Goal: Task Accomplishment & Management: Use online tool/utility

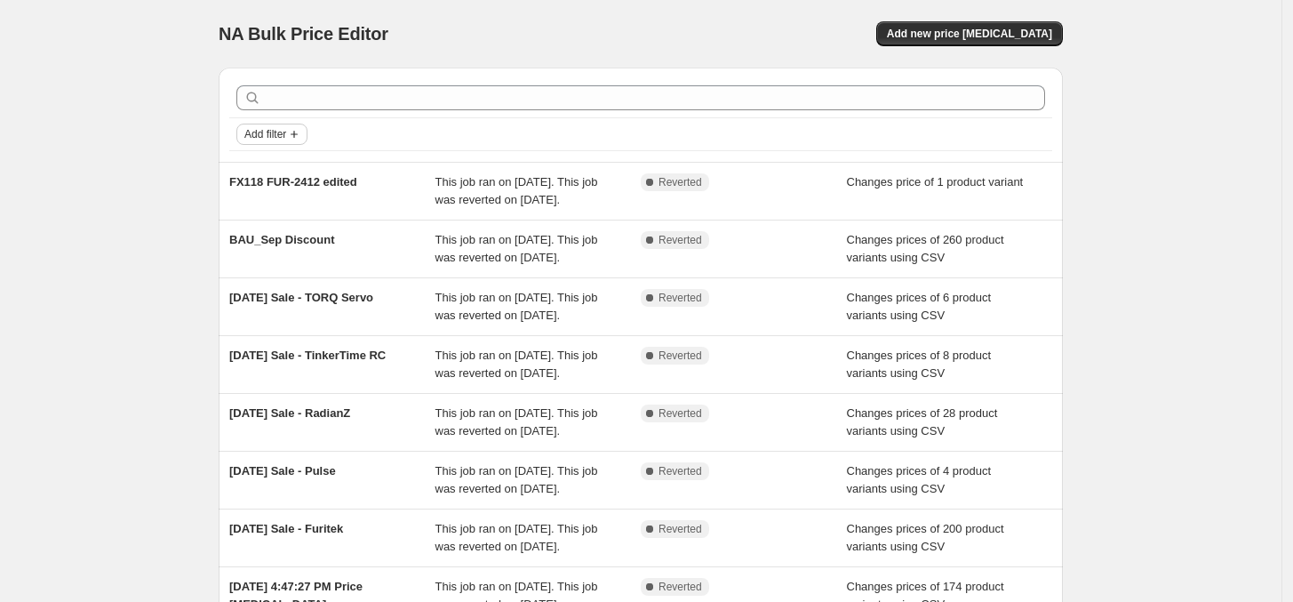
click at [281, 132] on span "Add filter" at bounding box center [265, 134] width 42 height 14
click at [281, 163] on span "Job status" at bounding box center [279, 169] width 52 height 13
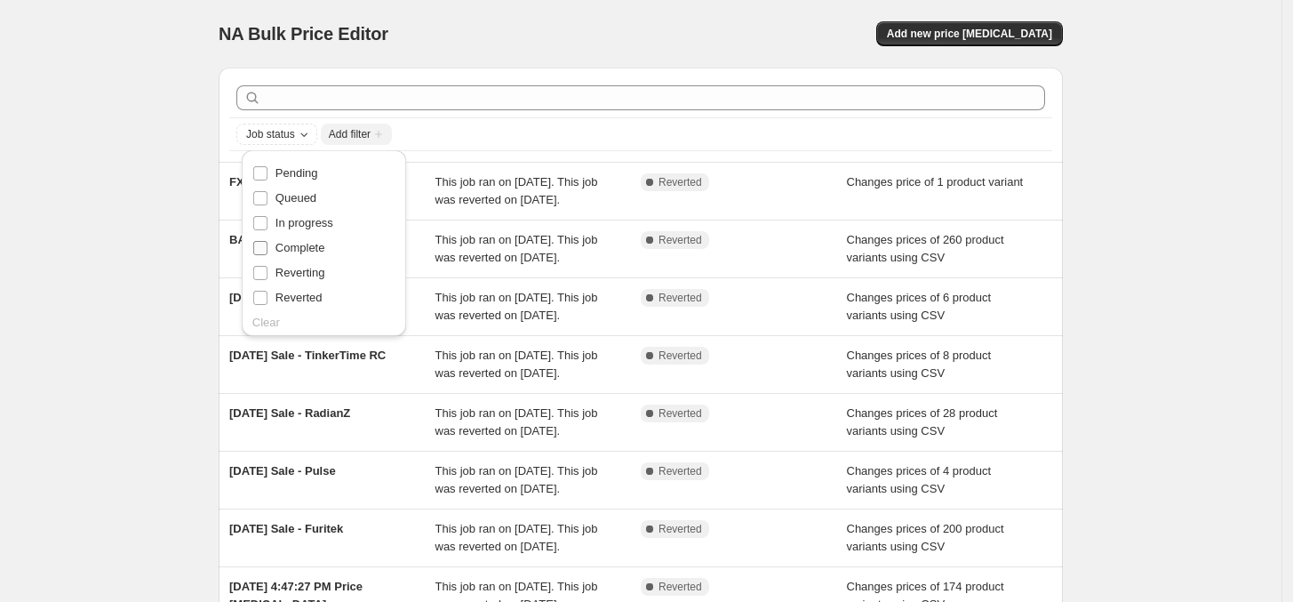
click at [291, 248] on span "Complete" at bounding box center [300, 247] width 50 height 13
click at [267, 248] on input "Complete" at bounding box center [260, 248] width 14 height 14
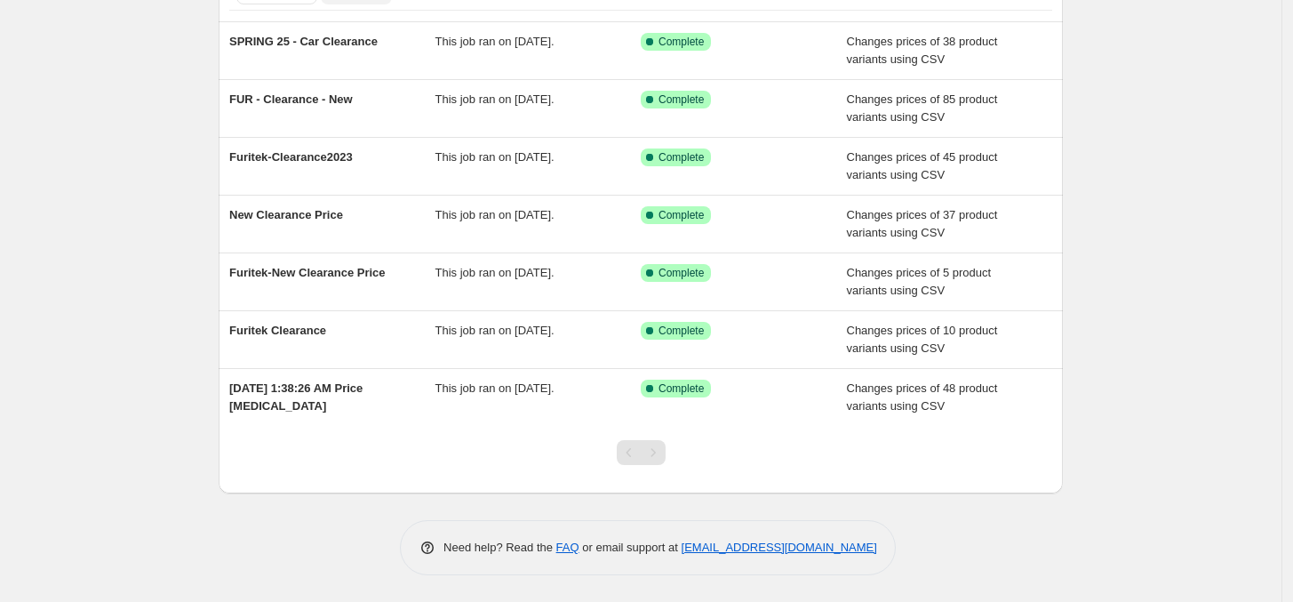
scroll to position [142, 0]
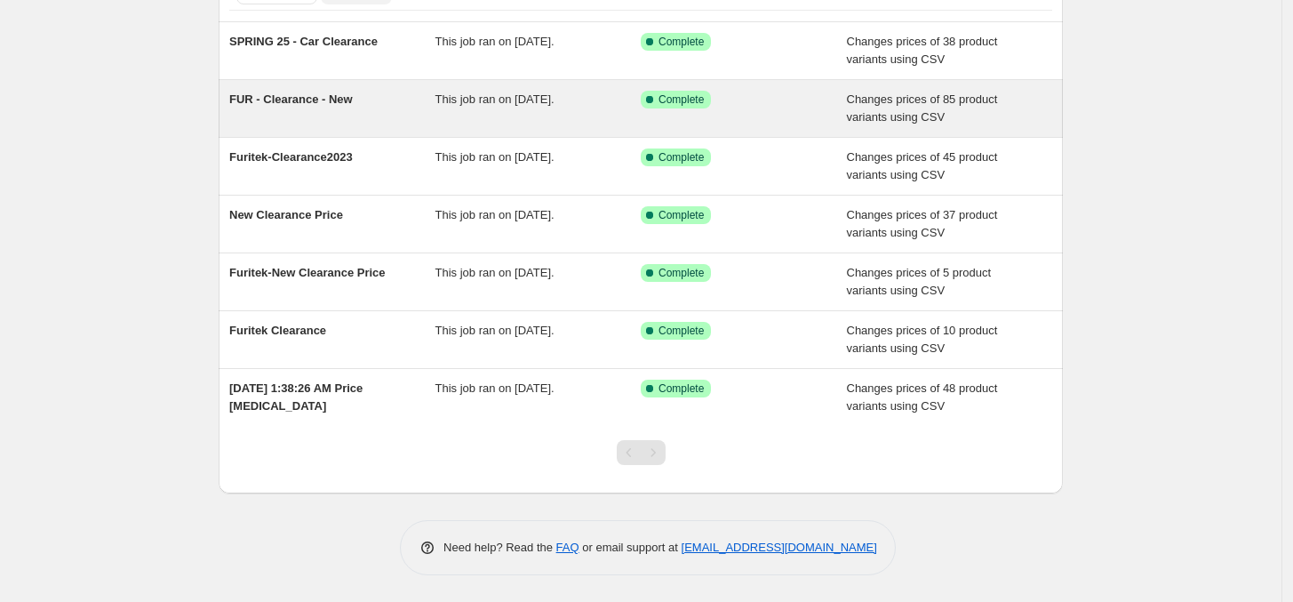
click at [556, 107] on div "This job ran on January 24, 2025." at bounding box center [538, 109] width 206 height 36
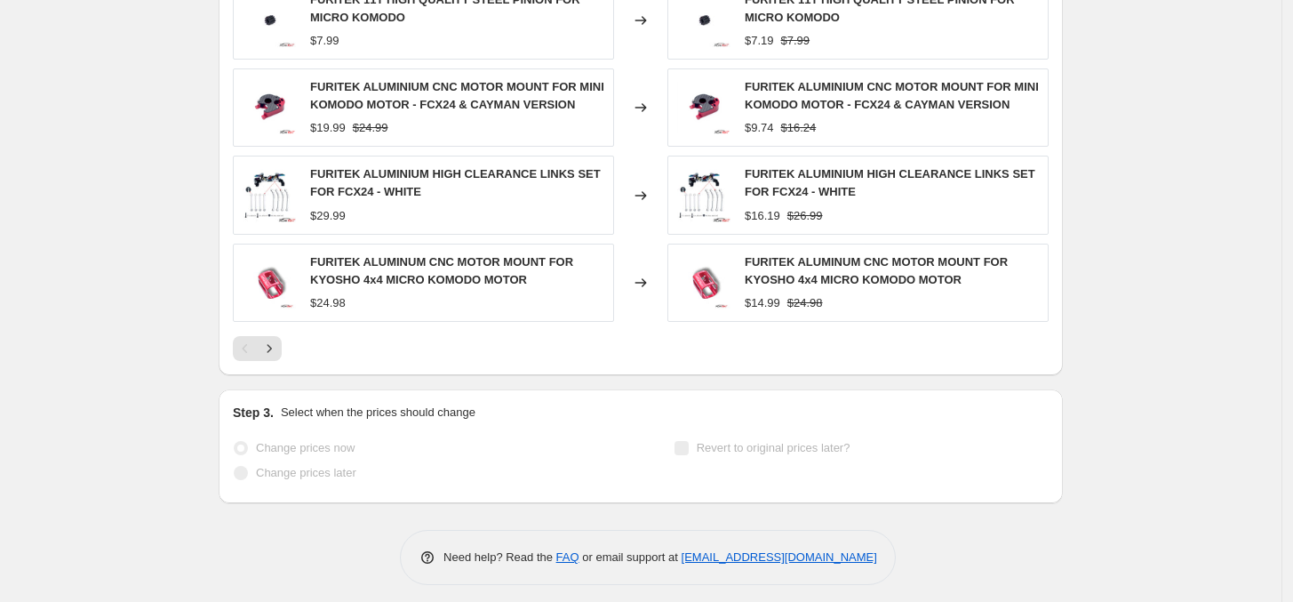
scroll to position [925, 0]
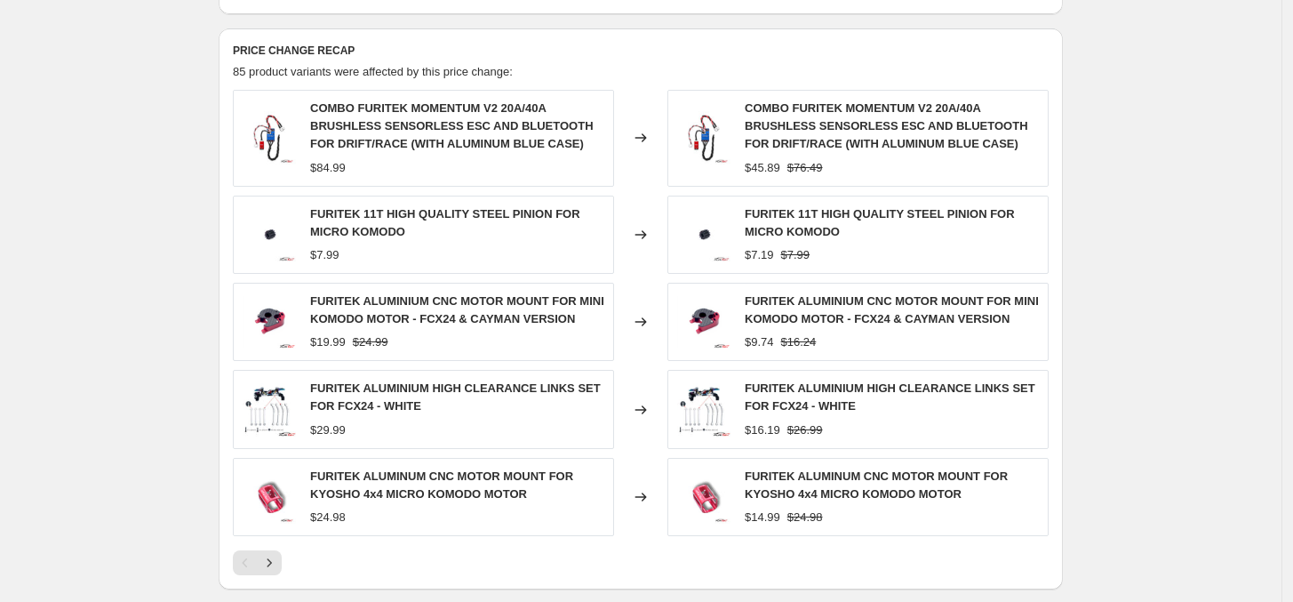
scroll to position [699, 0]
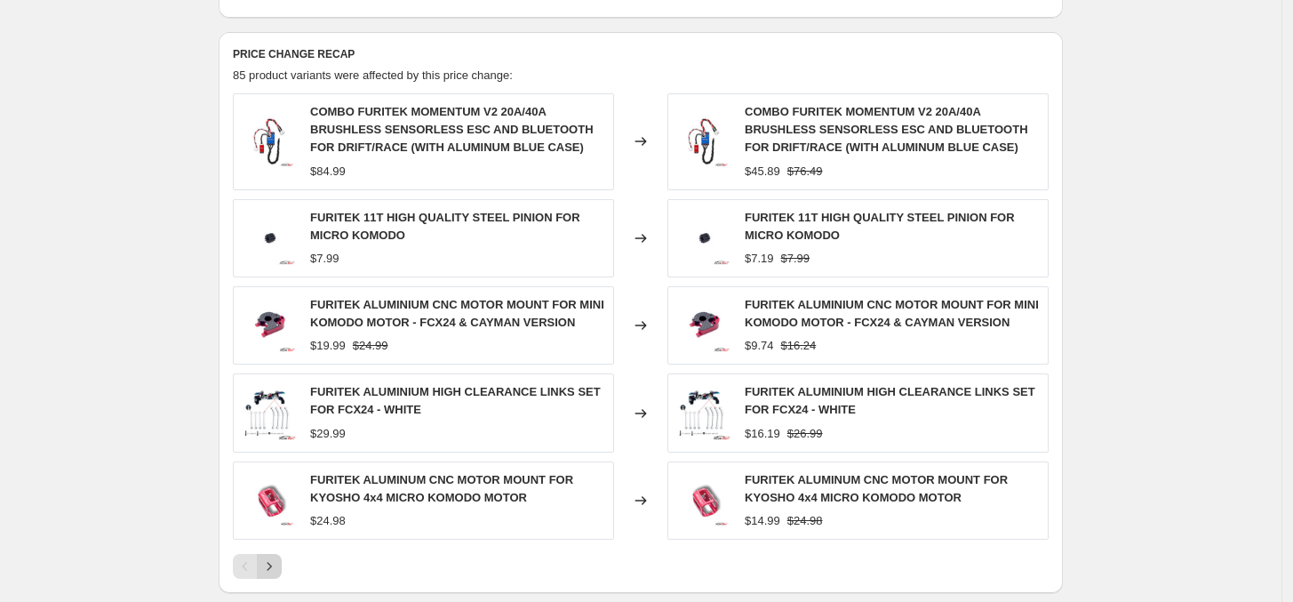
click at [274, 568] on icon "Next" at bounding box center [269, 566] width 18 height 18
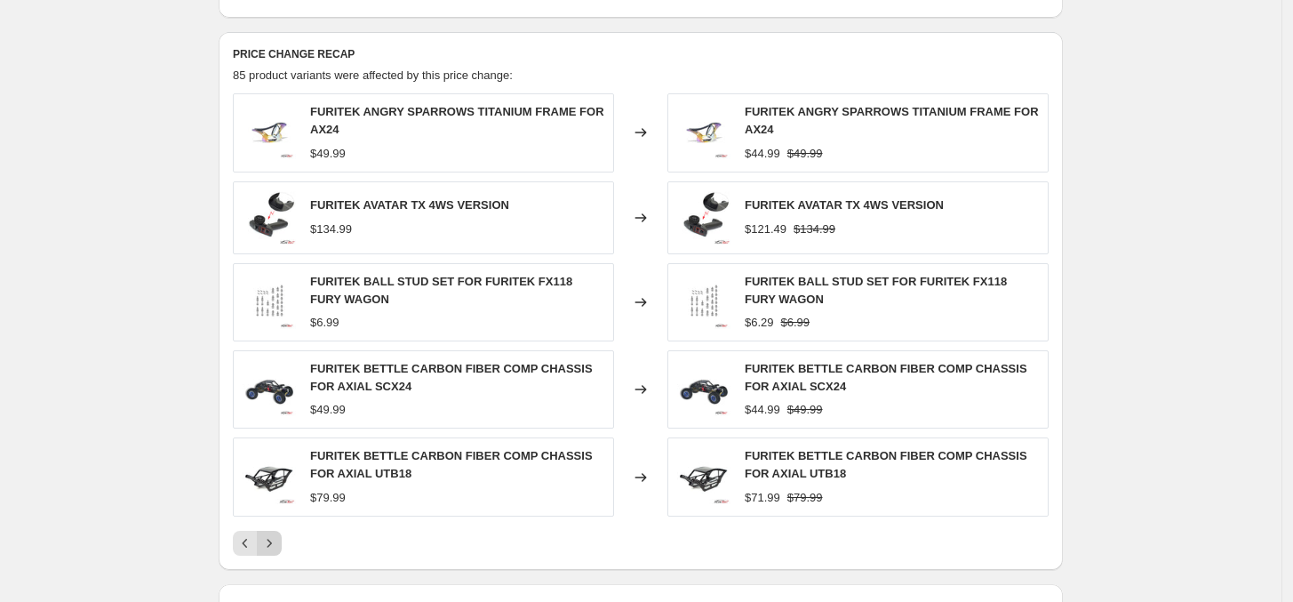
click at [276, 543] on icon "Next" at bounding box center [269, 543] width 18 height 18
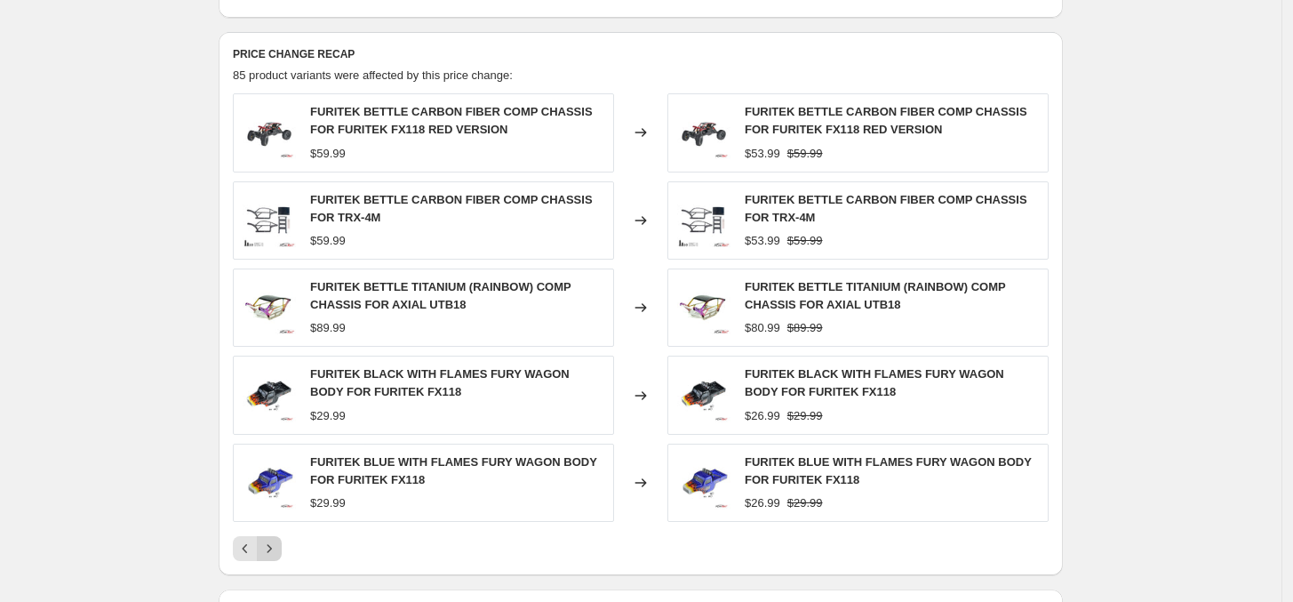
click at [276, 543] on icon "Next" at bounding box center [269, 548] width 18 height 18
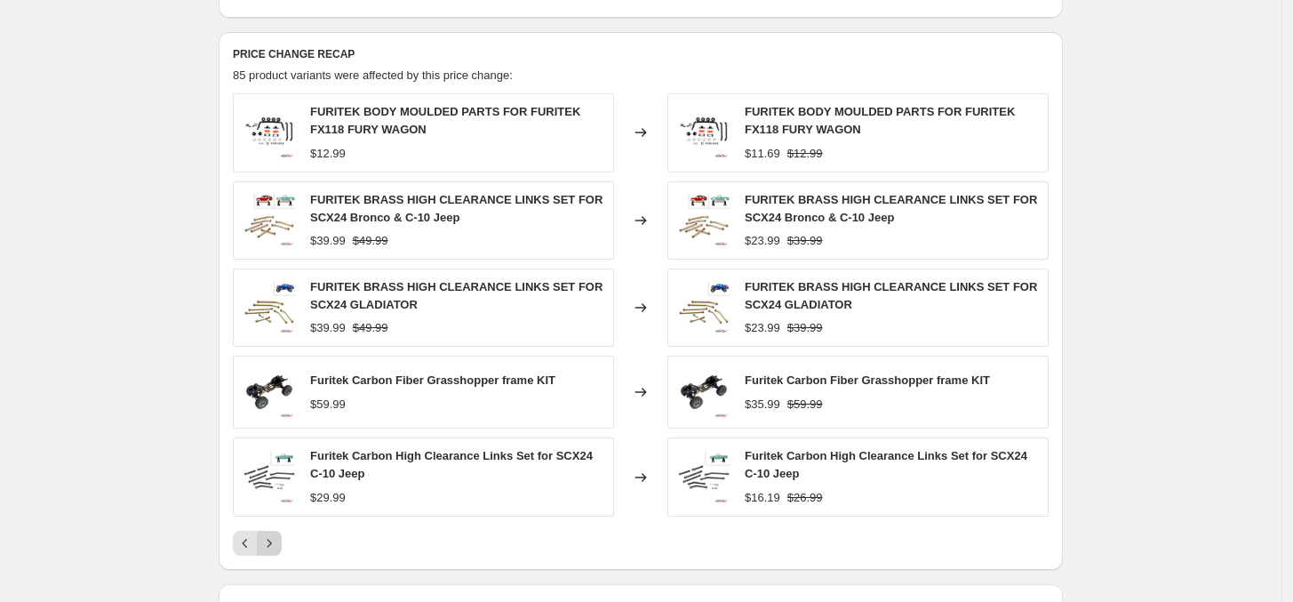
click at [276, 543] on icon "Next" at bounding box center [269, 543] width 18 height 18
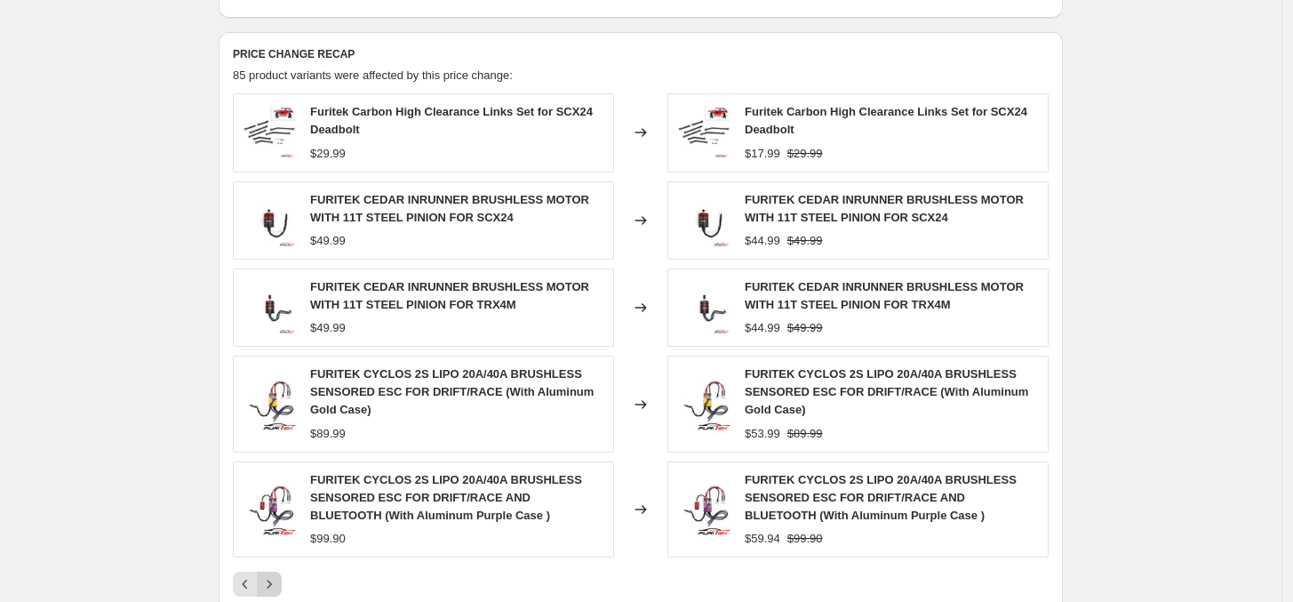
click at [276, 543] on div "FURITEK CYCLOS 2S LIPO 20A/40A BRUSHLESS SENSORED ESC FOR DRIFT/RACE AND BLUETO…" at bounding box center [423, 509] width 381 height 96
click at [269, 580] on icon "Next" at bounding box center [269, 584] width 18 height 18
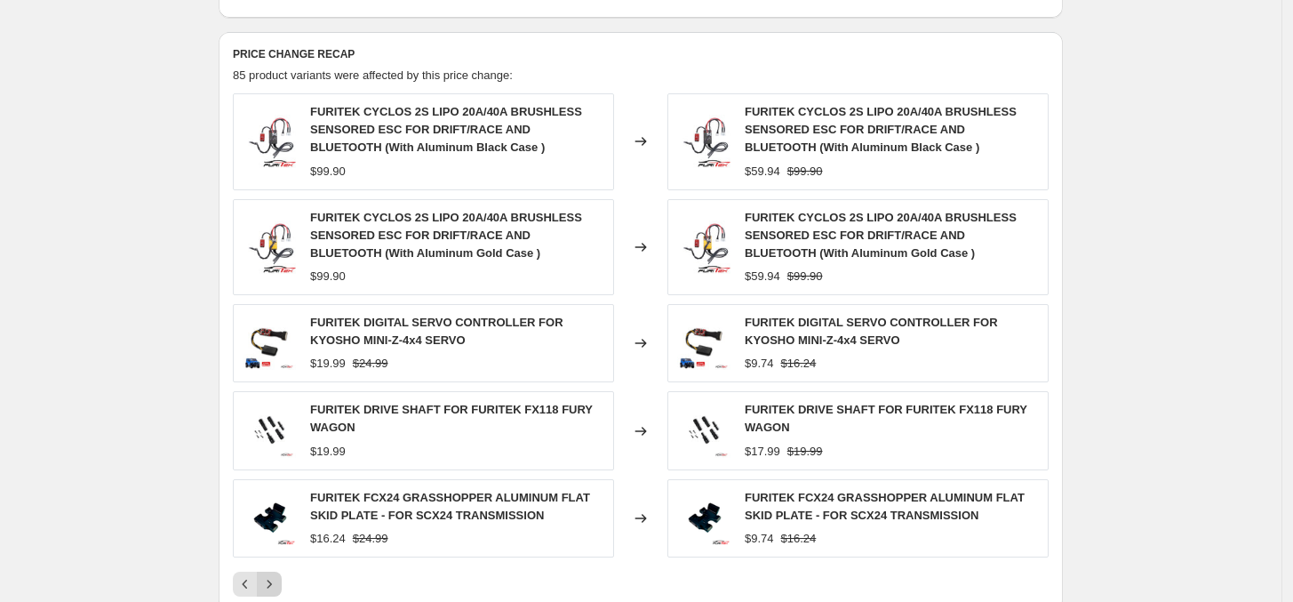
click at [277, 589] on icon "Next" at bounding box center [269, 584] width 18 height 18
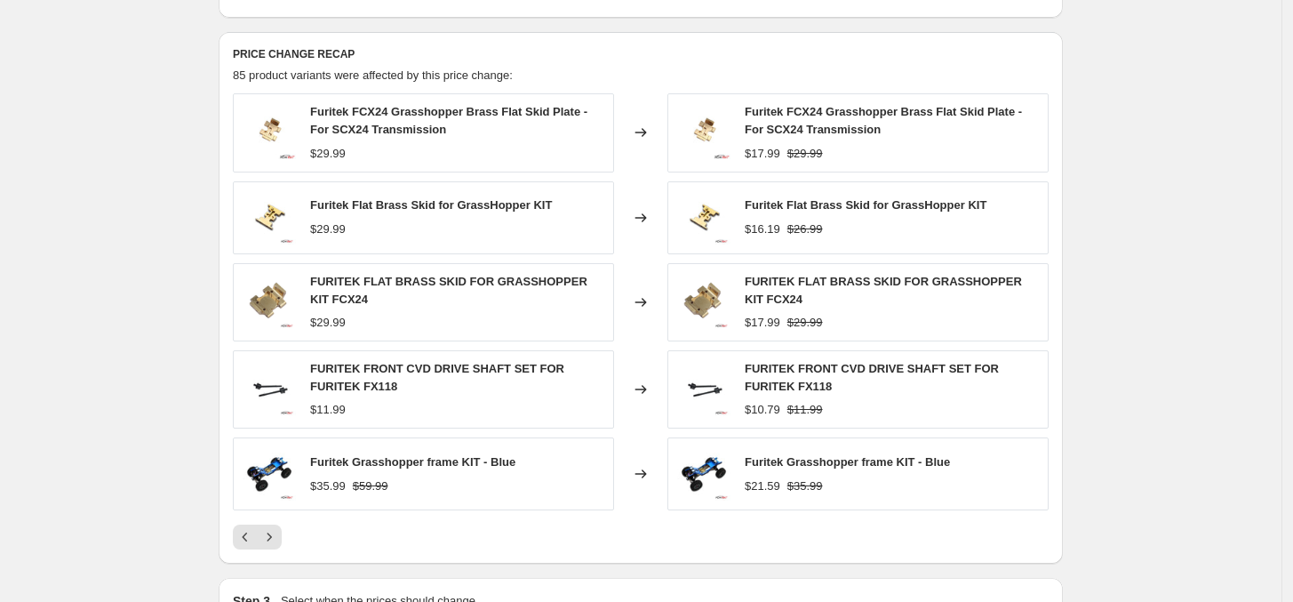
click at [287, 573] on div "Prices changed successfully This job successfully completed on January 24, 2025…" at bounding box center [633, 22] width 858 height 1337
click at [278, 538] on icon "Next" at bounding box center [269, 537] width 18 height 18
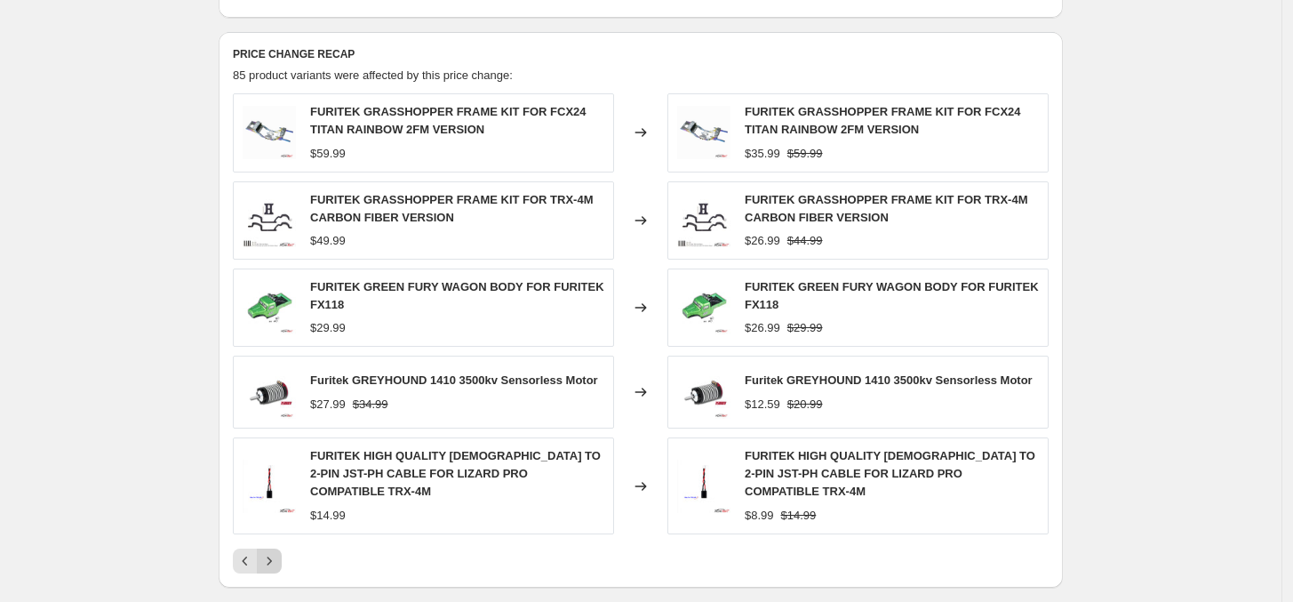
click at [271, 552] on icon "Next" at bounding box center [269, 561] width 18 height 18
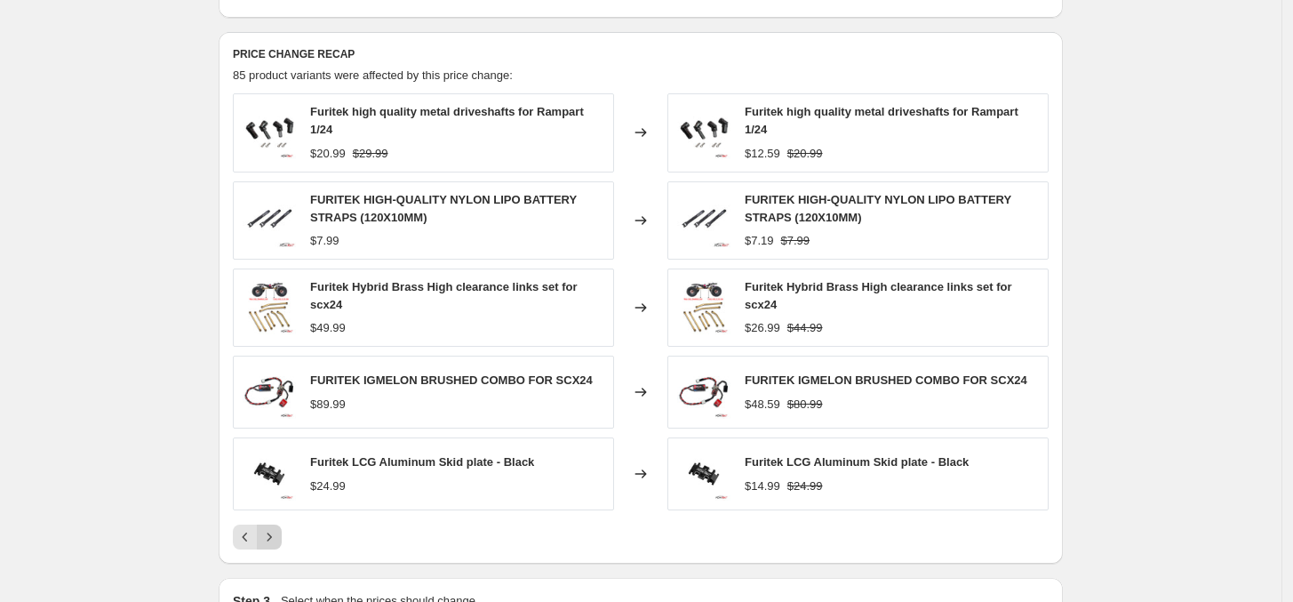
click at [271, 542] on button "Next" at bounding box center [269, 536] width 25 height 25
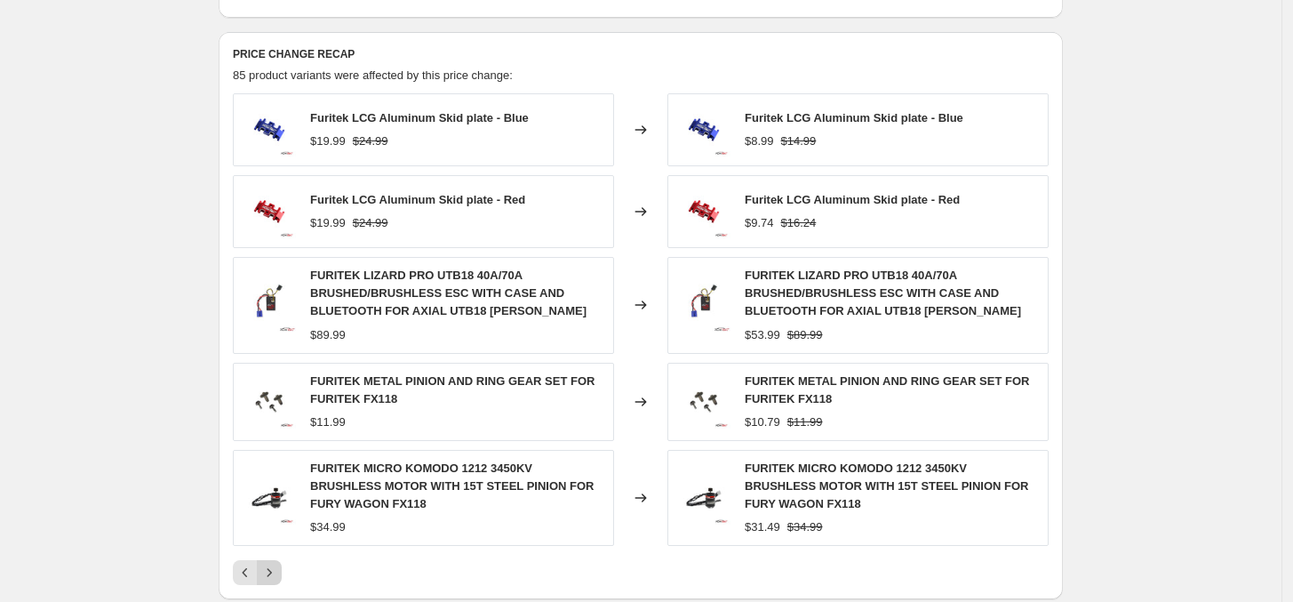
click at [271, 542] on div "FURITEK MICRO KOMODO 1212 3450KV BRUSHLESS MOTOR WITH 15T STEEL PINION FOR FURY…" at bounding box center [423, 498] width 381 height 96
click at [273, 576] on icon "Next" at bounding box center [269, 572] width 18 height 18
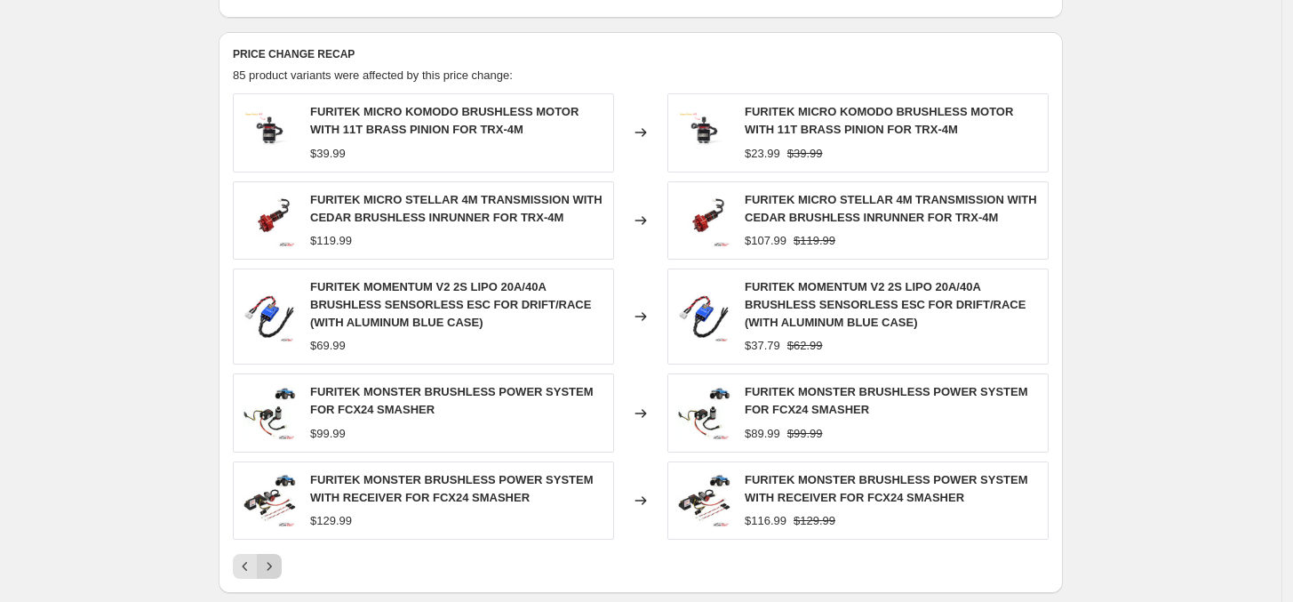
click at [264, 563] on button "Next" at bounding box center [269, 566] width 25 height 25
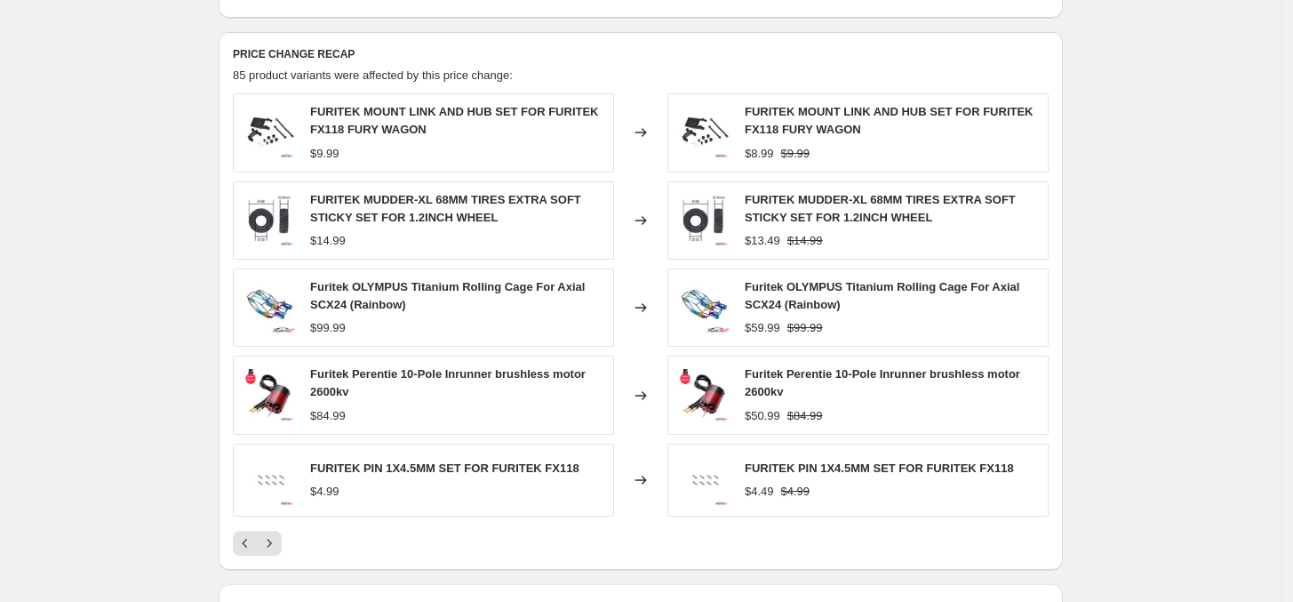
click at [276, 563] on div "PRICE CHANGE RECAP 85 product variants were affected by this price change: FURI…" at bounding box center [641, 301] width 844 height 538
click at [272, 545] on icon "Next" at bounding box center [269, 542] width 4 height 8
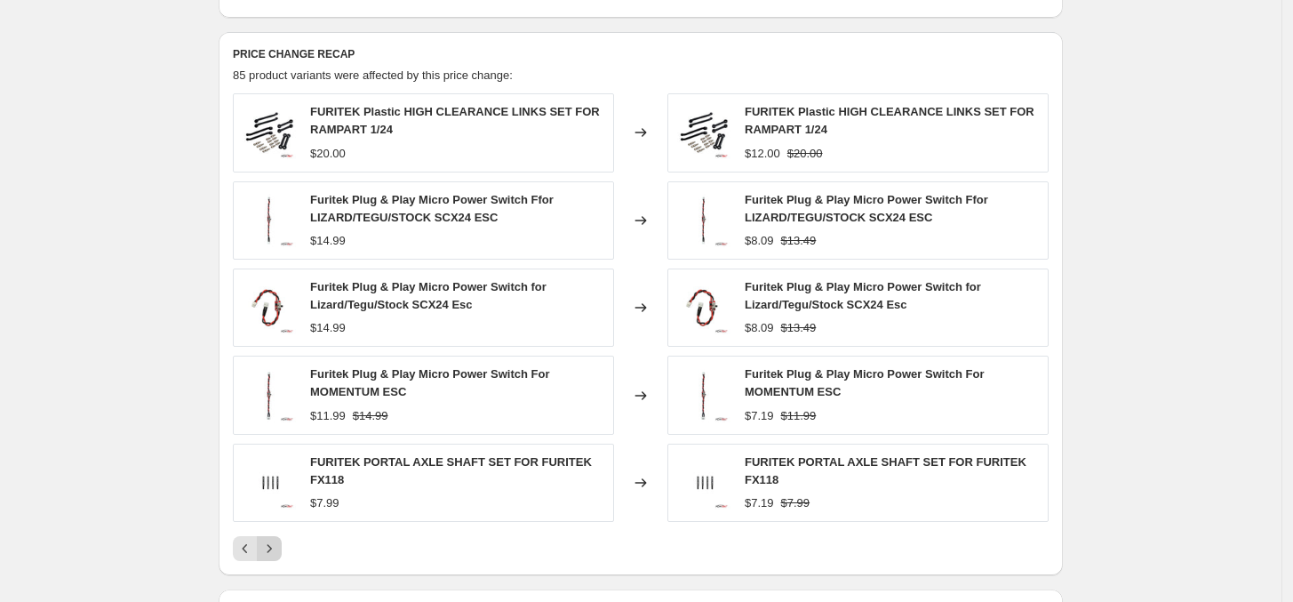
click at [272, 550] on icon "Next" at bounding box center [269, 548] width 4 height 8
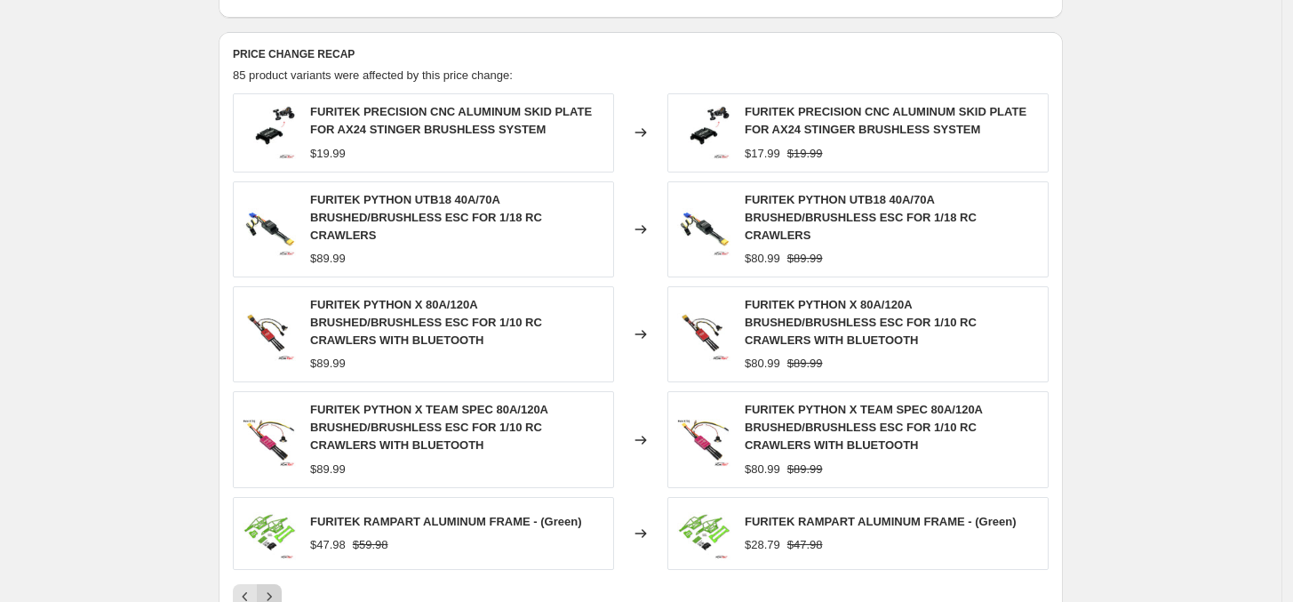
click at [278, 587] on icon "Next" at bounding box center [269, 596] width 18 height 18
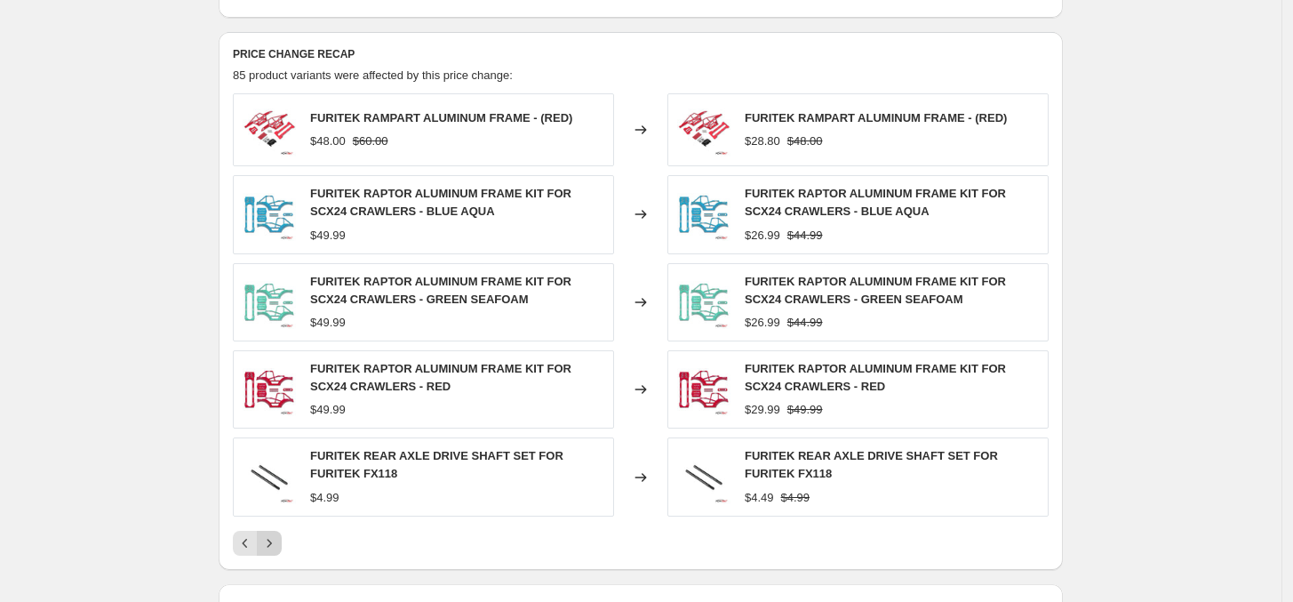
click at [282, 559] on div "PRICE CHANGE RECAP 85 product variants were affected by this price change: FURI…" at bounding box center [641, 301] width 844 height 538
click at [272, 545] on icon "Next" at bounding box center [269, 542] width 4 height 8
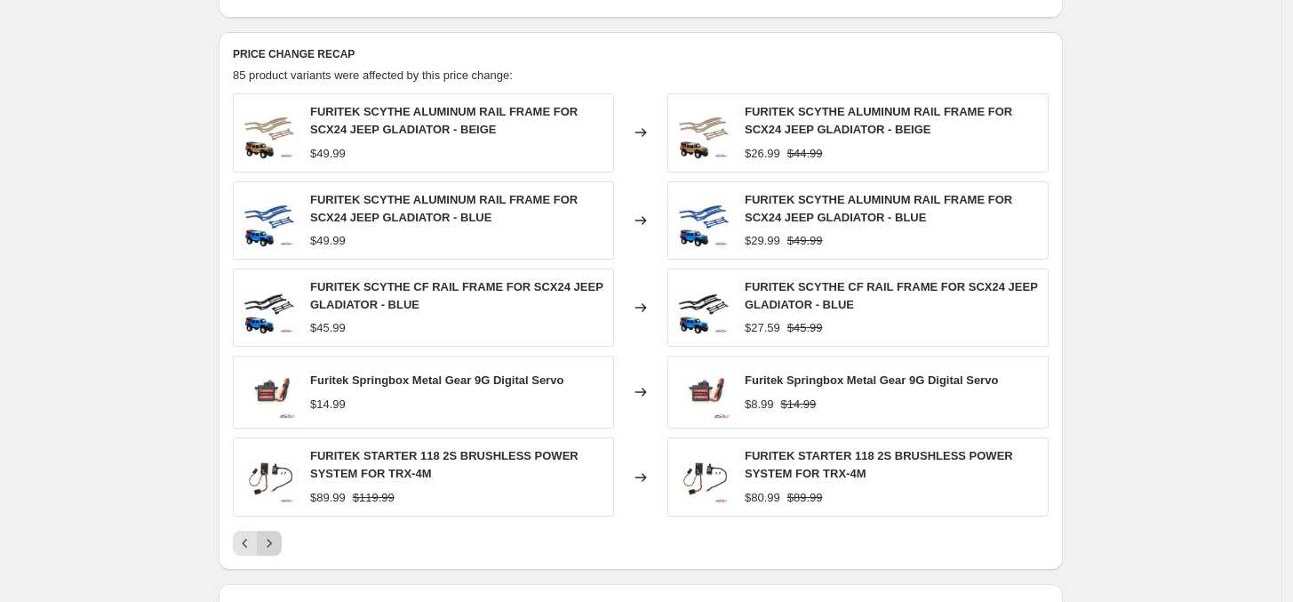
click at [278, 547] on icon "Next" at bounding box center [269, 543] width 18 height 18
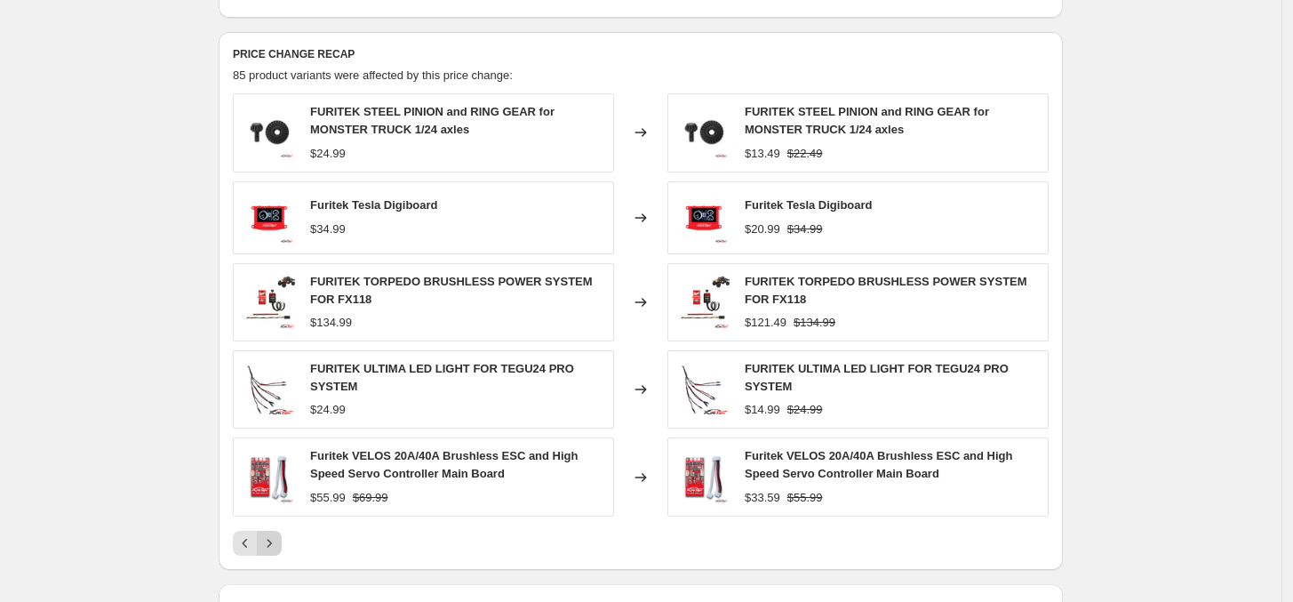
click at [281, 547] on div "Pagination" at bounding box center [269, 542] width 25 height 25
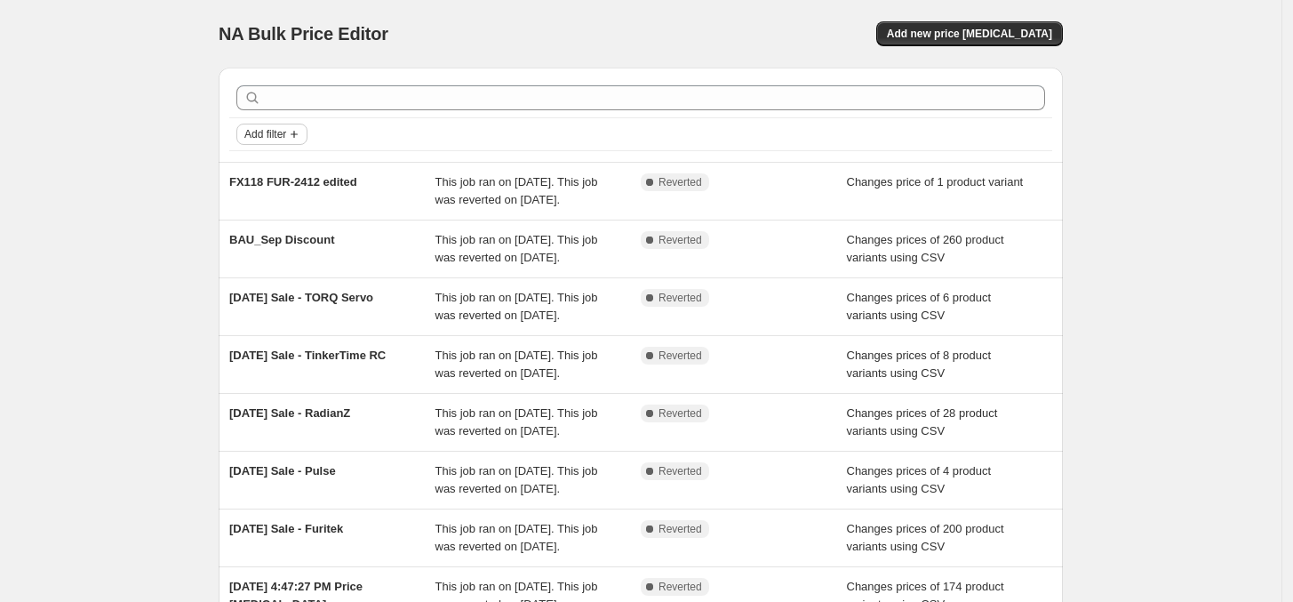
click at [286, 133] on span "Add filter" at bounding box center [265, 134] width 42 height 14
click at [281, 174] on span "Job status" at bounding box center [279, 169] width 52 height 13
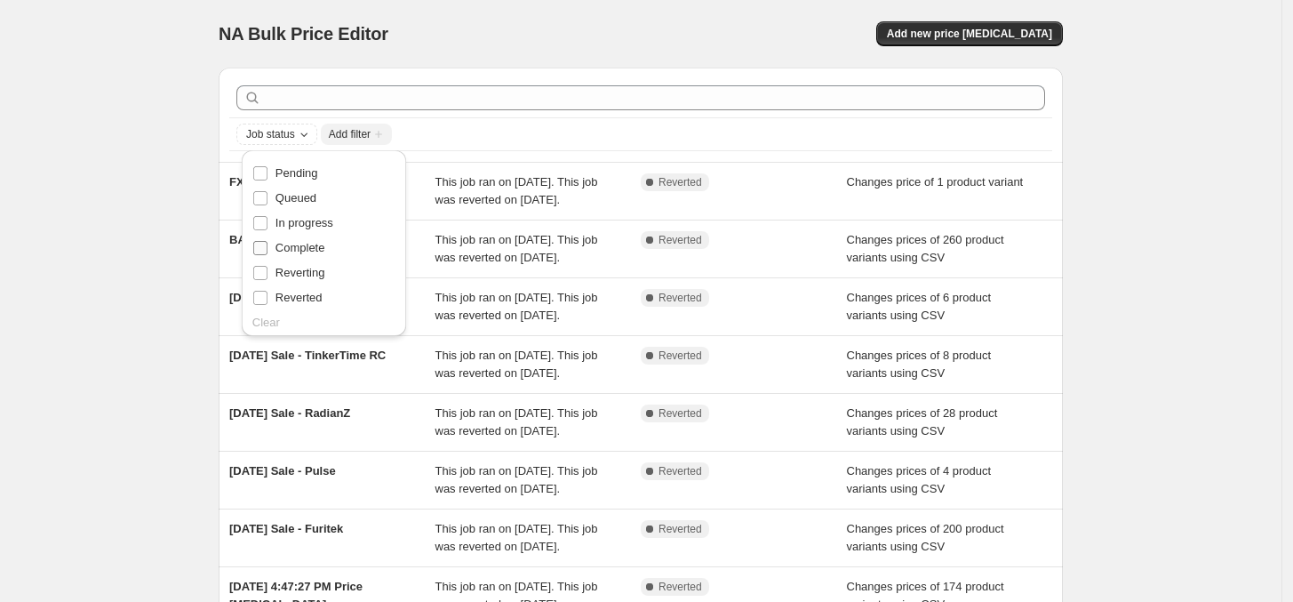
click at [305, 249] on span "Complete" at bounding box center [300, 247] width 50 height 13
click at [267, 249] on input "Complete" at bounding box center [260, 248] width 14 height 14
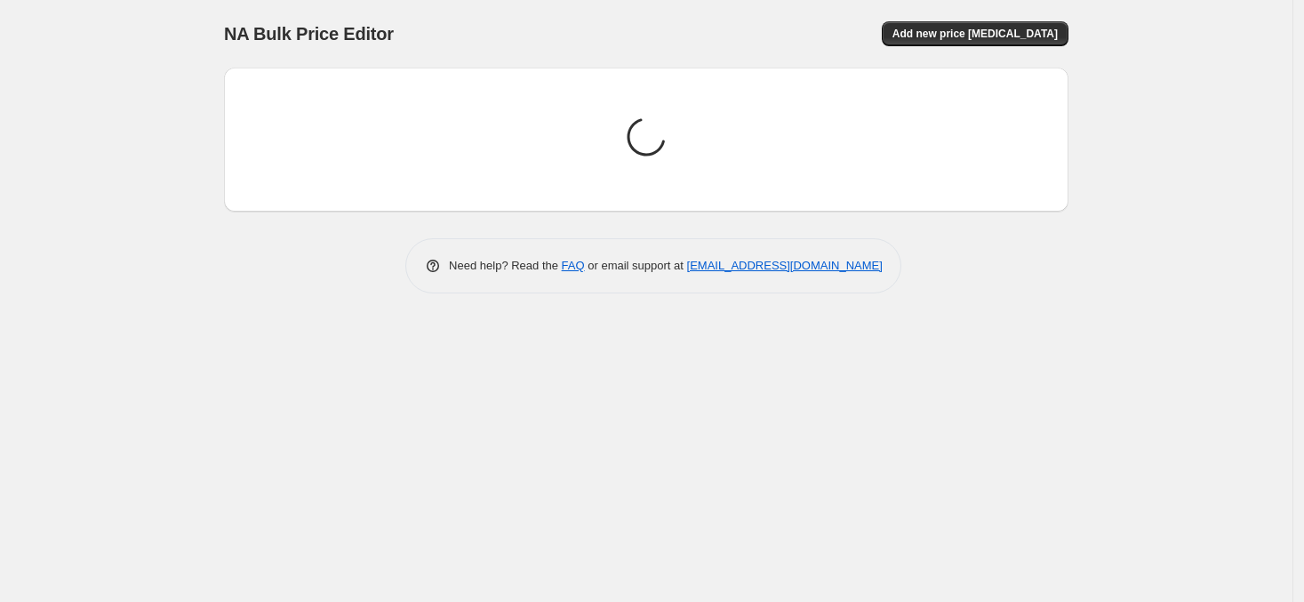
click at [149, 328] on div "NA Bulk Price Editor. This page is ready NA Bulk Price Editor Add new price [ME…" at bounding box center [646, 301] width 1292 height 602
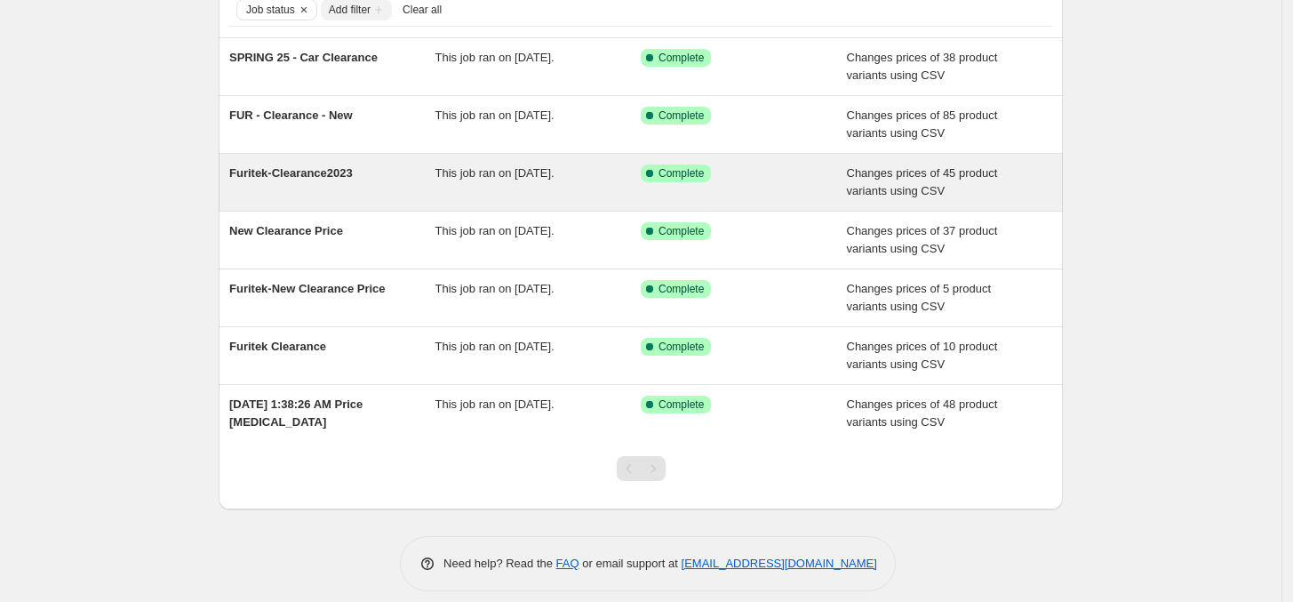
scroll to position [142, 0]
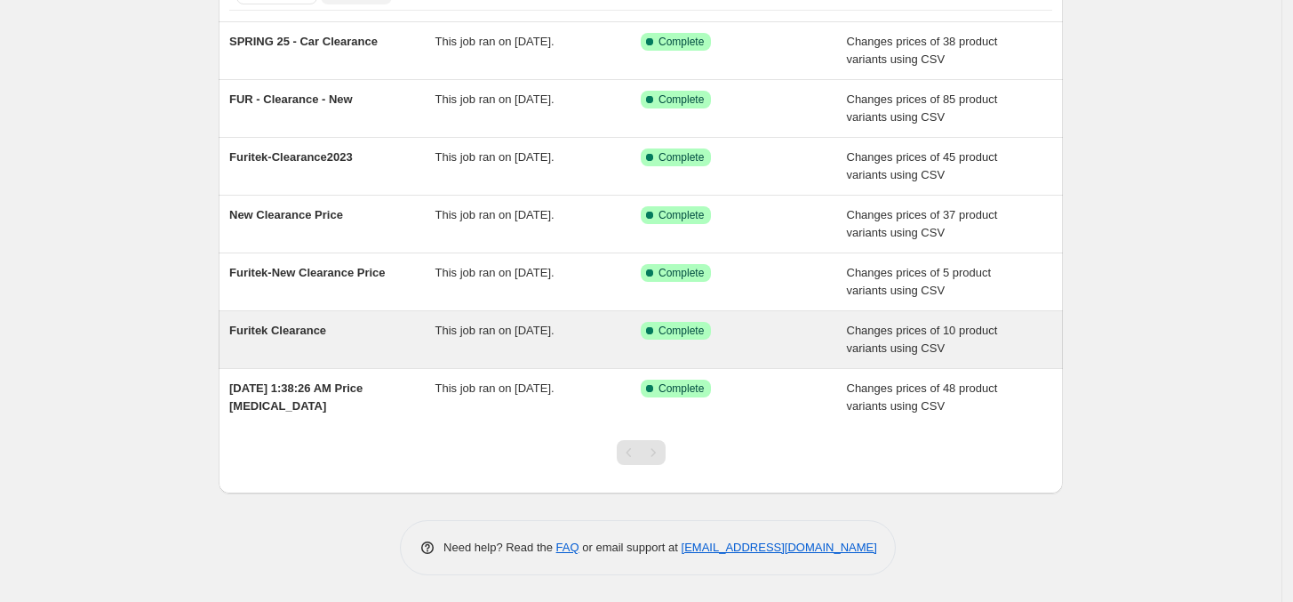
click at [562, 347] on div "This job ran on [DATE]." at bounding box center [538, 340] width 206 height 36
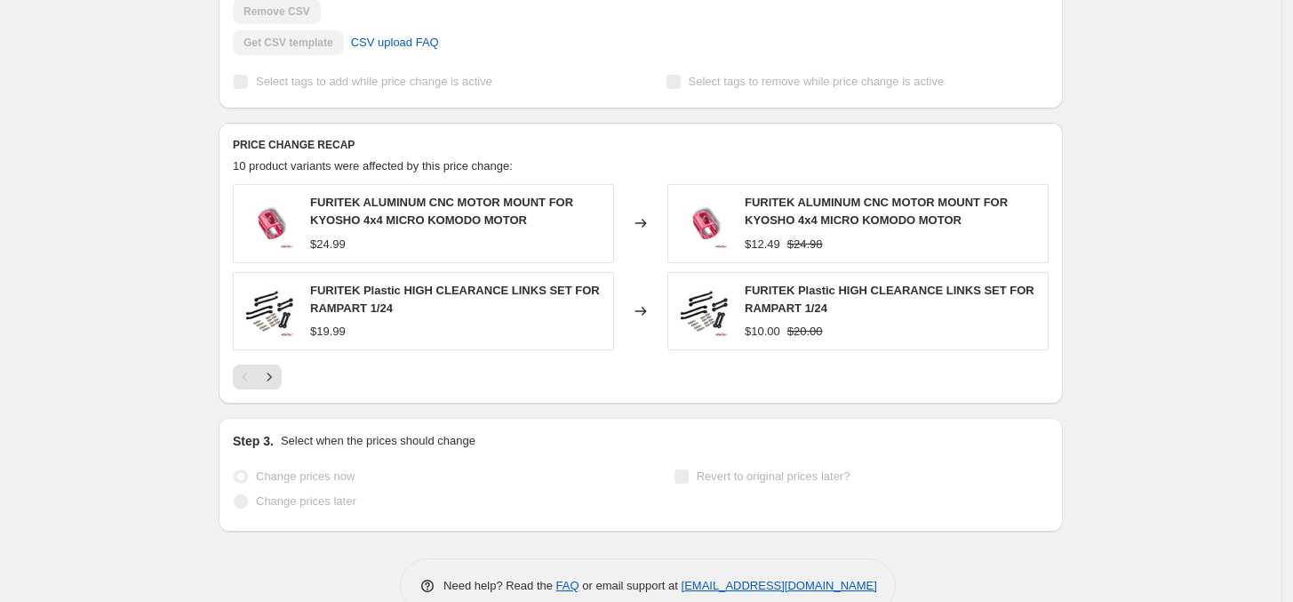
scroll to position [610, 0]
click at [276, 379] on icon "Next" at bounding box center [269, 375] width 18 height 18
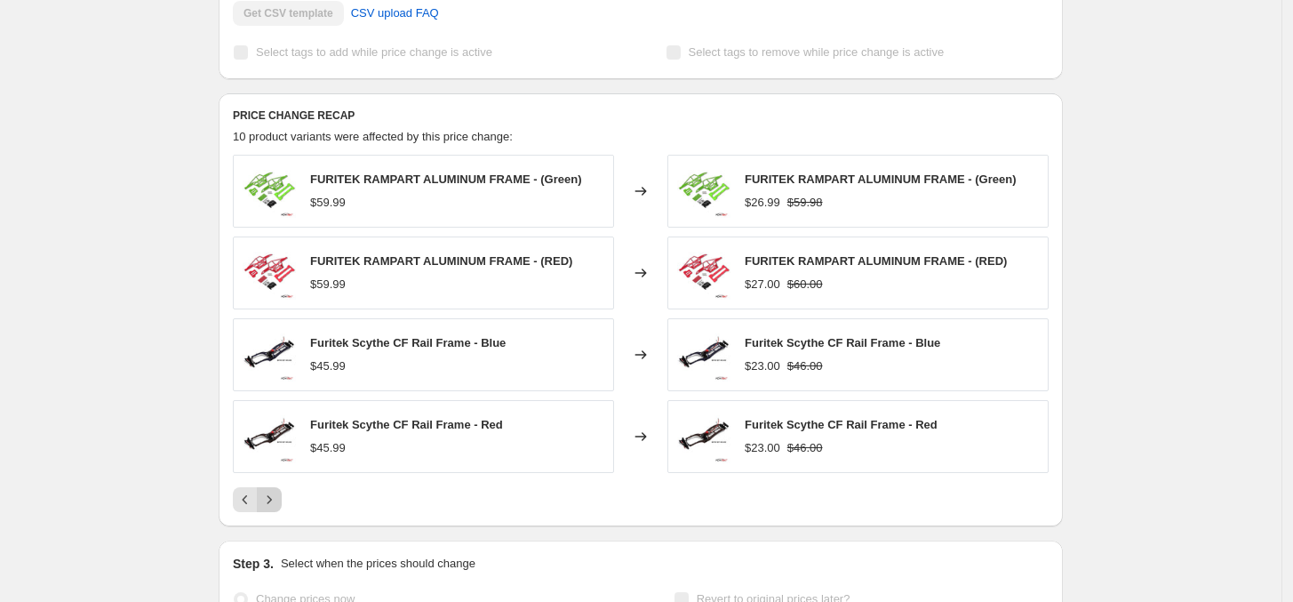
scroll to position [658, 0]
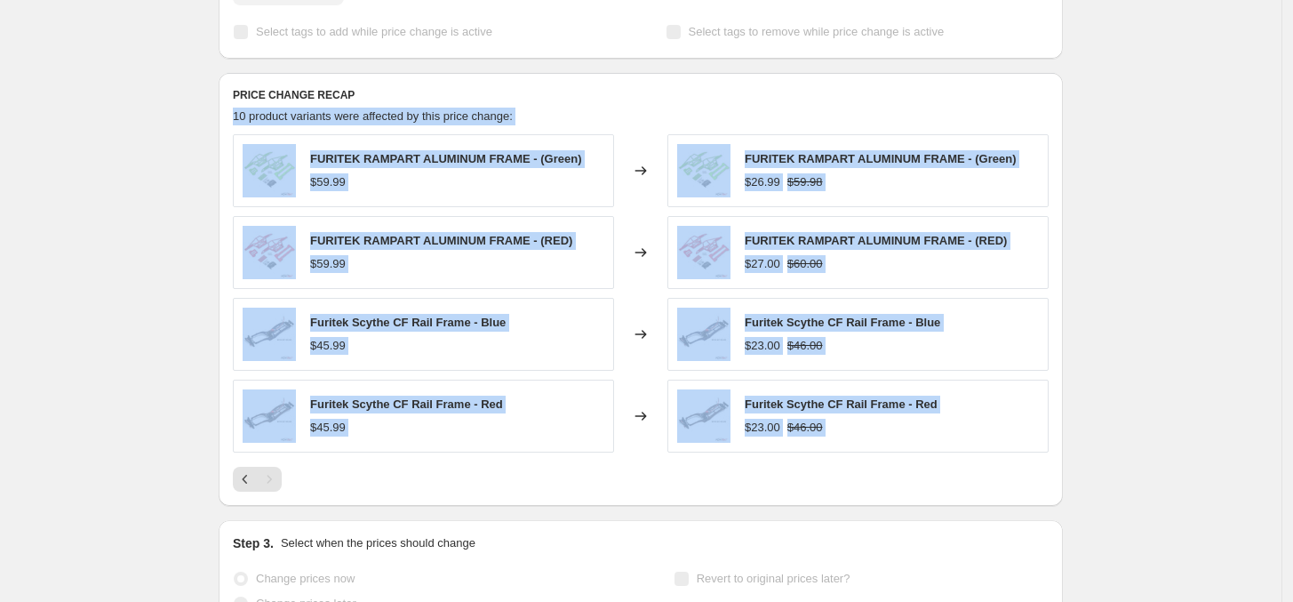
drag, startPoint x: 265, startPoint y: 471, endPoint x: -95, endPoint y: 117, distance: 504.6
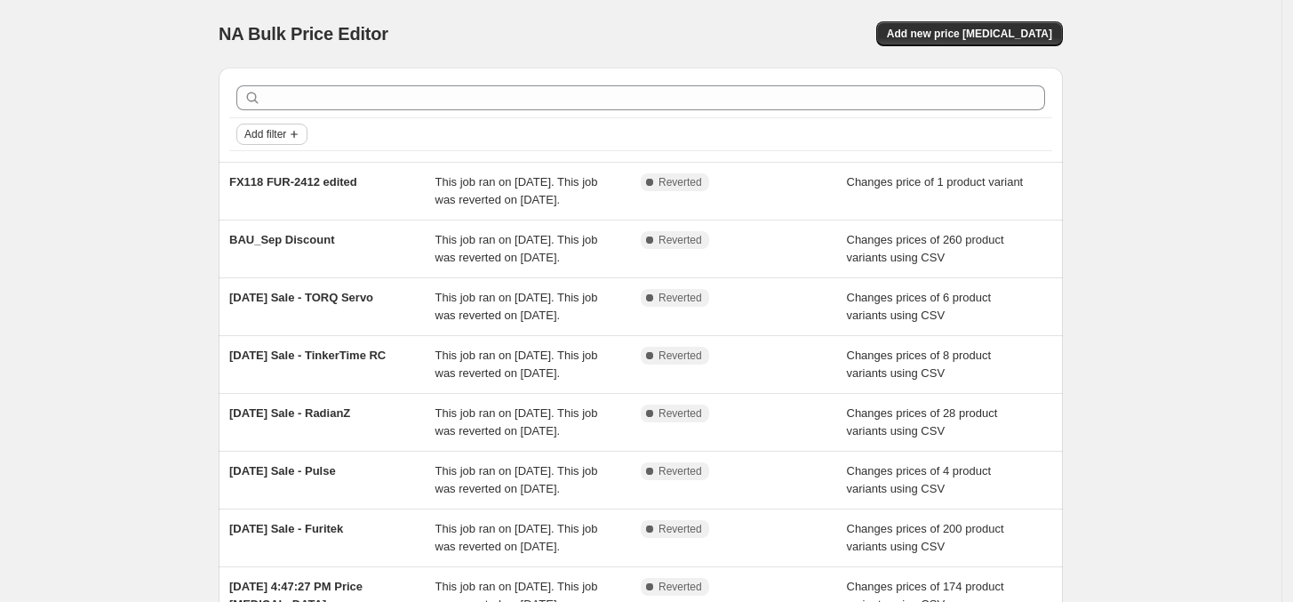
click at [286, 140] on span "Add filter" at bounding box center [265, 134] width 42 height 14
click at [281, 173] on span "Job status" at bounding box center [279, 169] width 52 height 13
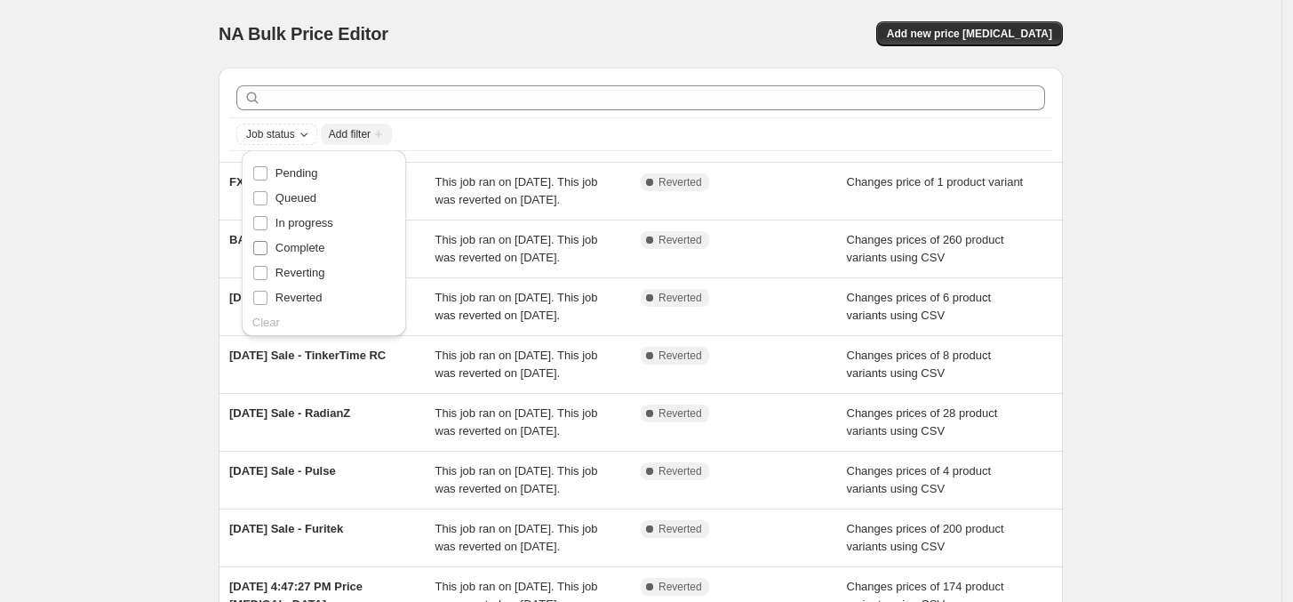
click at [312, 252] on span "Complete" at bounding box center [300, 247] width 50 height 13
click at [267, 252] on input "Complete" at bounding box center [260, 248] width 14 height 14
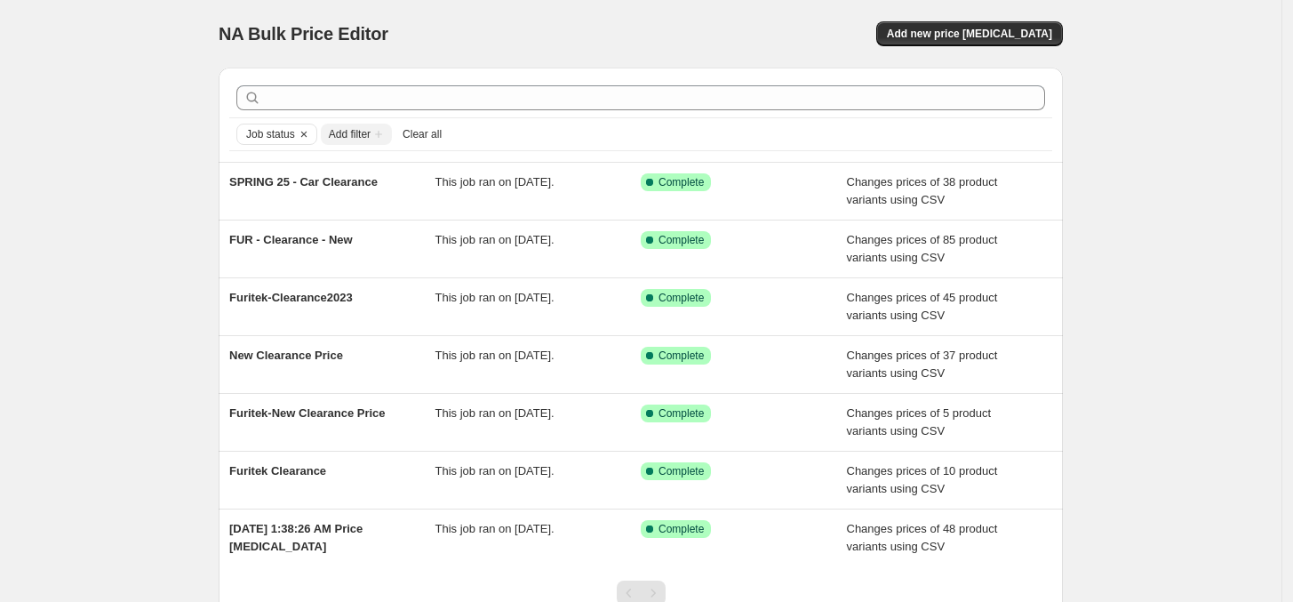
scroll to position [142, 0]
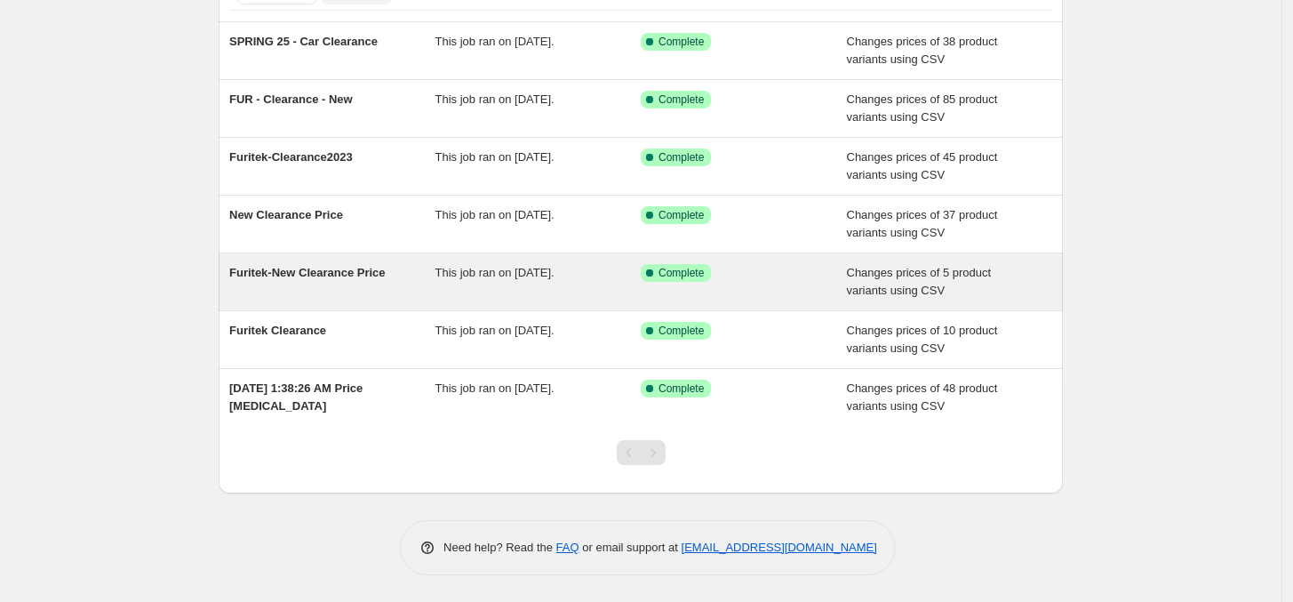
click at [474, 278] on span "This job ran on [DATE]." at bounding box center [494, 272] width 119 height 13
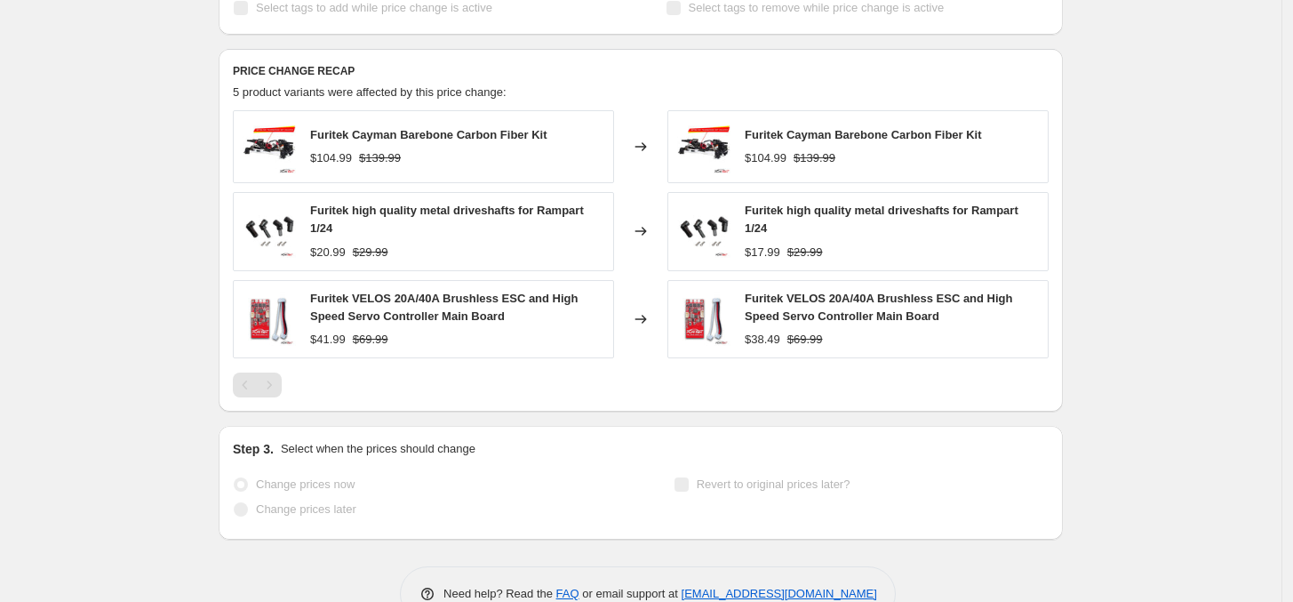
scroll to position [689, 0]
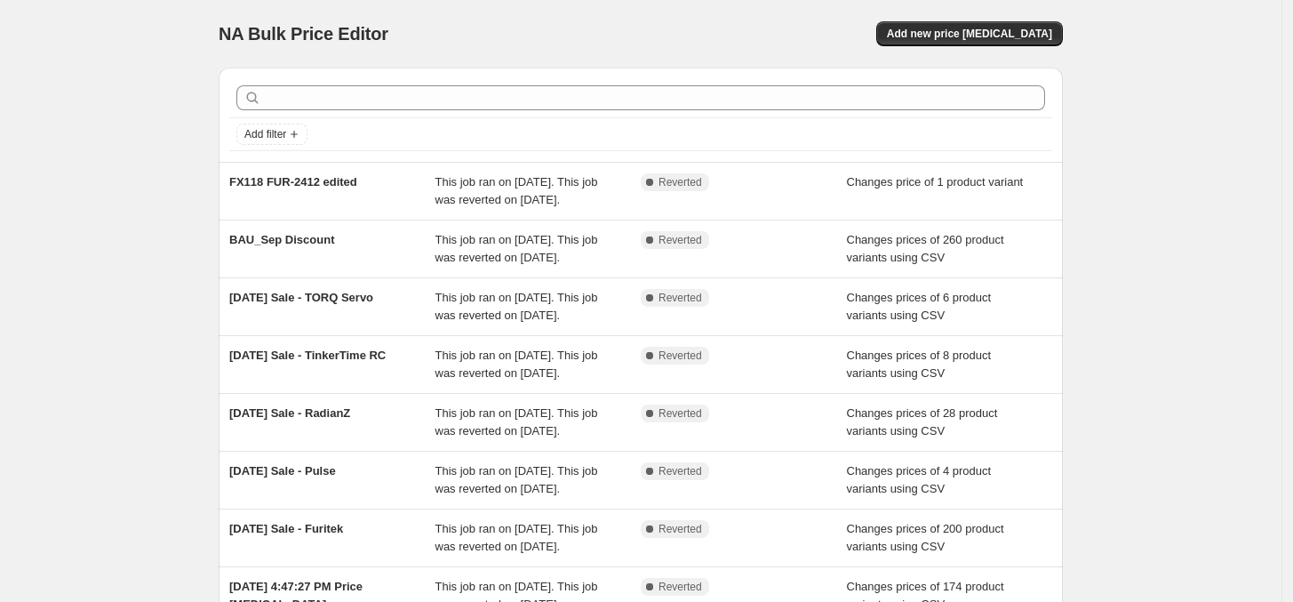
click at [289, 121] on div "Add filter" at bounding box center [640, 134] width 823 height 32
click at [286, 132] on span "Add filter" at bounding box center [265, 134] width 42 height 14
click at [285, 163] on span "Job status" at bounding box center [279, 169] width 52 height 13
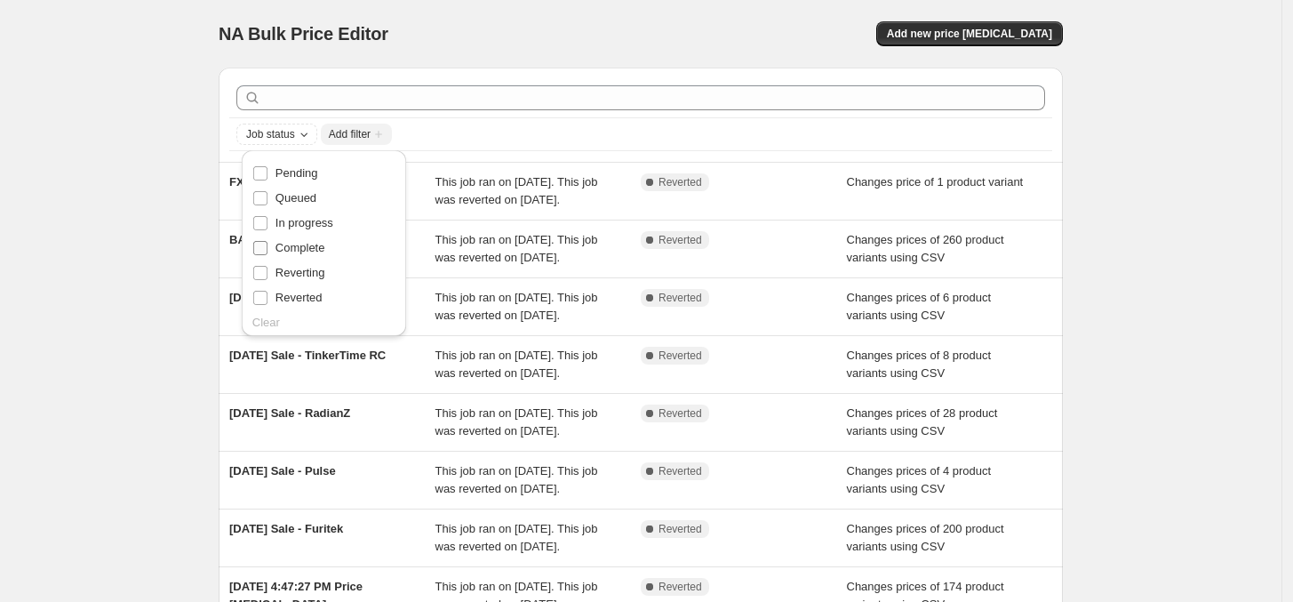
click at [307, 243] on span "Complete" at bounding box center [300, 247] width 50 height 13
click at [267, 243] on input "Complete" at bounding box center [260, 248] width 14 height 14
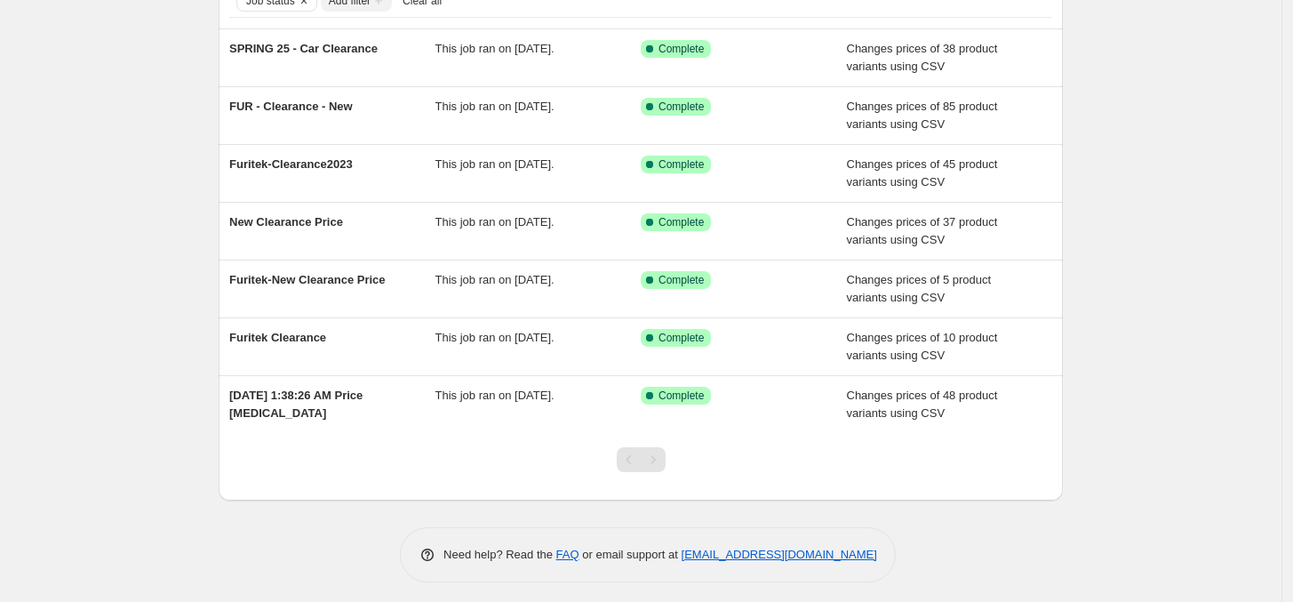
scroll to position [140, 0]
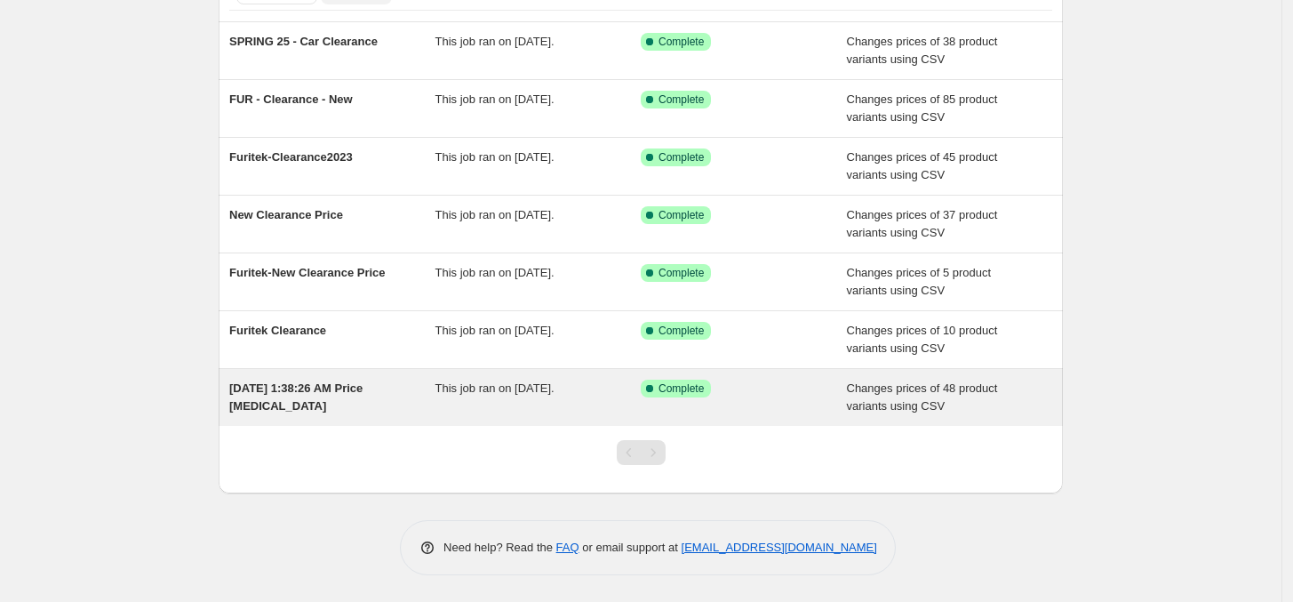
click at [576, 398] on div "This job ran on [DATE]." at bounding box center [538, 397] width 206 height 36
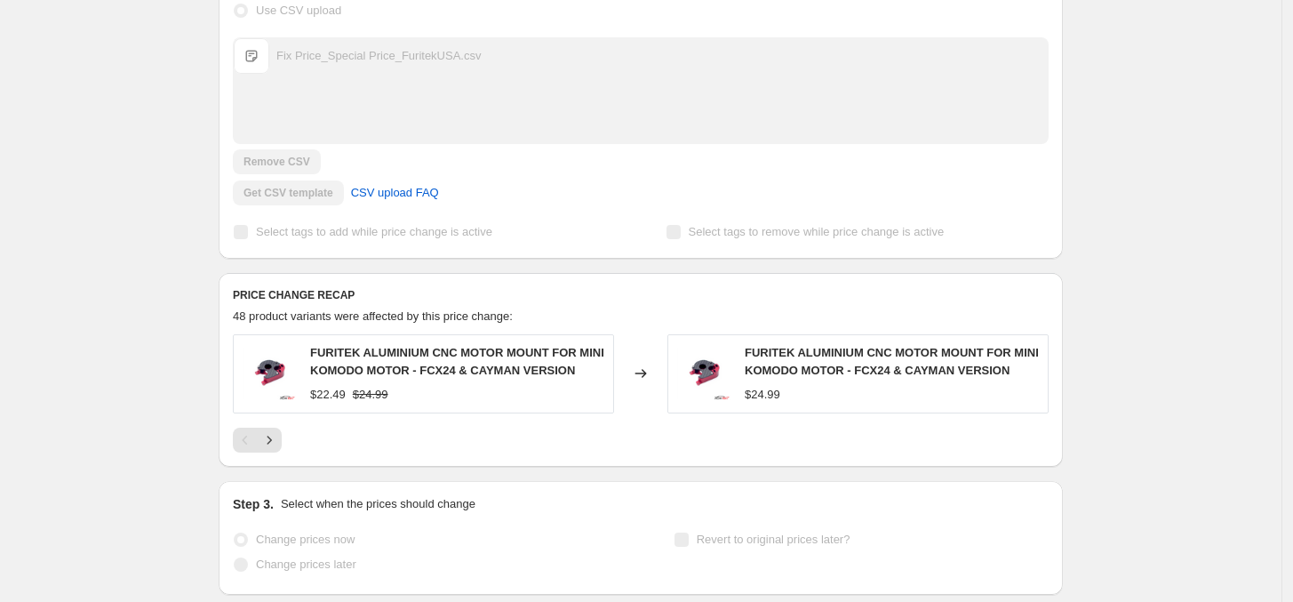
scroll to position [560, 0]
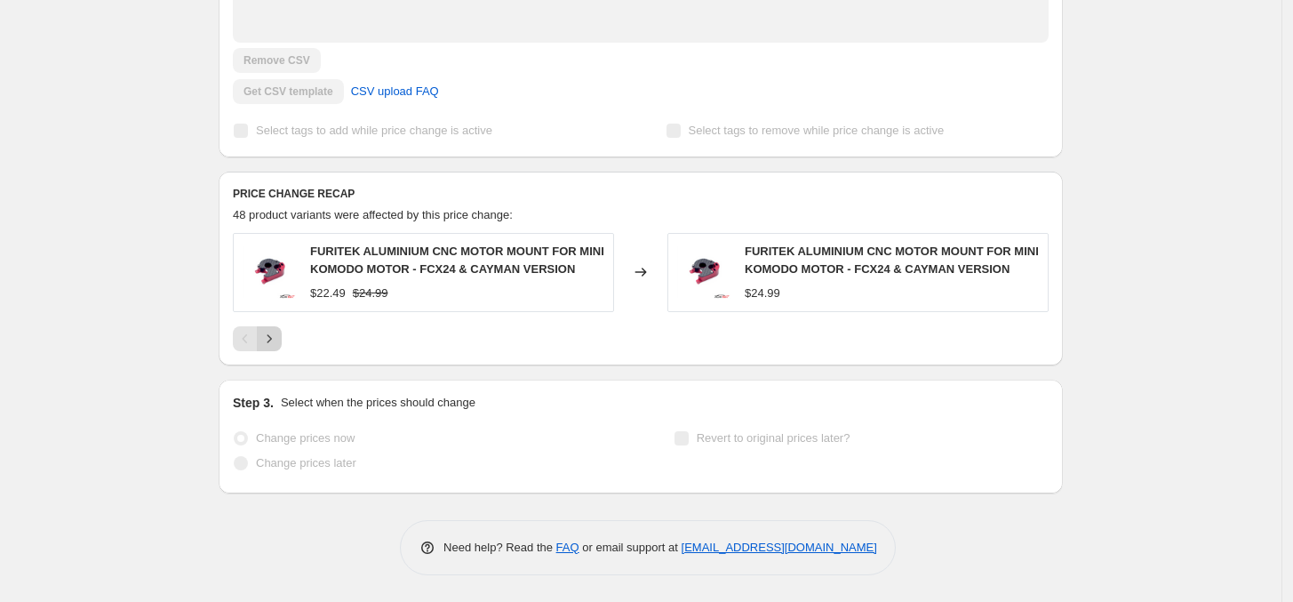
click at [267, 328] on button "Next" at bounding box center [269, 338] width 25 height 25
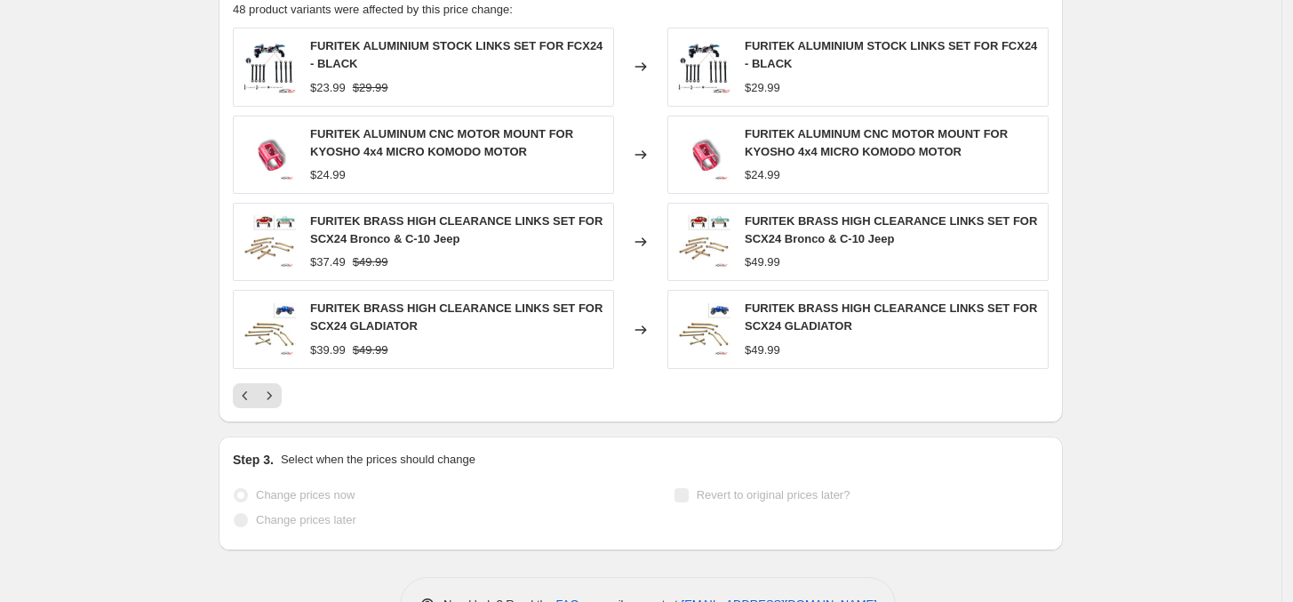
scroll to position [785, 0]
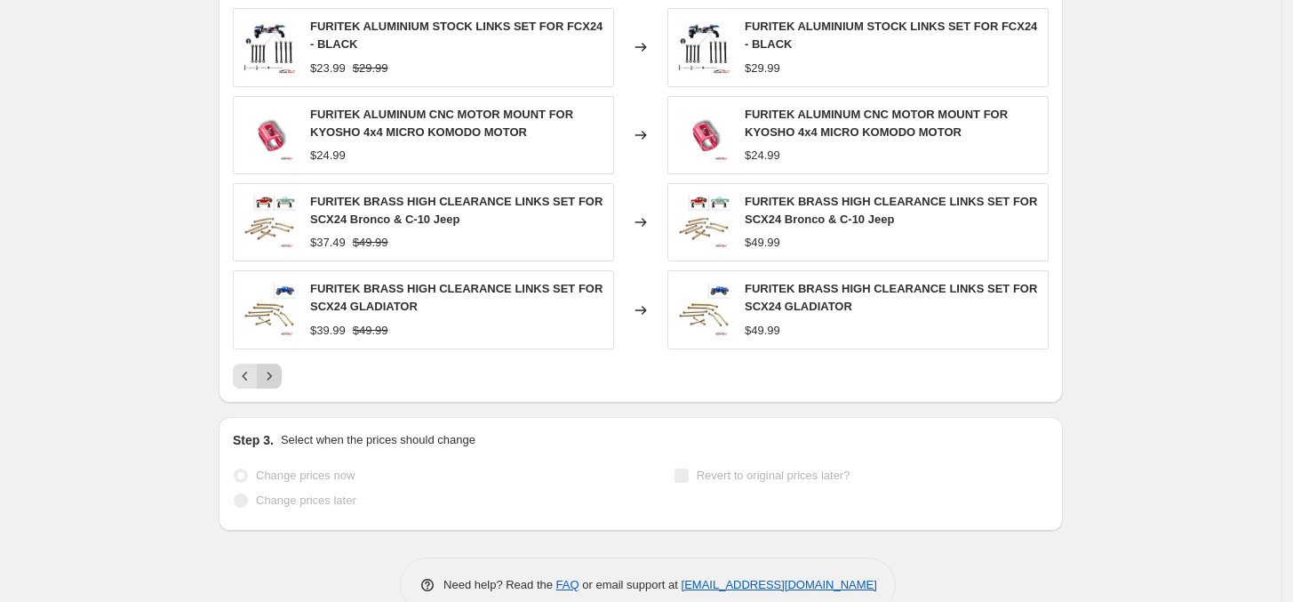
click at [265, 373] on icon "Next" at bounding box center [269, 376] width 18 height 18
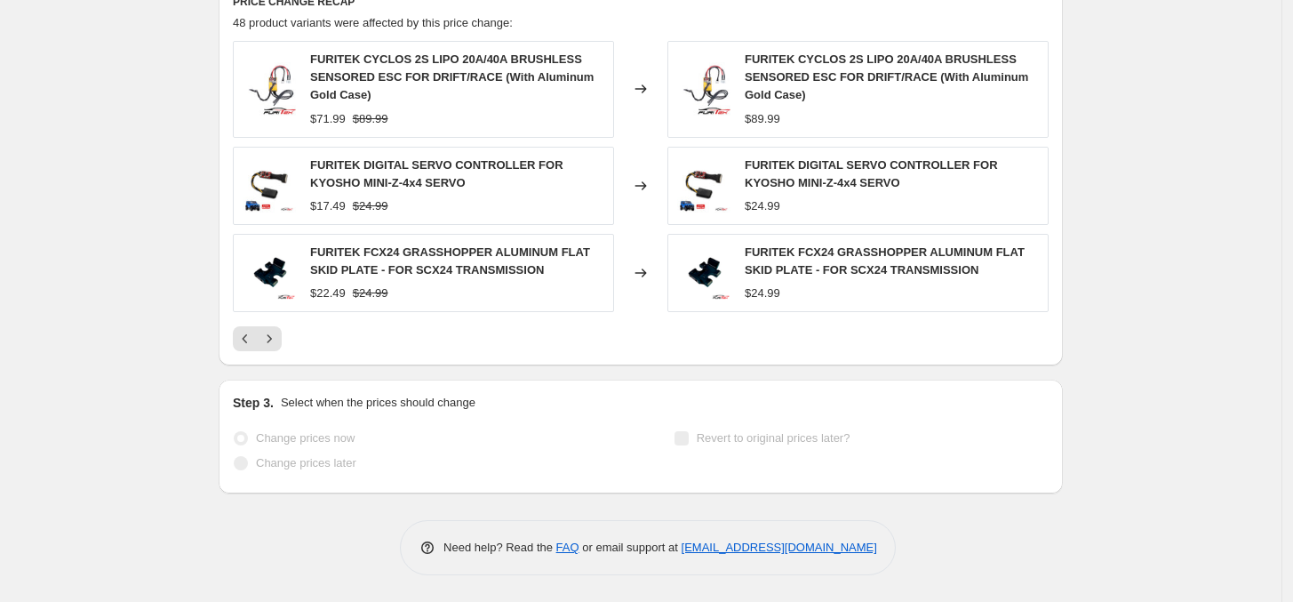
scroll to position [753, 0]
click at [273, 334] on icon "Next" at bounding box center [269, 339] width 18 height 18
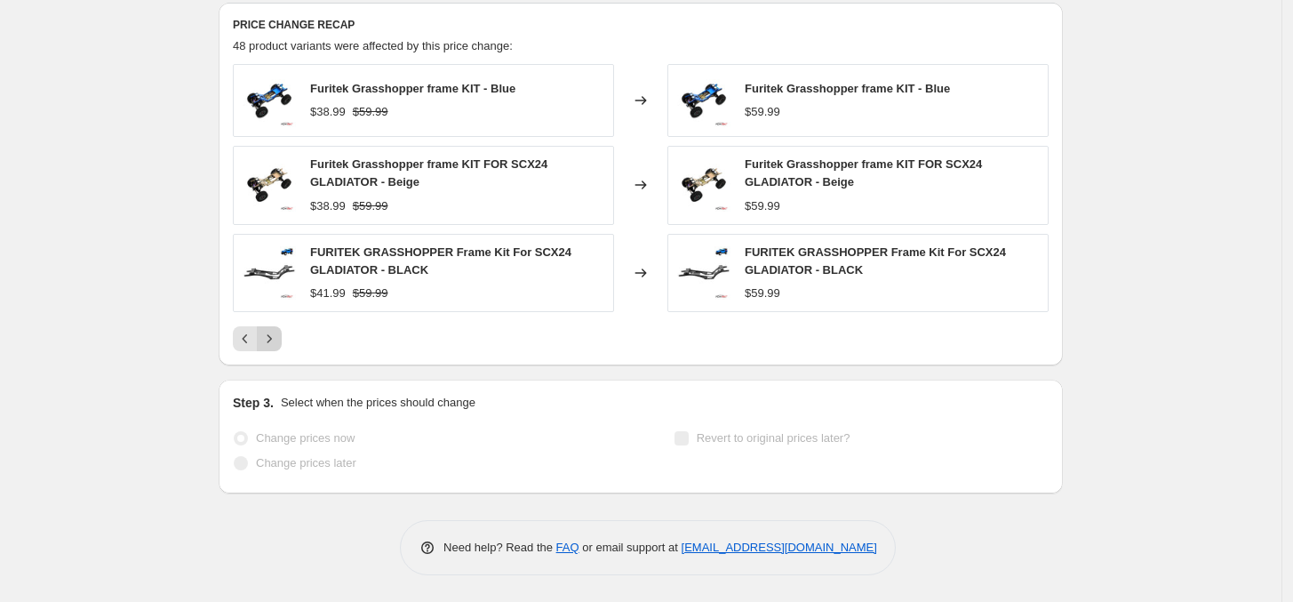
scroll to position [730, 0]
click at [277, 350] on button "Next" at bounding box center [269, 338] width 25 height 25
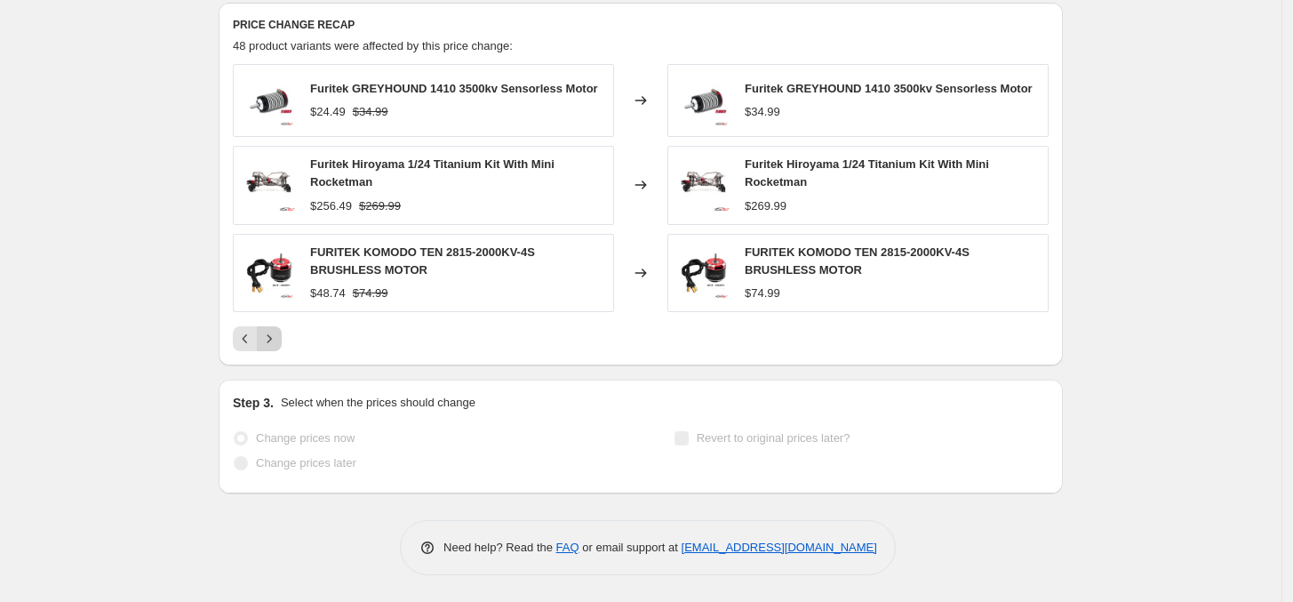
click at [277, 350] on button "Next" at bounding box center [269, 338] width 25 height 25
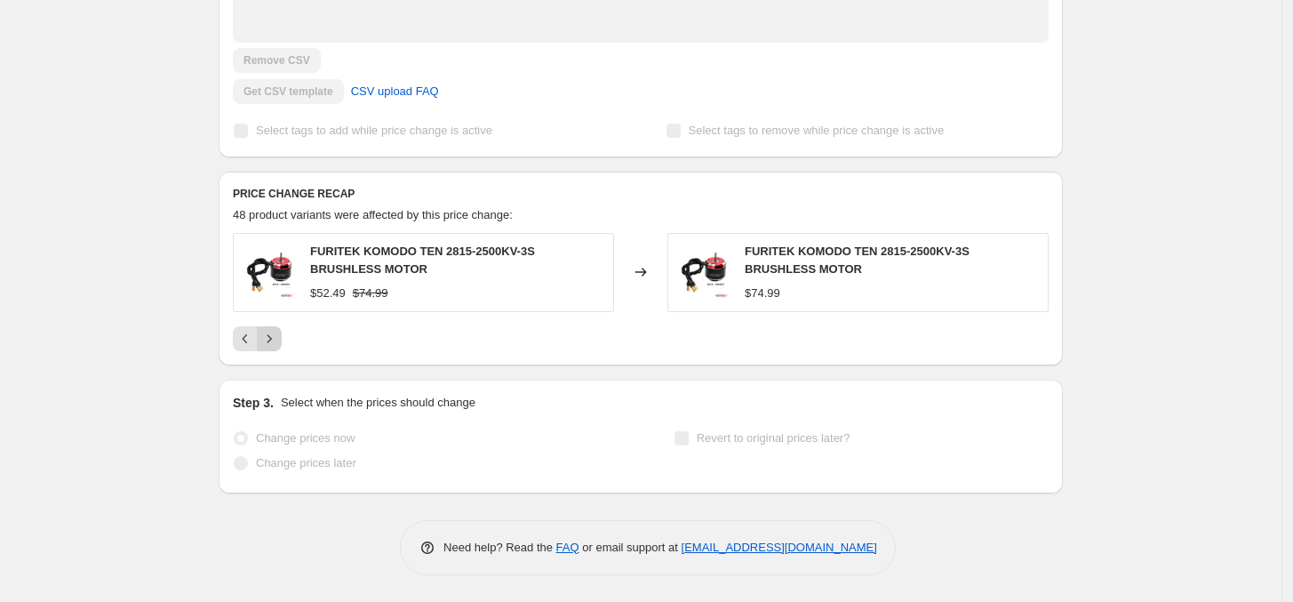
scroll to position [560, 0]
click at [277, 350] on button "Next" at bounding box center [269, 338] width 25 height 25
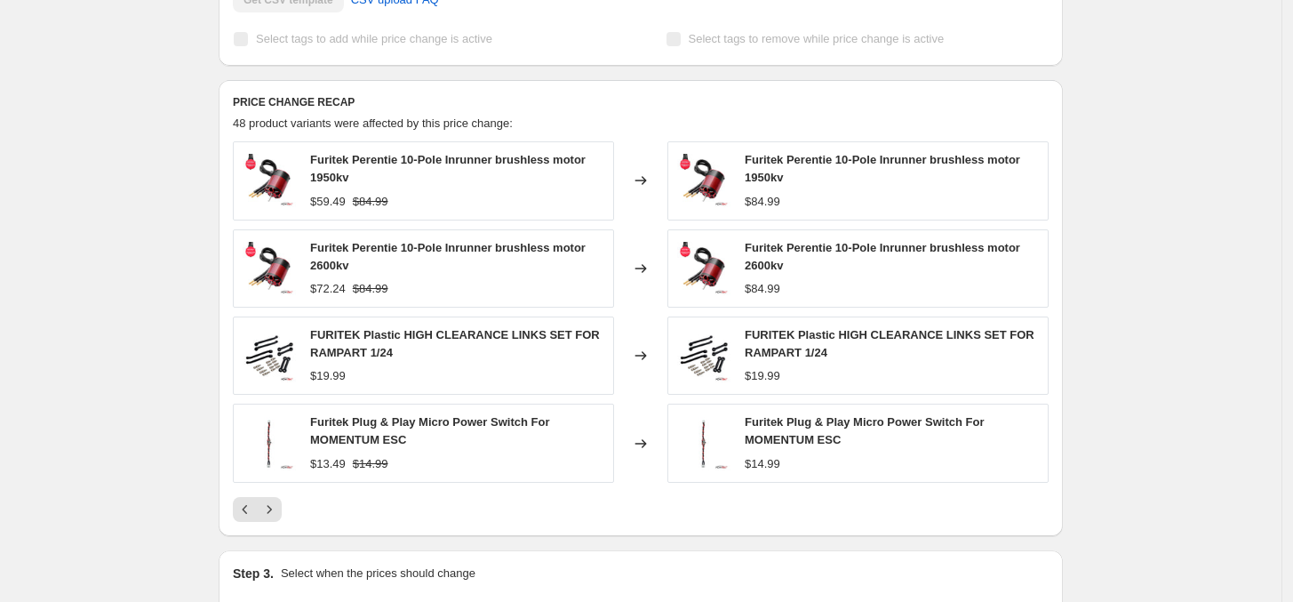
scroll to position [653, 0]
click at [274, 503] on icon "Next" at bounding box center [269, 507] width 18 height 18
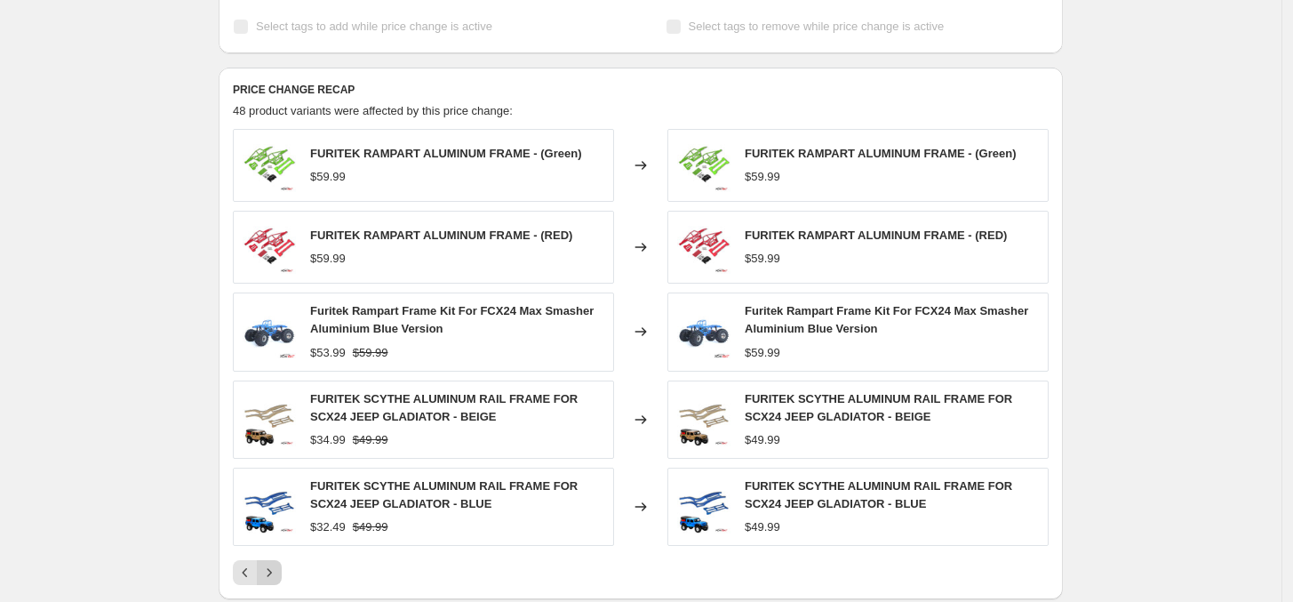
scroll to position [671, 0]
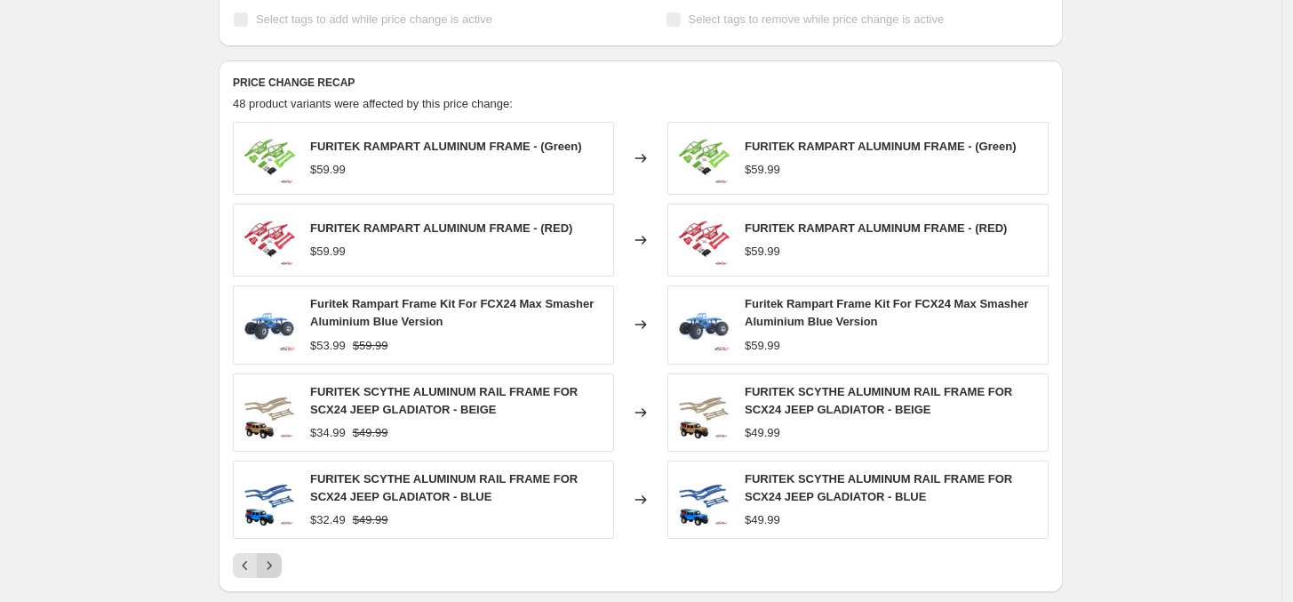
click at [278, 563] on icon "Next" at bounding box center [269, 565] width 18 height 18
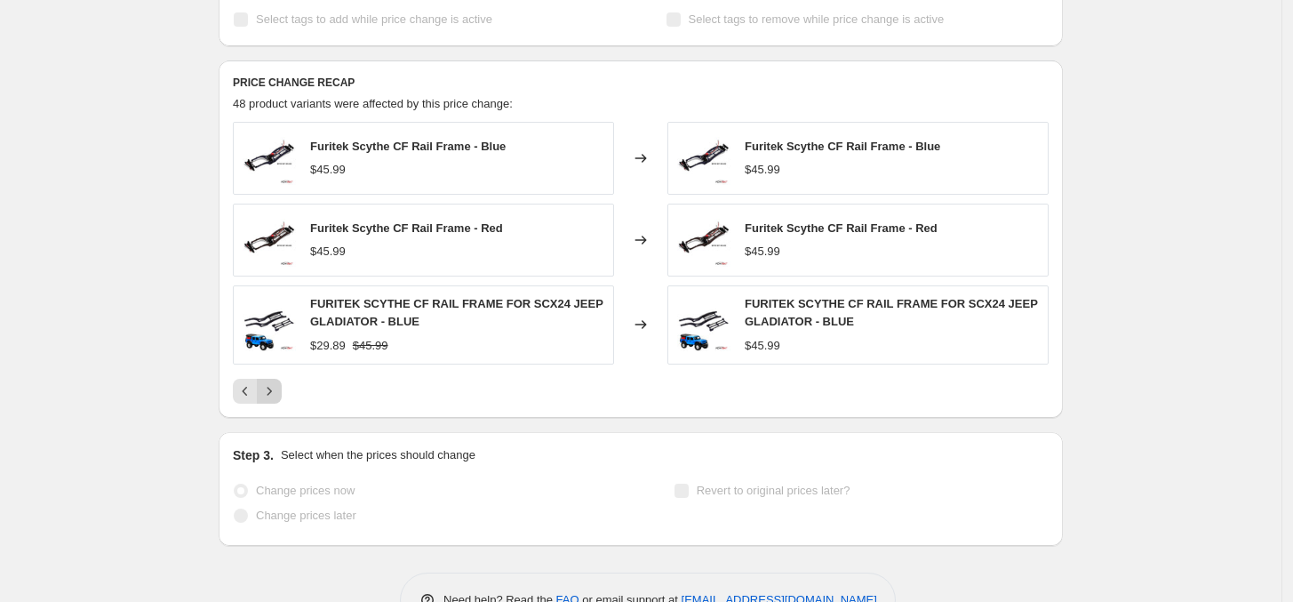
click at [273, 395] on icon "Next" at bounding box center [269, 391] width 18 height 18
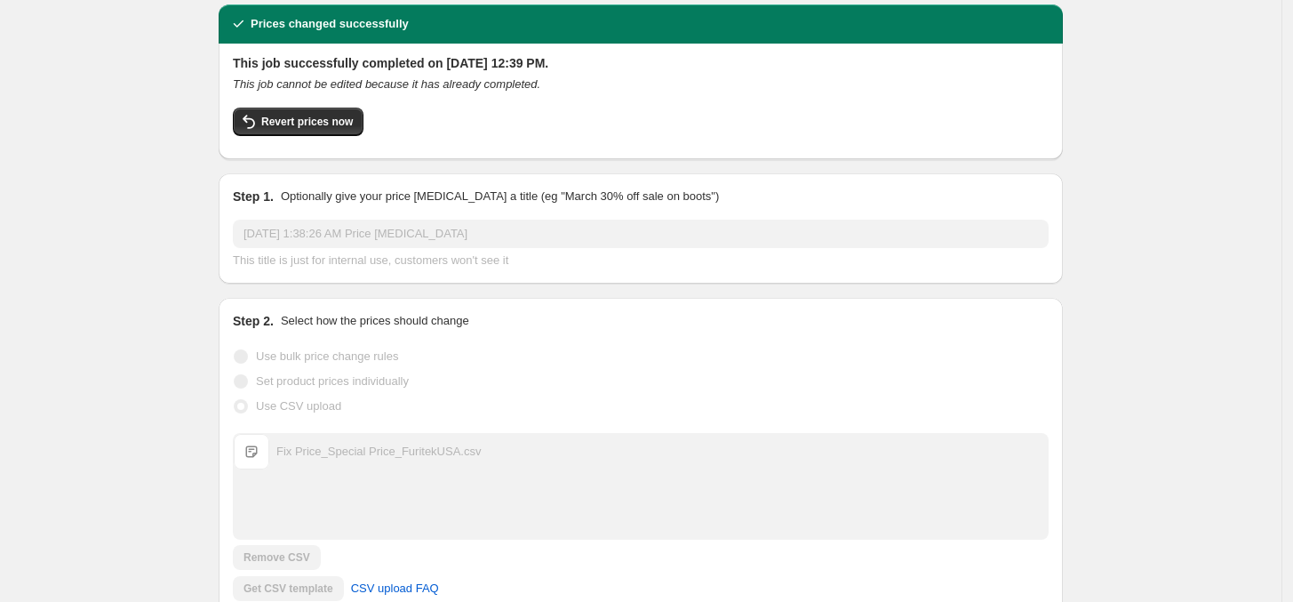
scroll to position [0, 0]
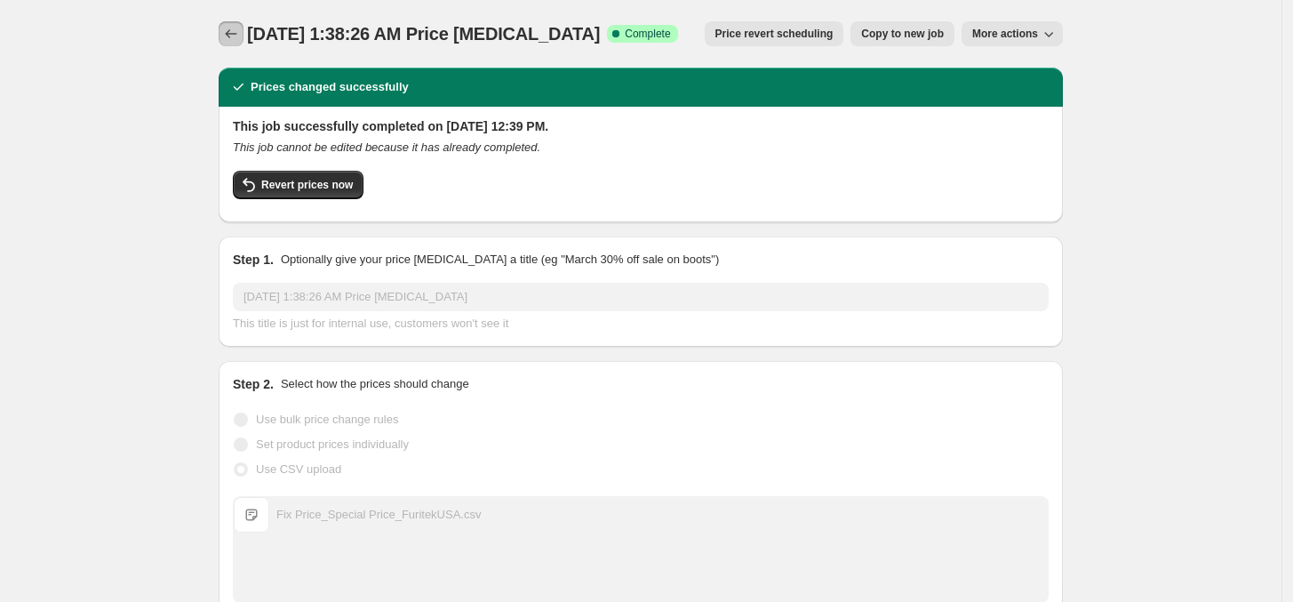
click at [227, 31] on icon "Price change jobs" at bounding box center [231, 34] width 18 height 18
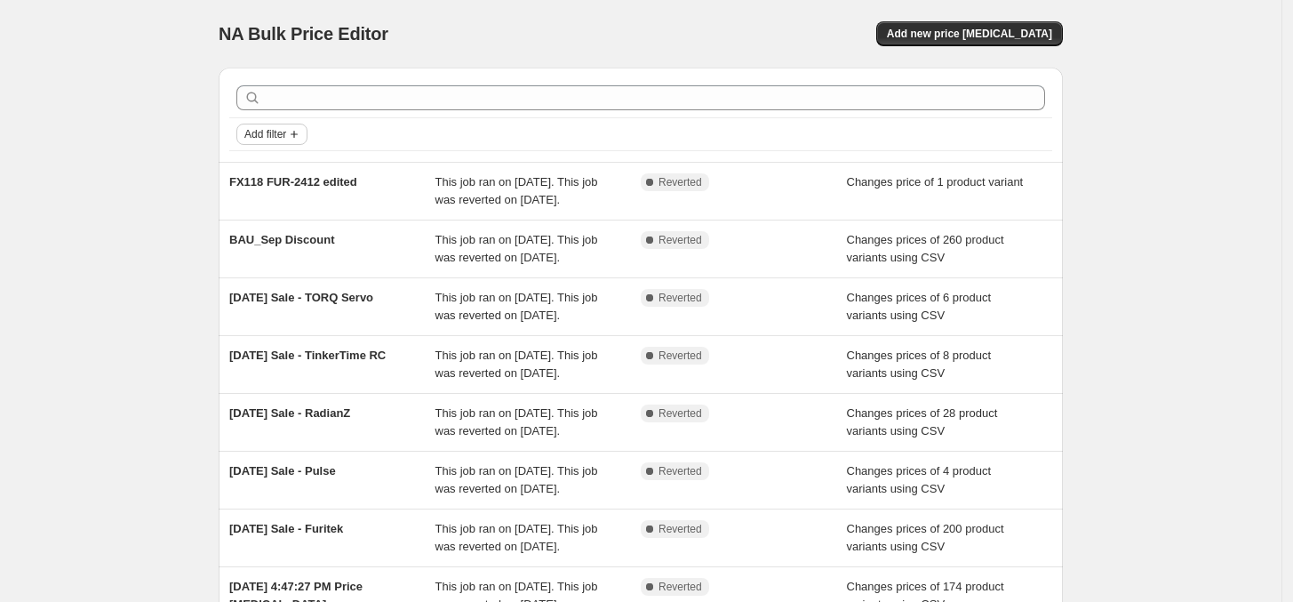
click at [281, 137] on span "Add filter" at bounding box center [265, 134] width 42 height 14
click at [287, 178] on span "Job status" at bounding box center [279, 170] width 52 height 18
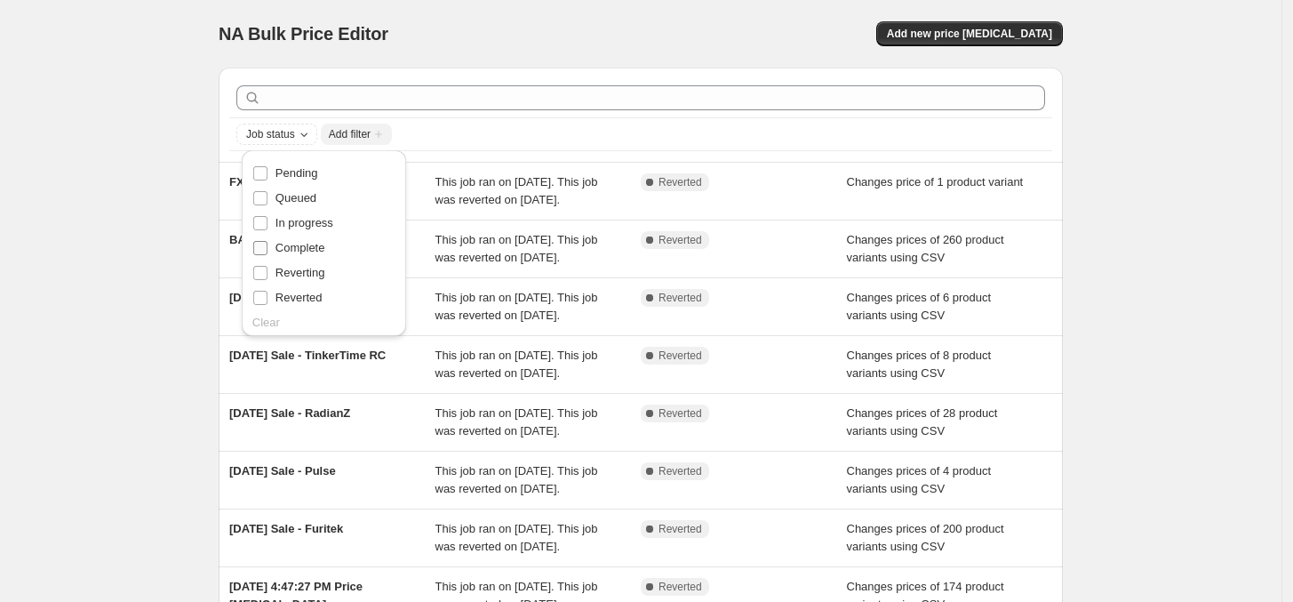
click at [307, 250] on span "Complete" at bounding box center [300, 247] width 50 height 13
click at [267, 250] on input "Complete" at bounding box center [260, 248] width 14 height 14
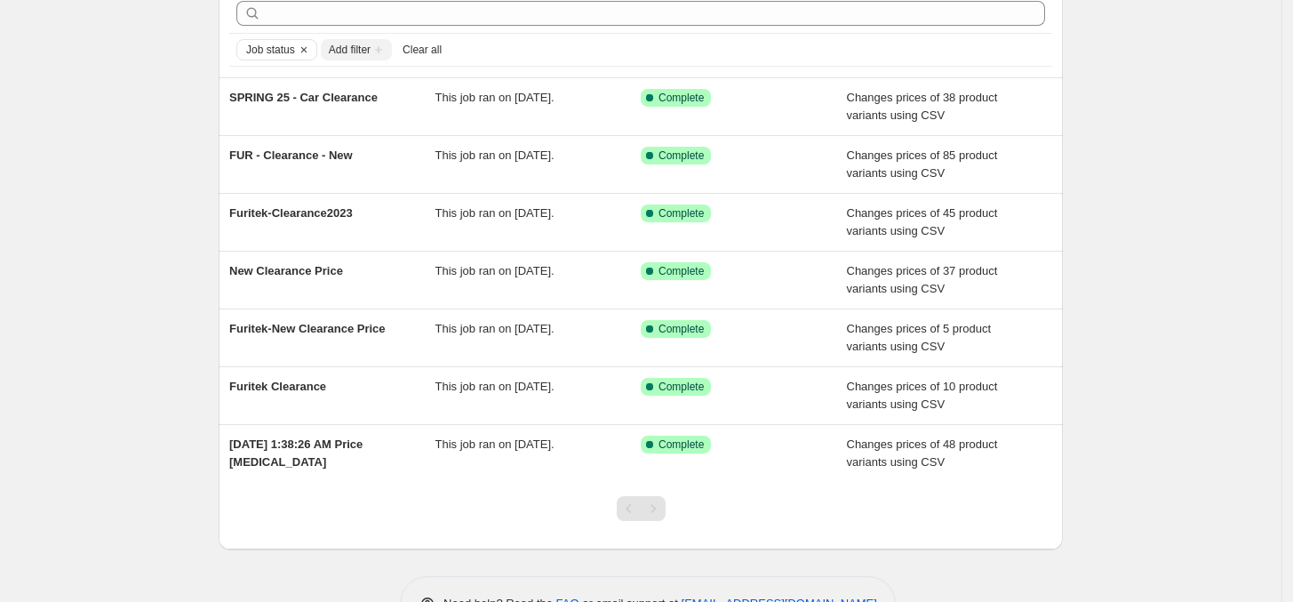
scroll to position [89, 0]
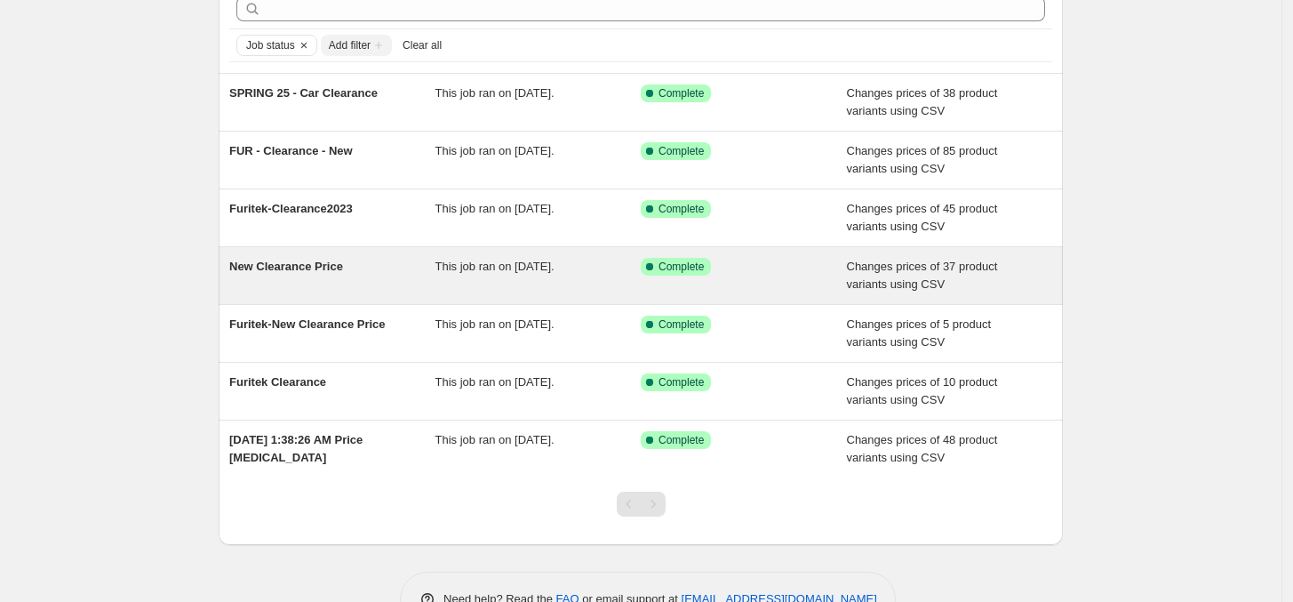
click at [431, 293] on div "New Clearance Price" at bounding box center [332, 276] width 206 height 36
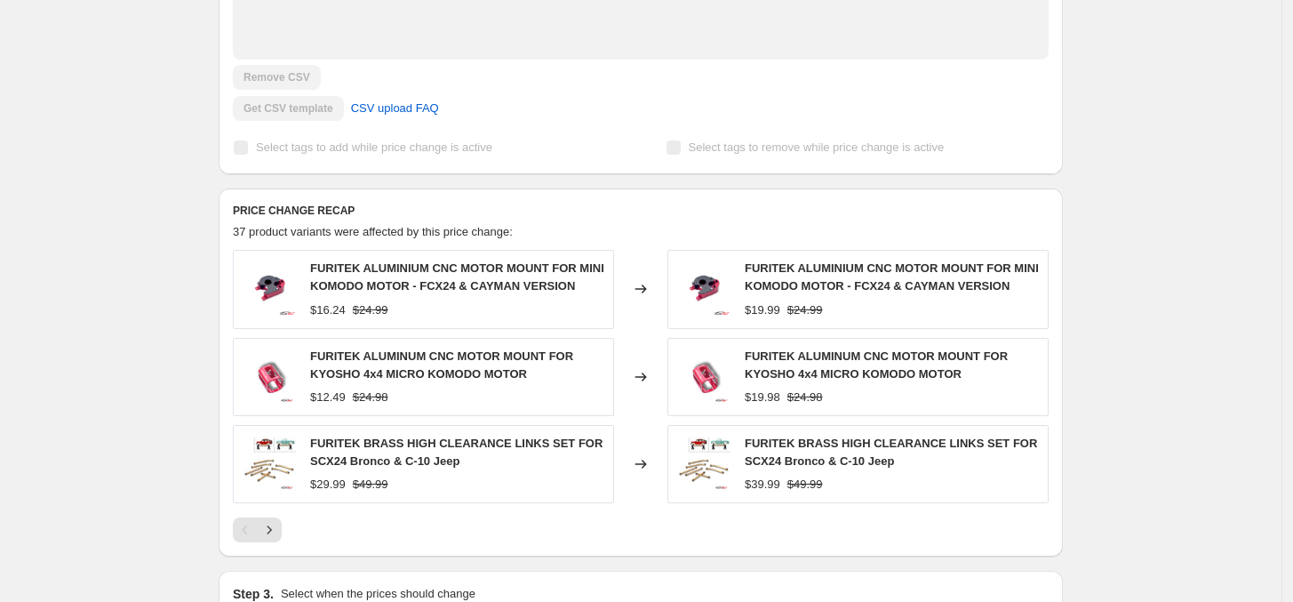
scroll to position [669, 0]
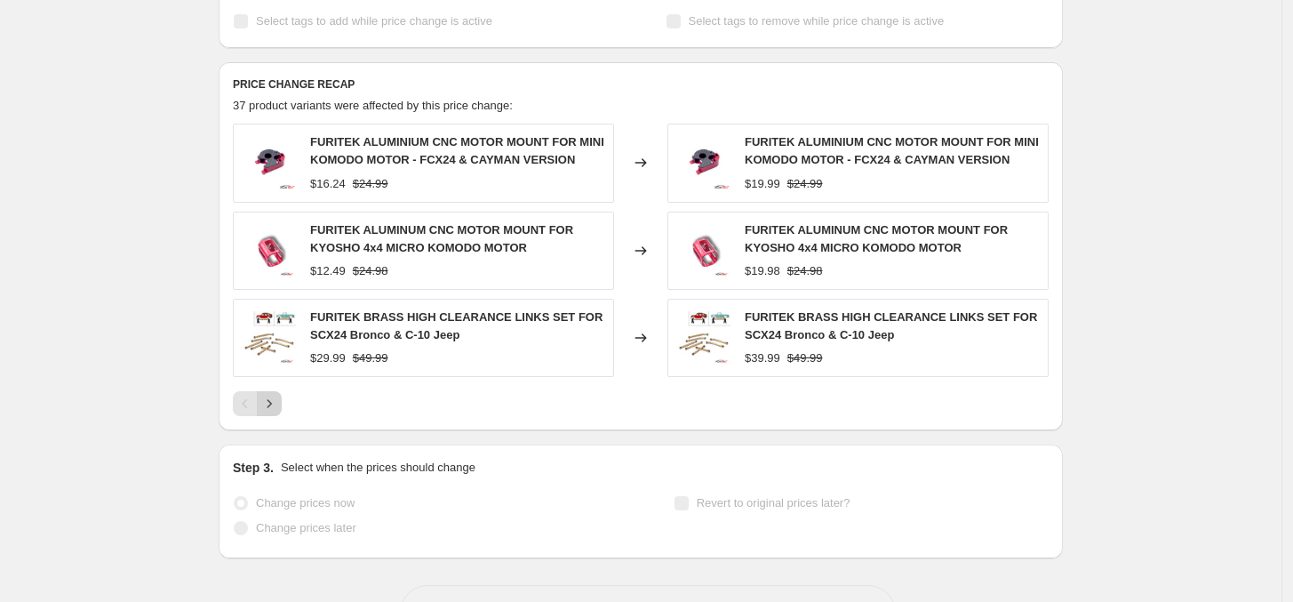
click at [273, 400] on icon "Next" at bounding box center [269, 404] width 18 height 18
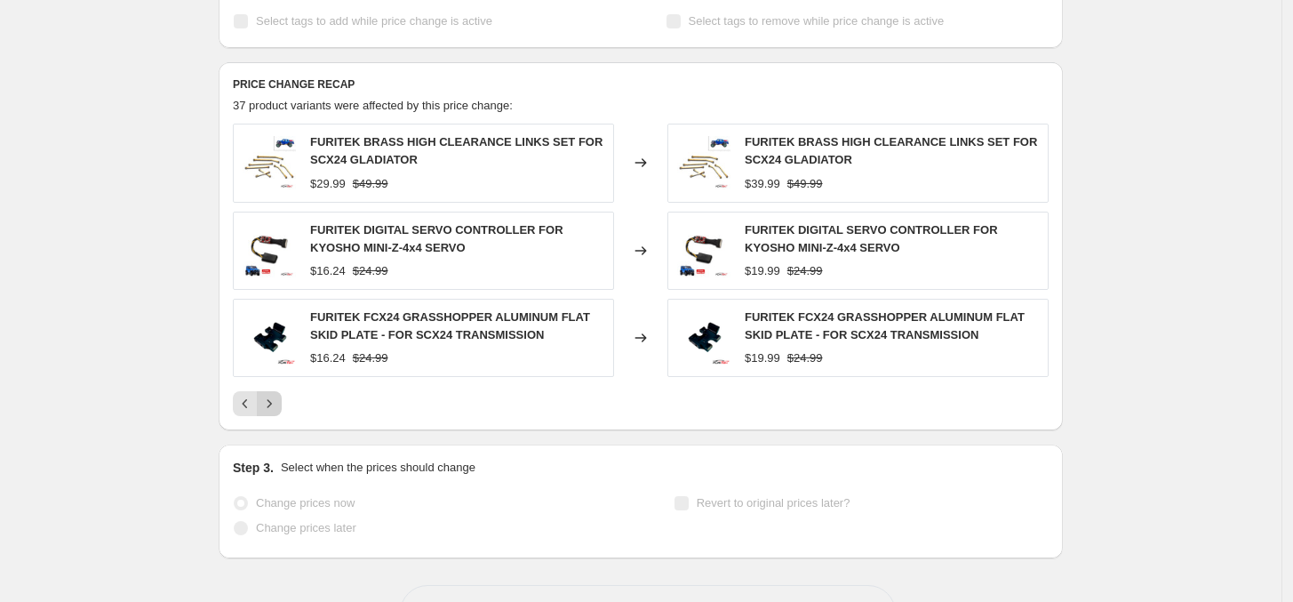
click at [273, 400] on icon "Next" at bounding box center [269, 404] width 18 height 18
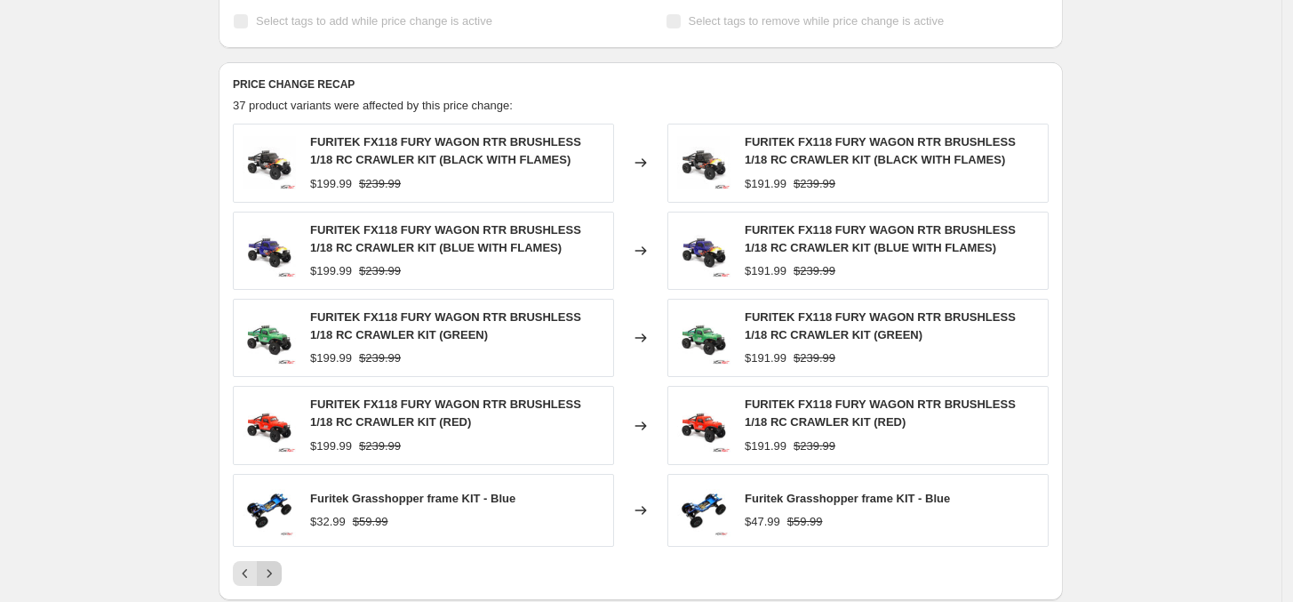
click at [274, 574] on icon "Next" at bounding box center [269, 573] width 18 height 18
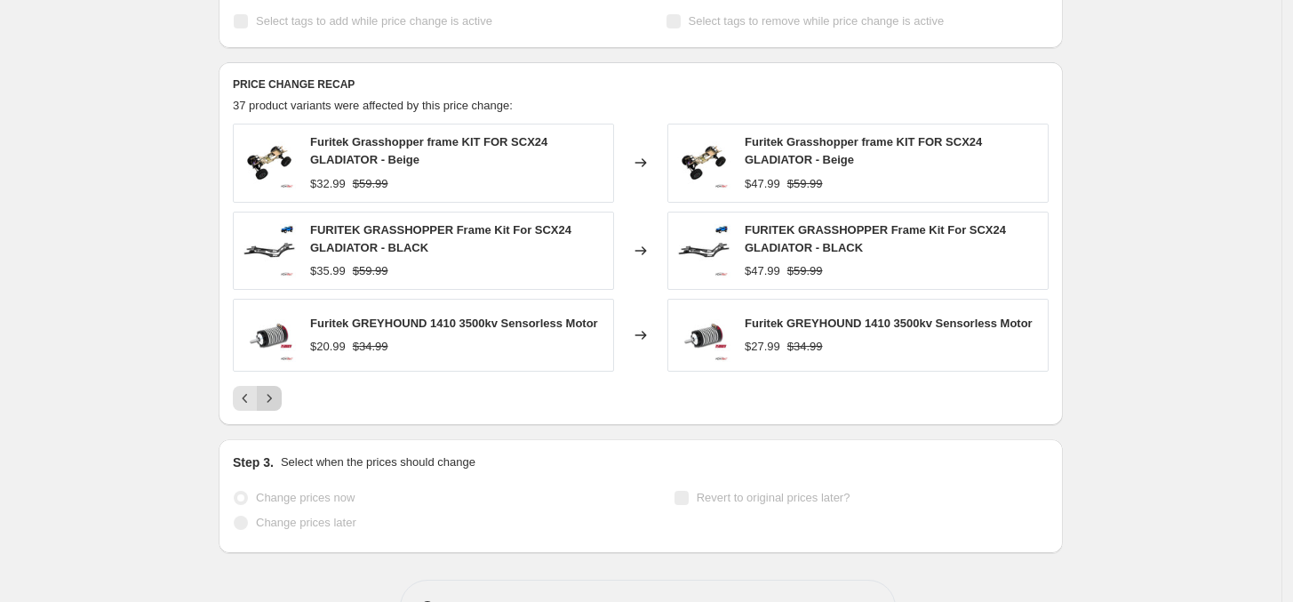
click at [268, 409] on button "Next" at bounding box center [269, 398] width 25 height 25
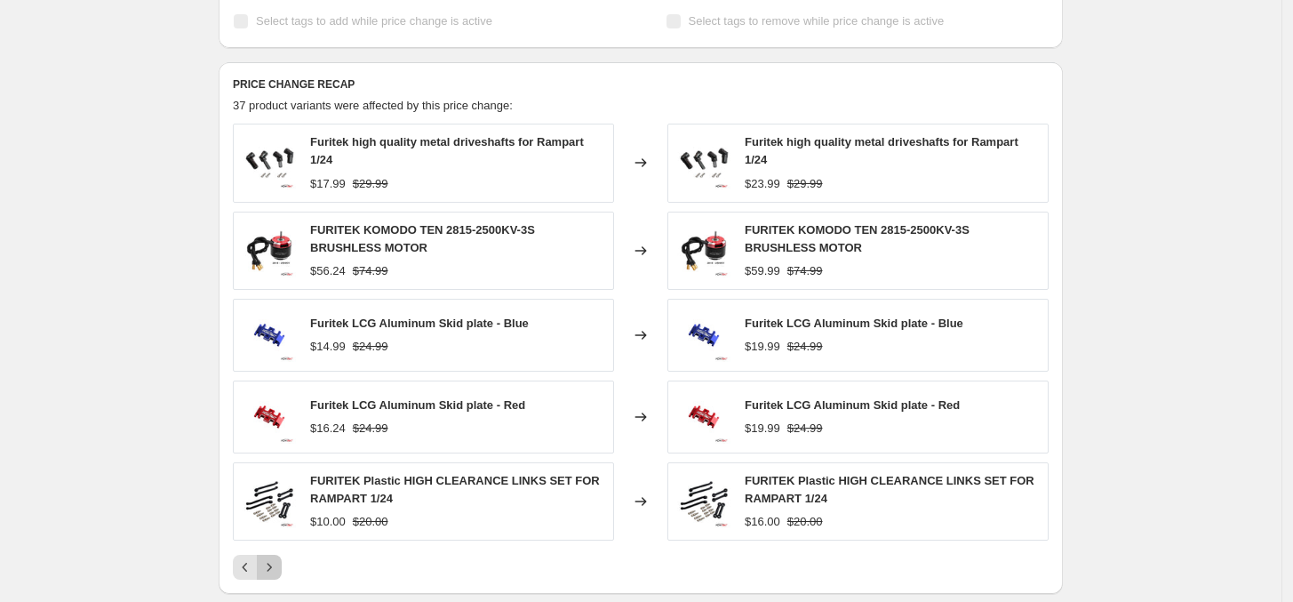
click at [277, 570] on icon "Next" at bounding box center [269, 567] width 18 height 18
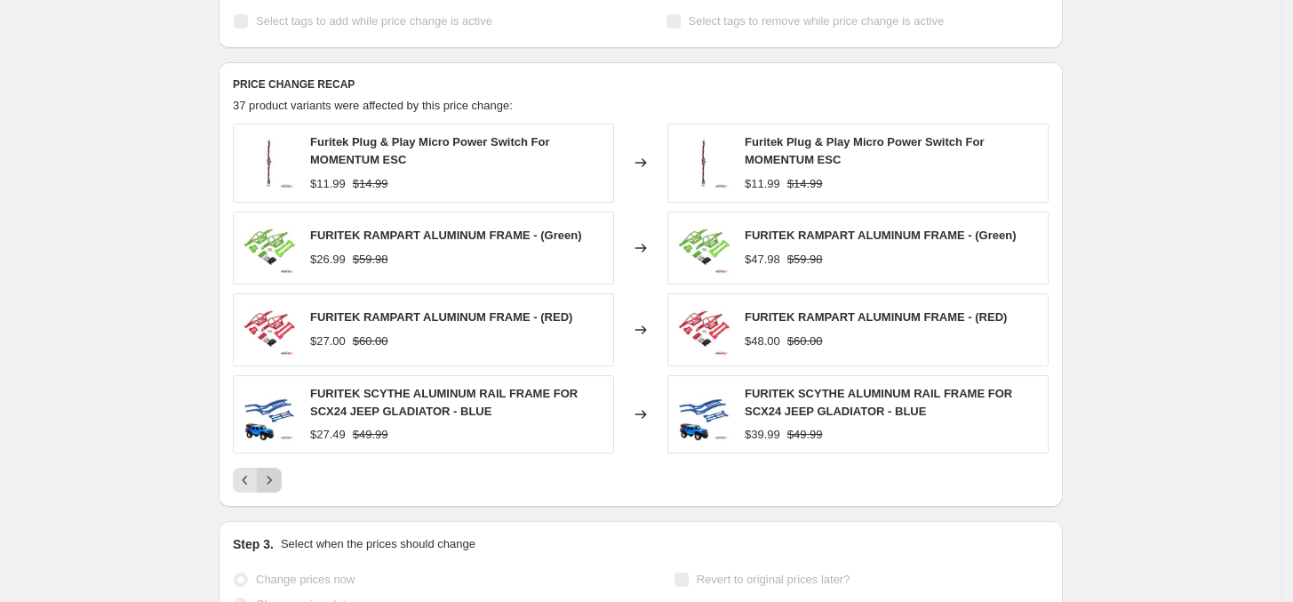
click at [276, 482] on icon "Next" at bounding box center [269, 480] width 18 height 18
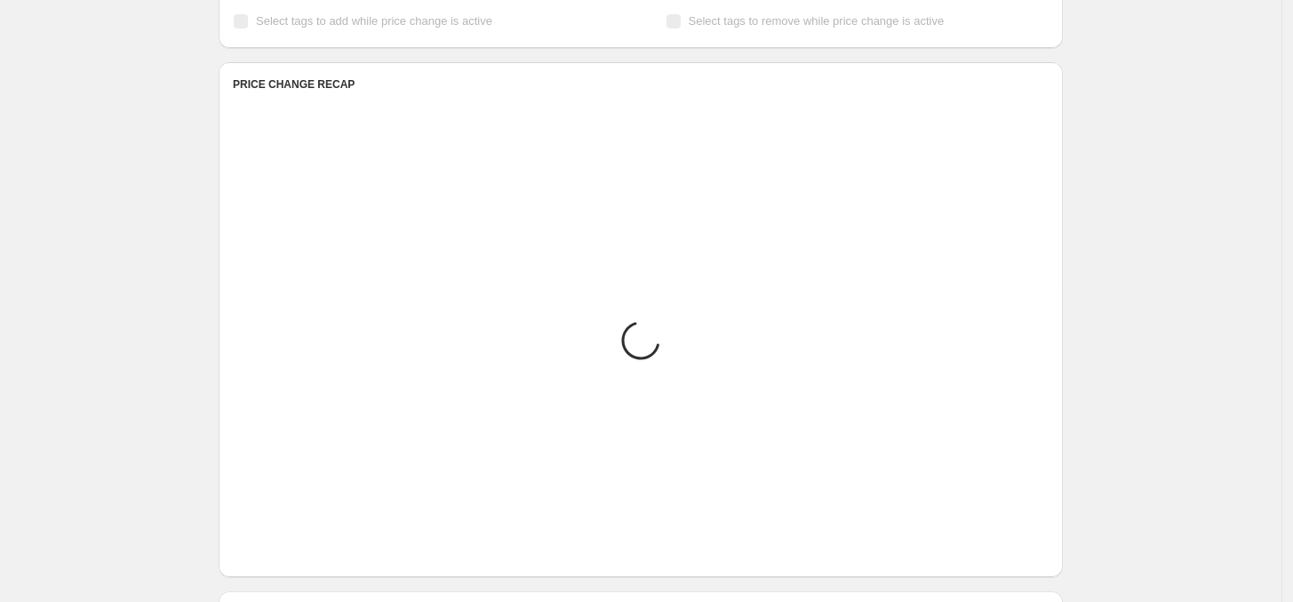
scroll to position [647, 0]
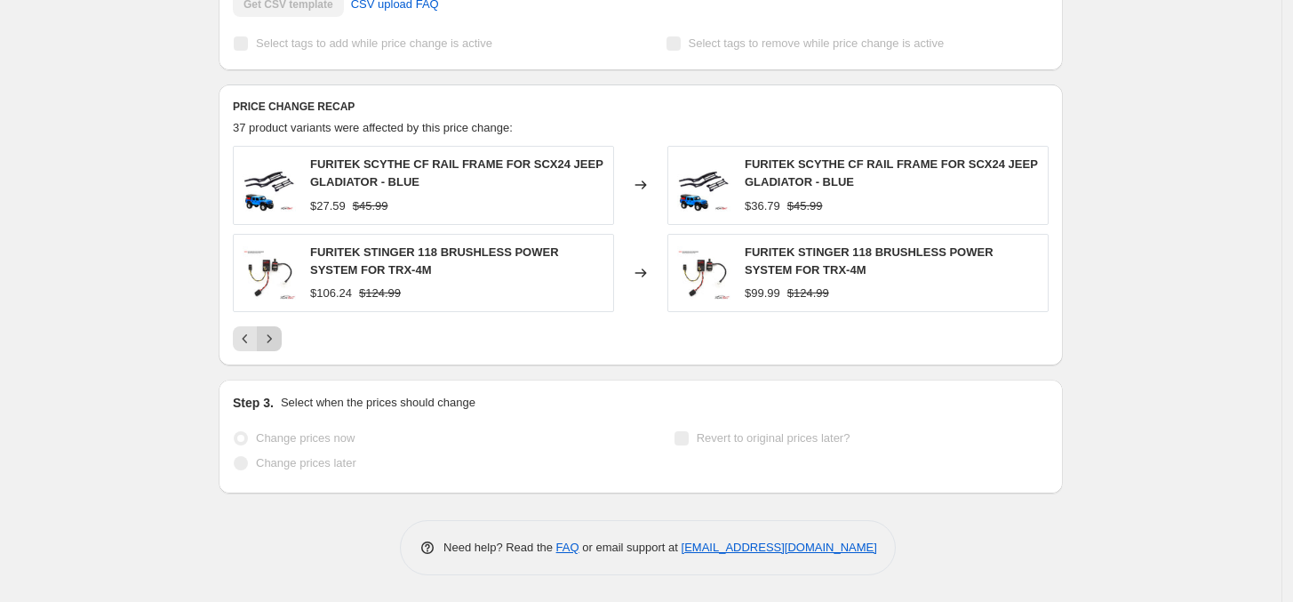
click at [268, 331] on icon "Next" at bounding box center [269, 339] width 18 height 18
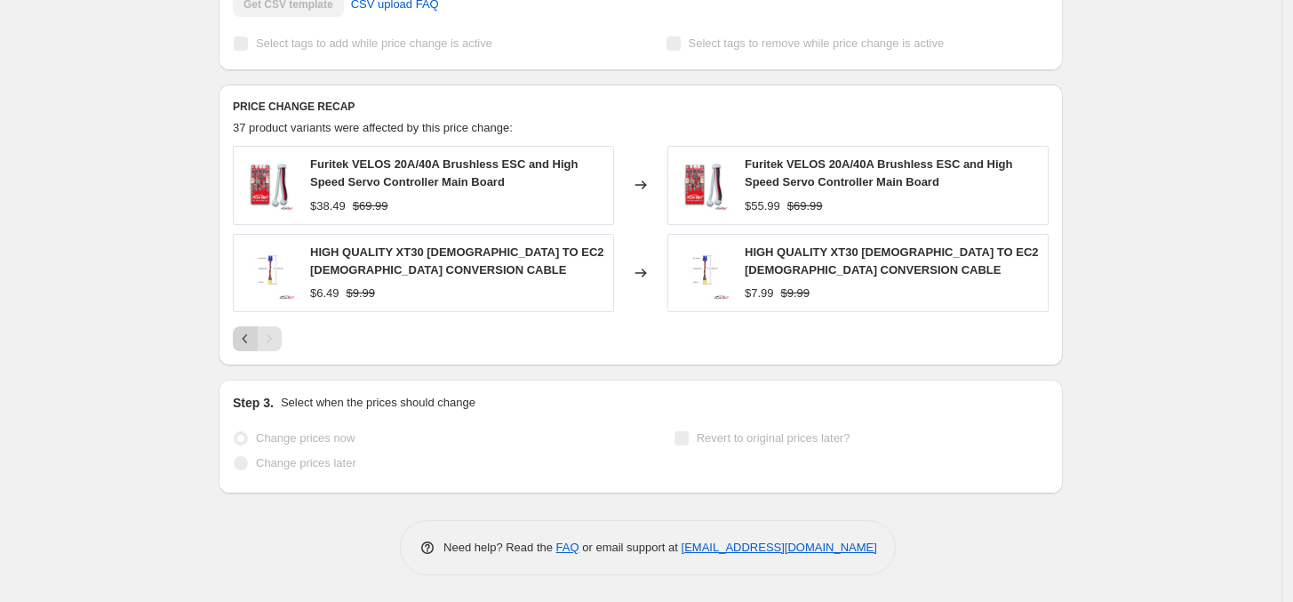
click at [242, 332] on icon "Previous" at bounding box center [245, 339] width 18 height 18
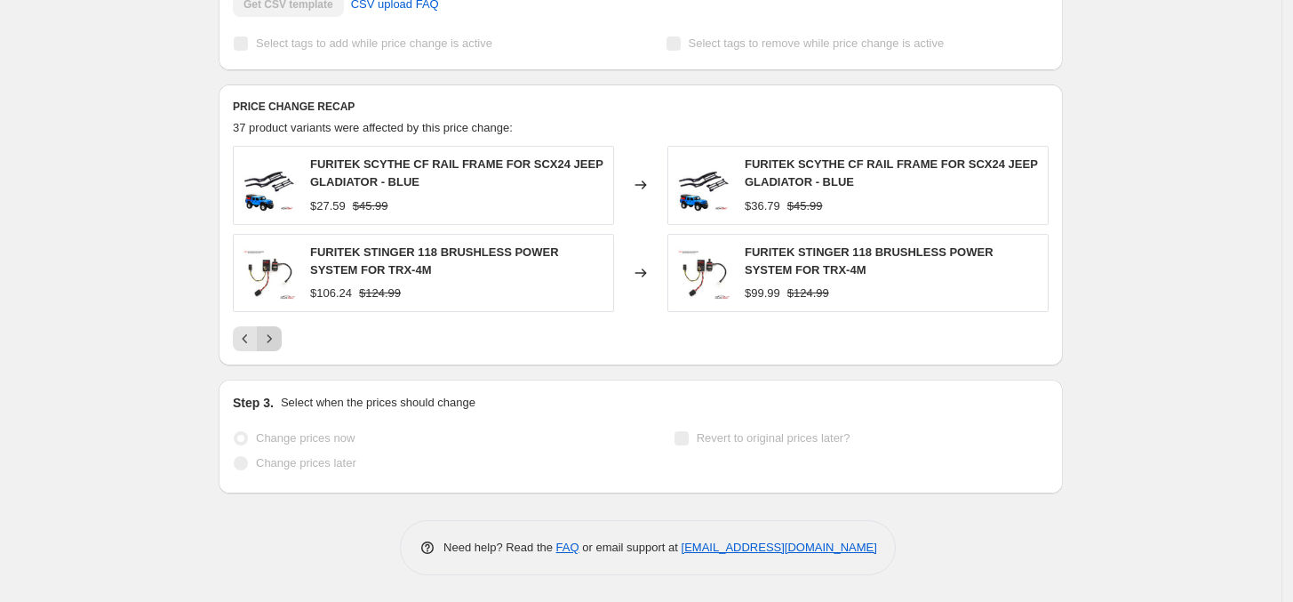
click at [274, 332] on icon "Next" at bounding box center [269, 339] width 18 height 18
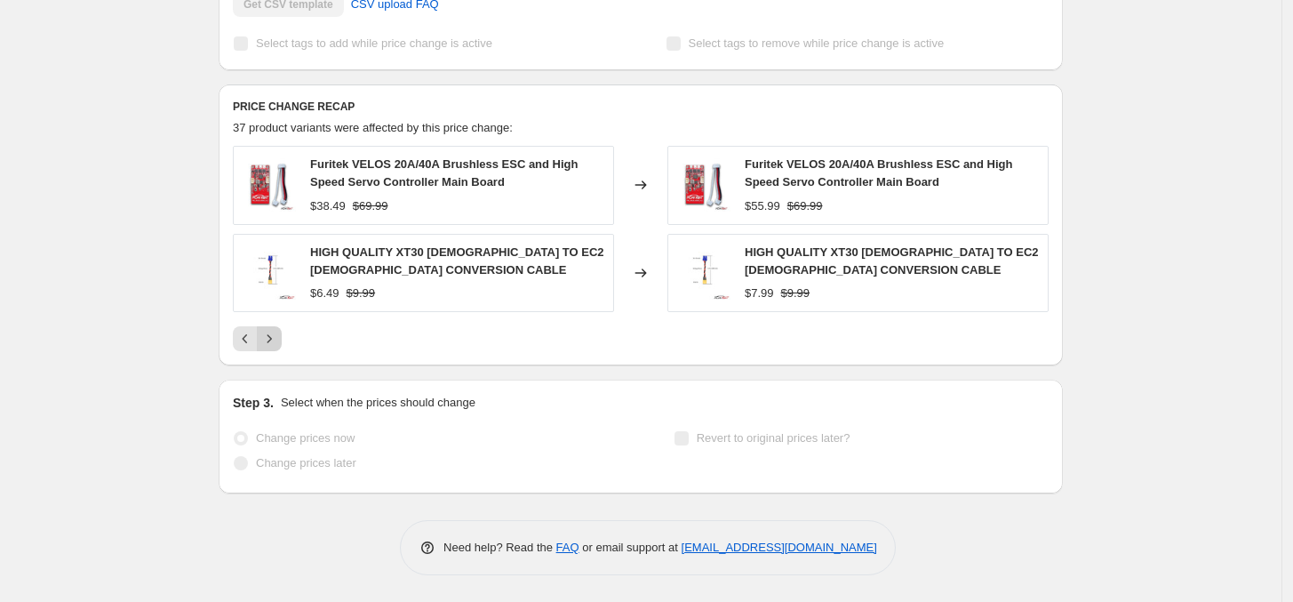
click at [274, 332] on div "Pagination" at bounding box center [269, 338] width 25 height 25
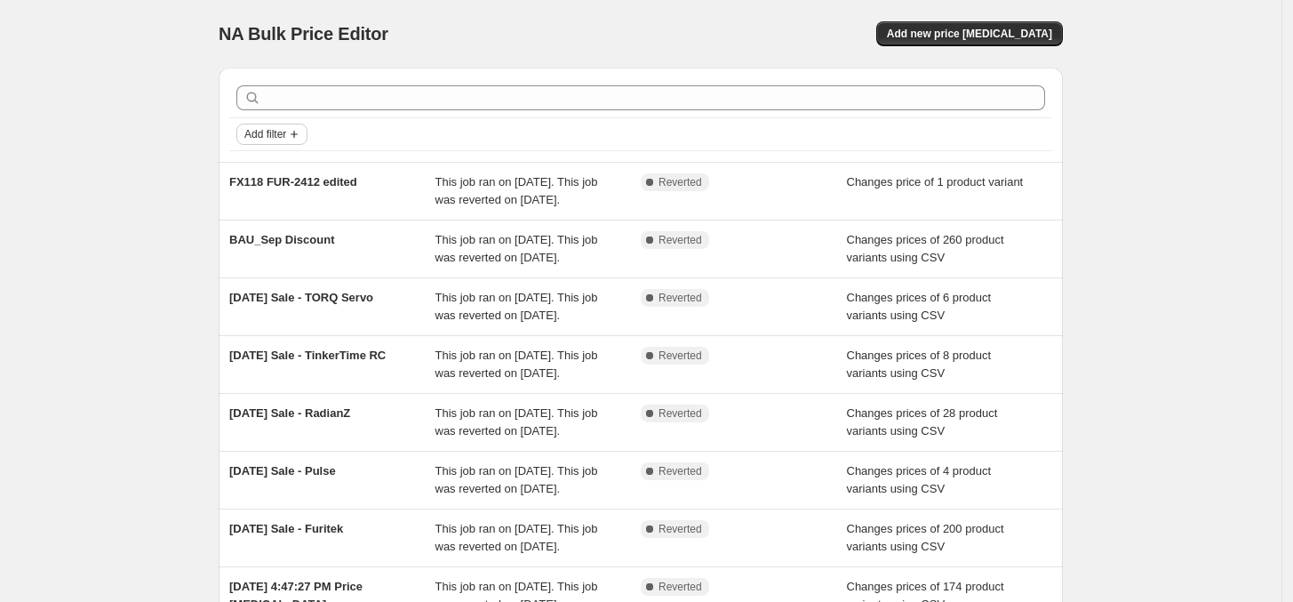
click at [274, 124] on button "Add filter" at bounding box center [271, 134] width 71 height 21
click at [273, 168] on span "Job status" at bounding box center [279, 169] width 52 height 13
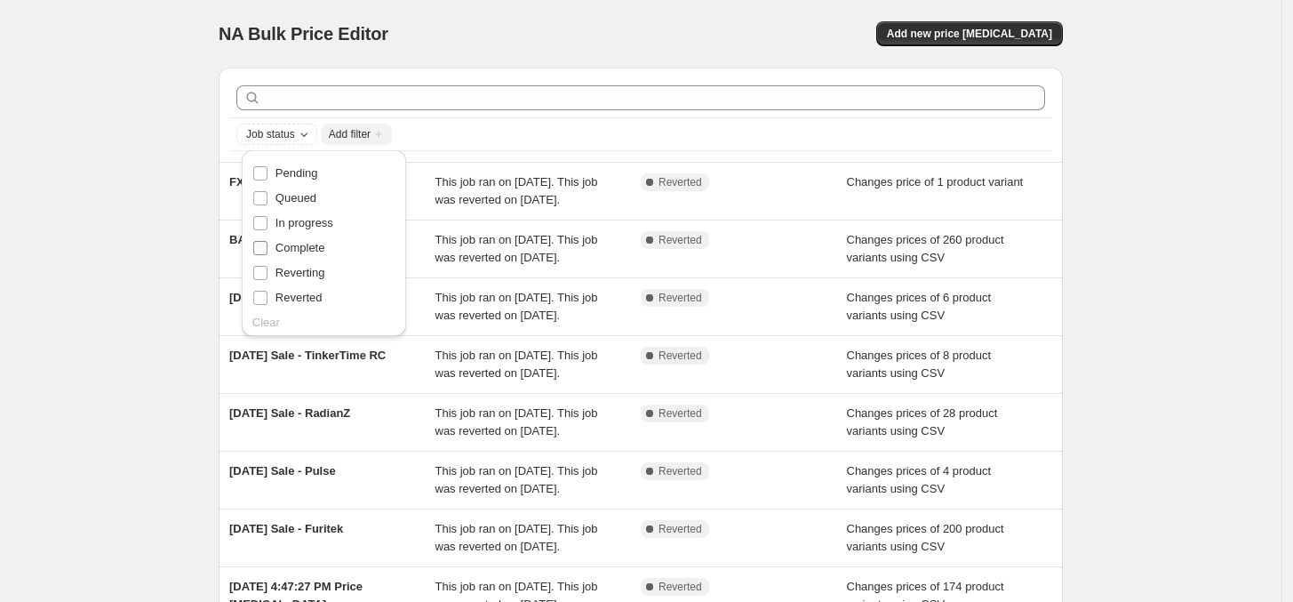
click at [300, 245] on span "Complete" at bounding box center [300, 247] width 50 height 13
click at [267, 245] on input "Complete" at bounding box center [260, 248] width 14 height 14
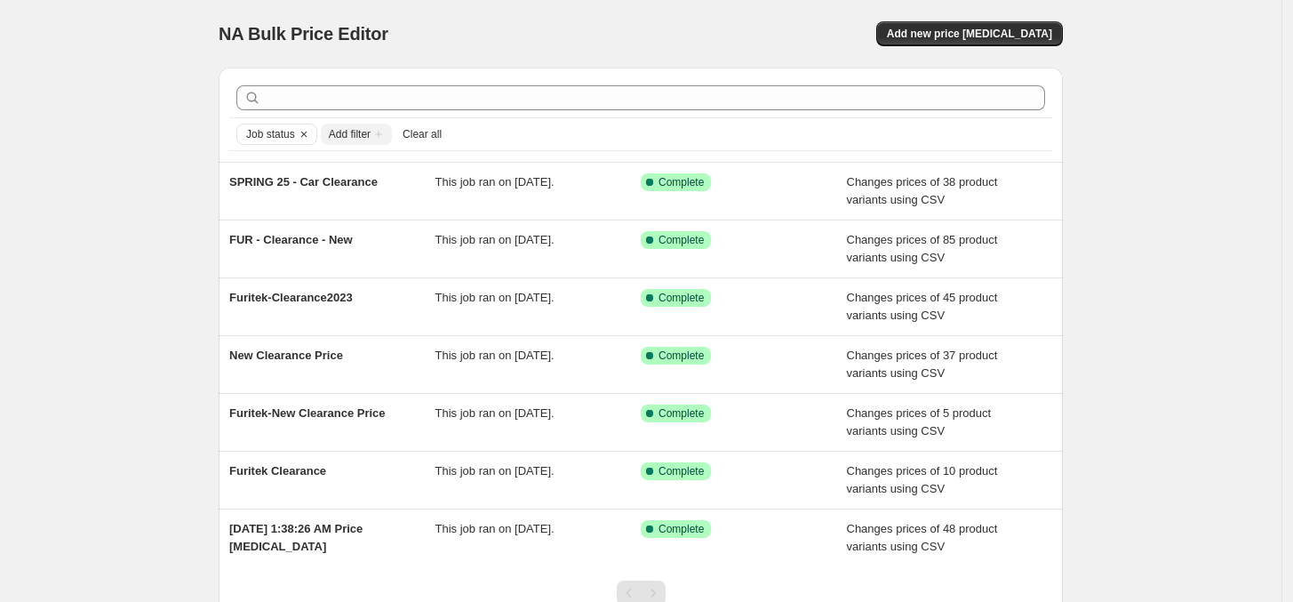
scroll to position [7, 0]
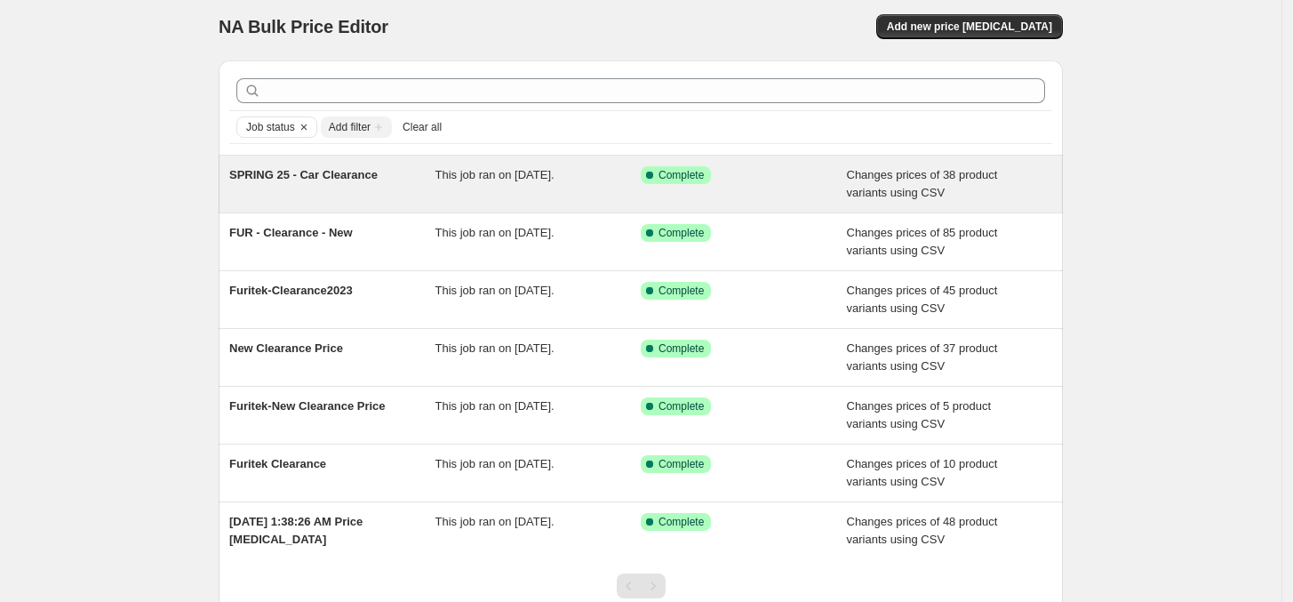
click at [331, 199] on div "SPRING 25 - Car Clearance" at bounding box center [332, 184] width 206 height 36
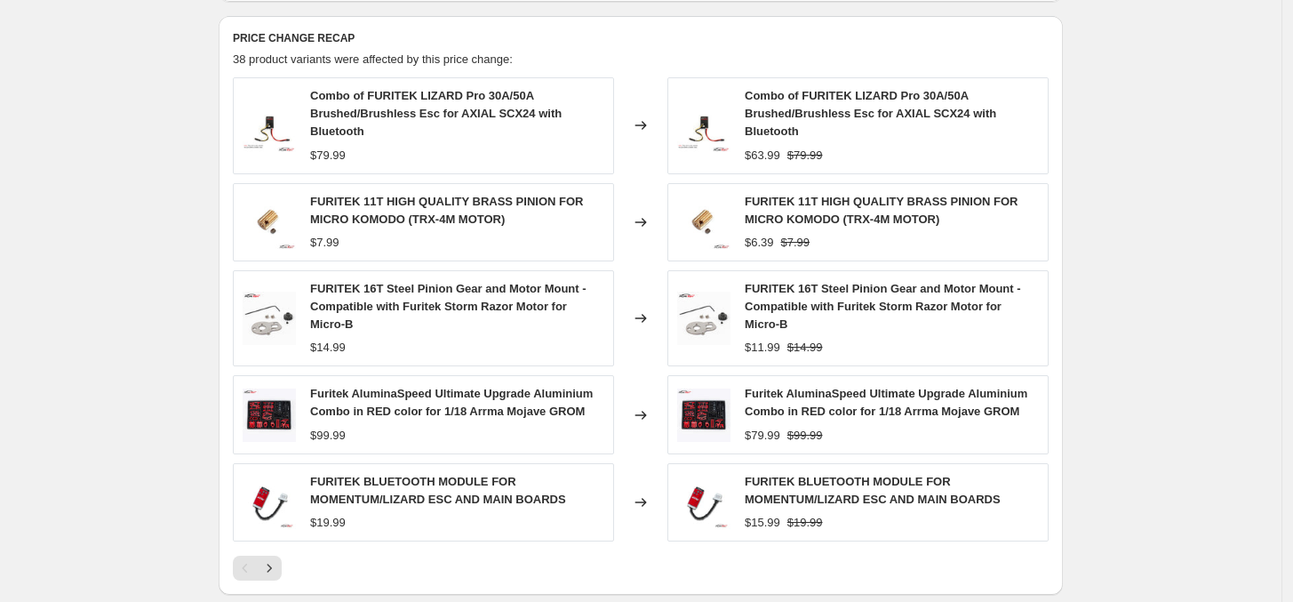
scroll to position [740, 0]
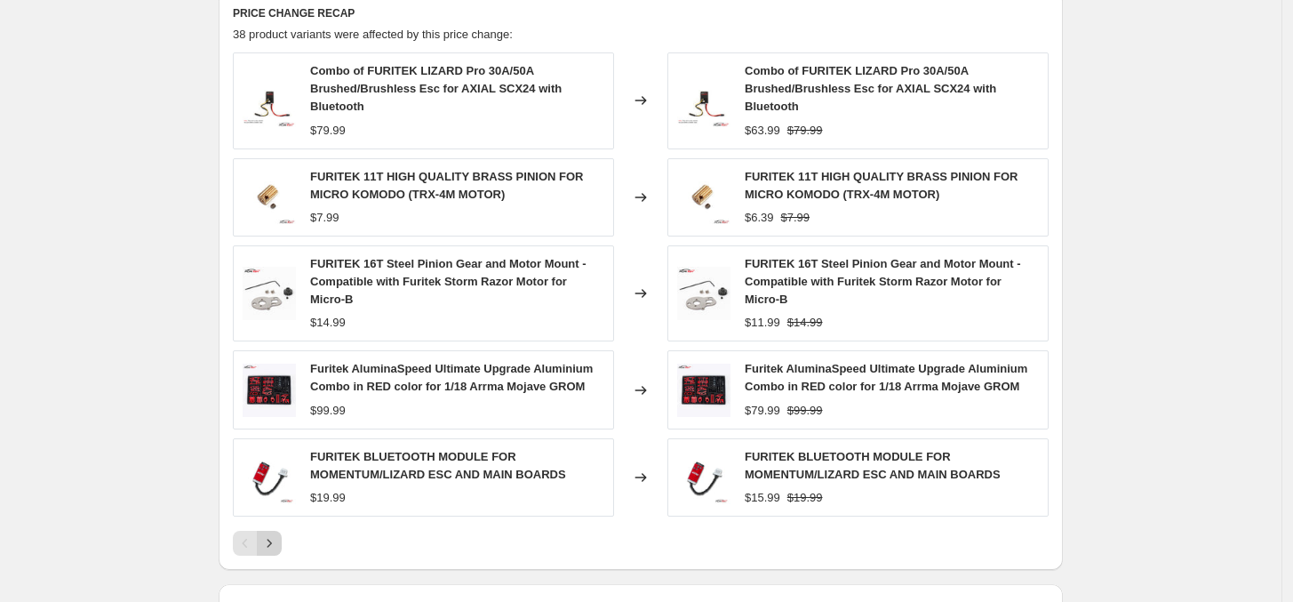
click at [277, 540] on icon "Next" at bounding box center [269, 543] width 18 height 18
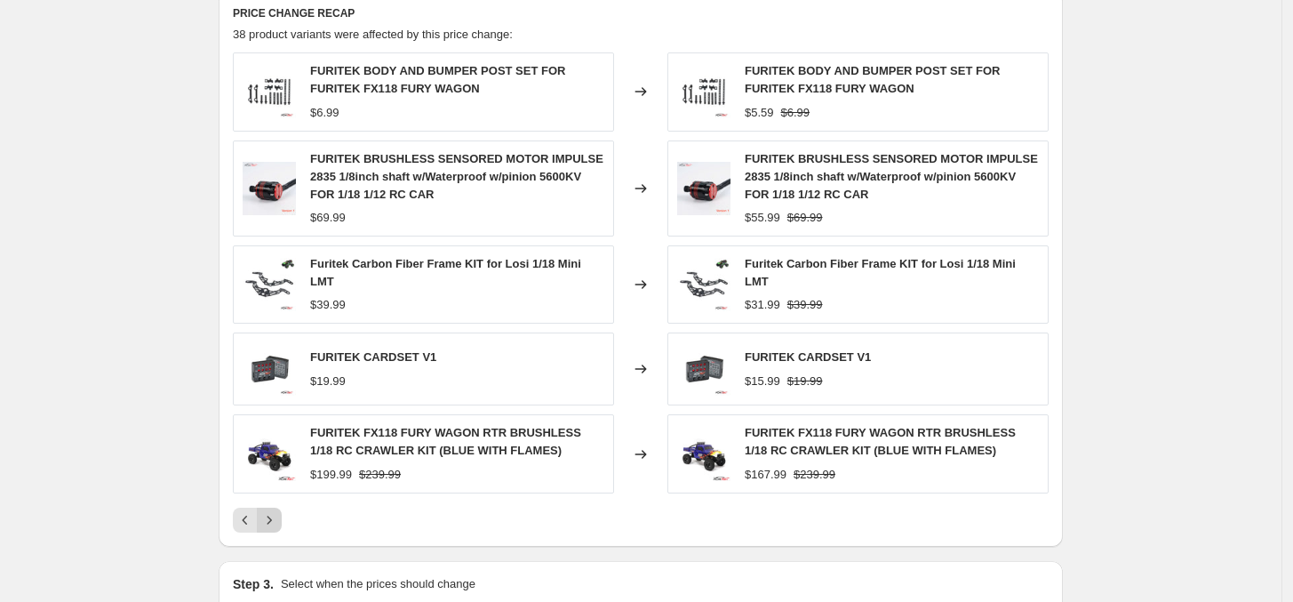
click at [276, 510] on button "Next" at bounding box center [269, 519] width 25 height 25
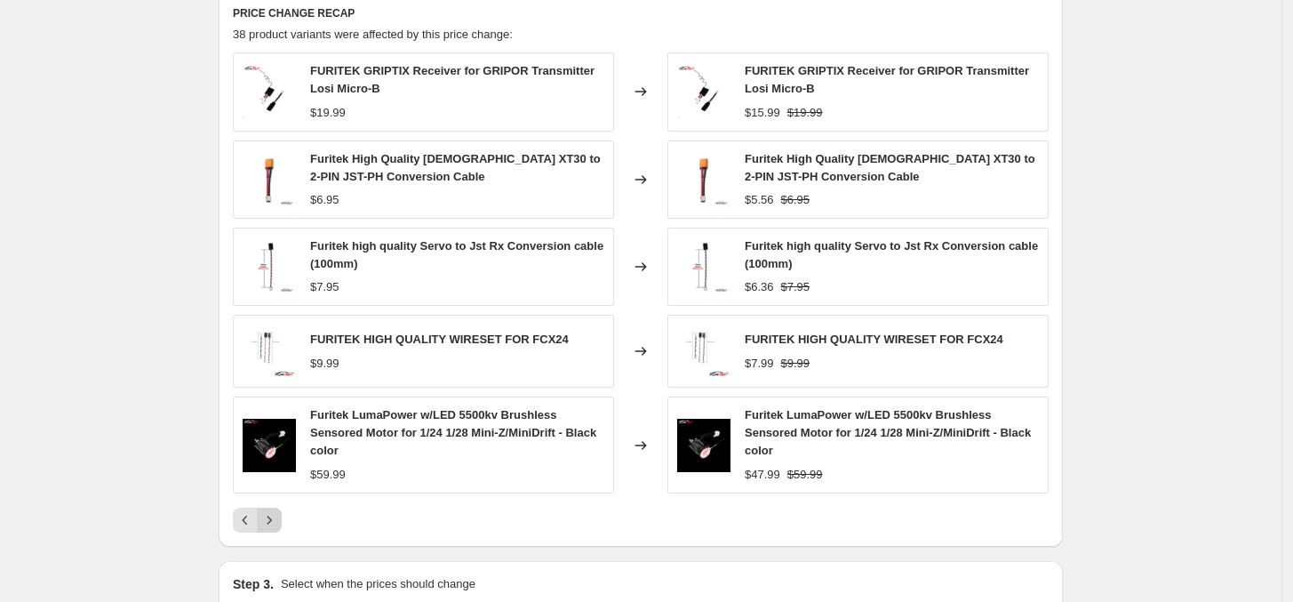
click at [276, 511] on icon "Next" at bounding box center [269, 520] width 18 height 18
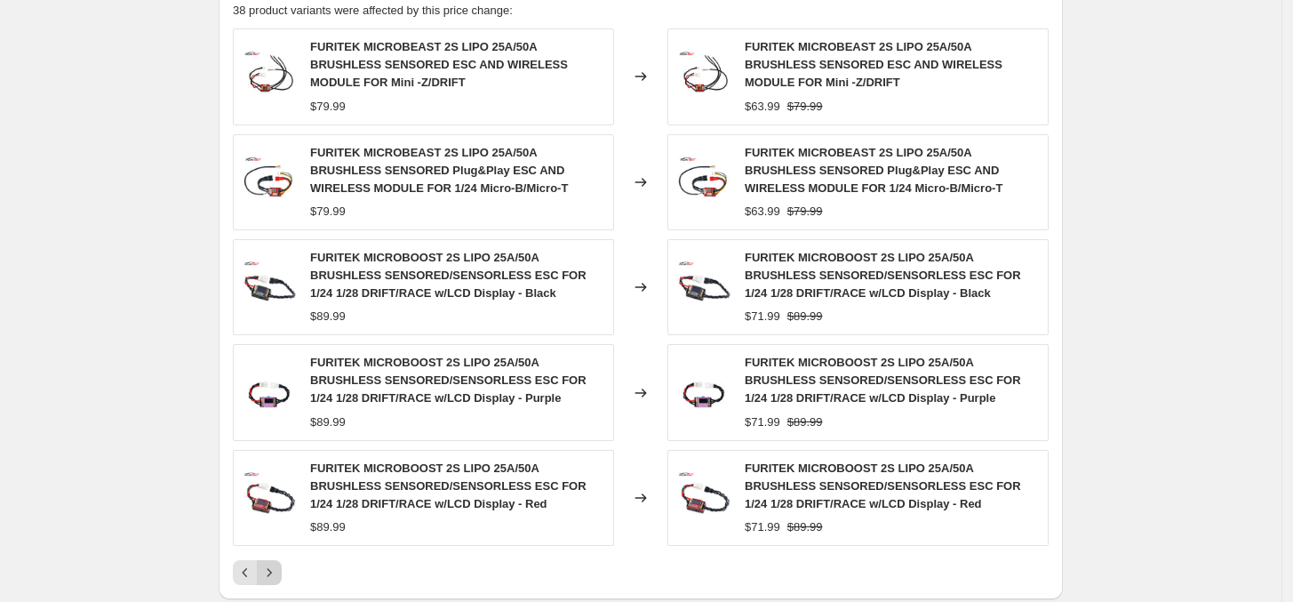
scroll to position [778, 0]
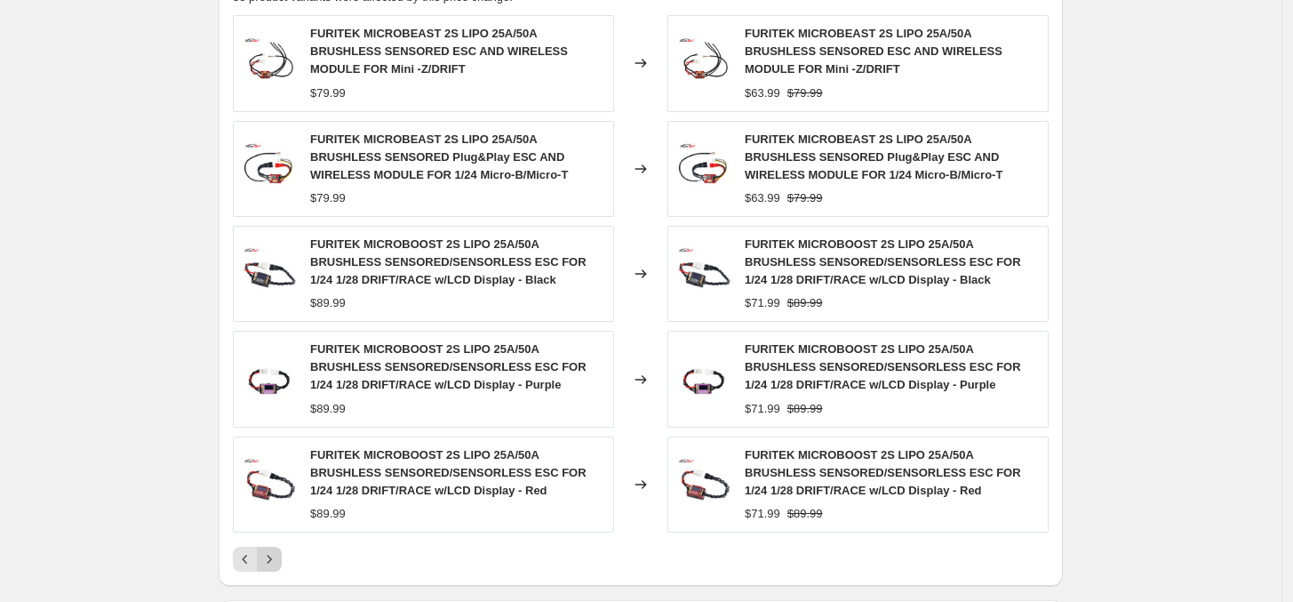
click at [272, 554] on icon "Next" at bounding box center [269, 559] width 18 height 18
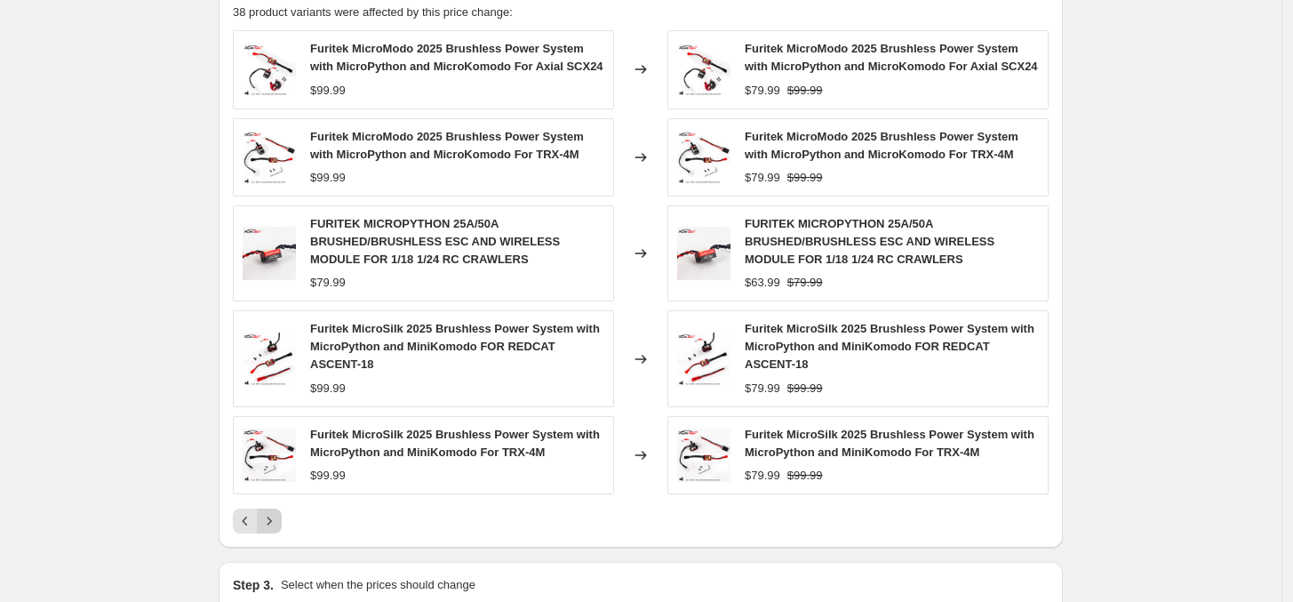
scroll to position [744, 0]
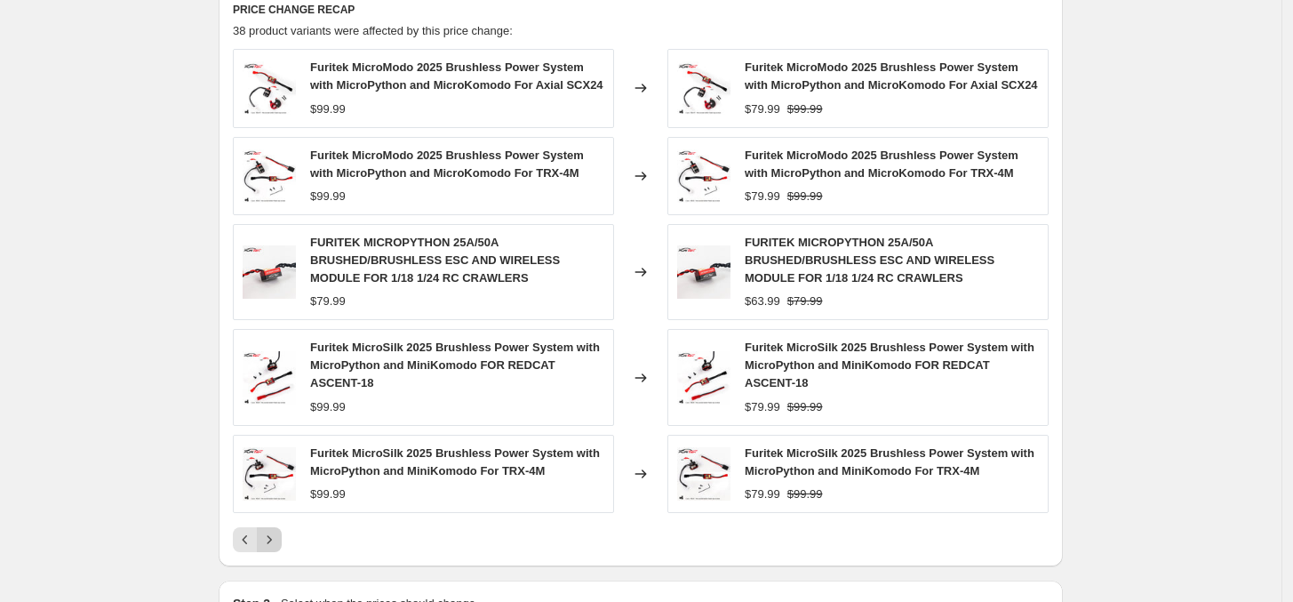
click at [277, 546] on icon "Next" at bounding box center [269, 539] width 18 height 18
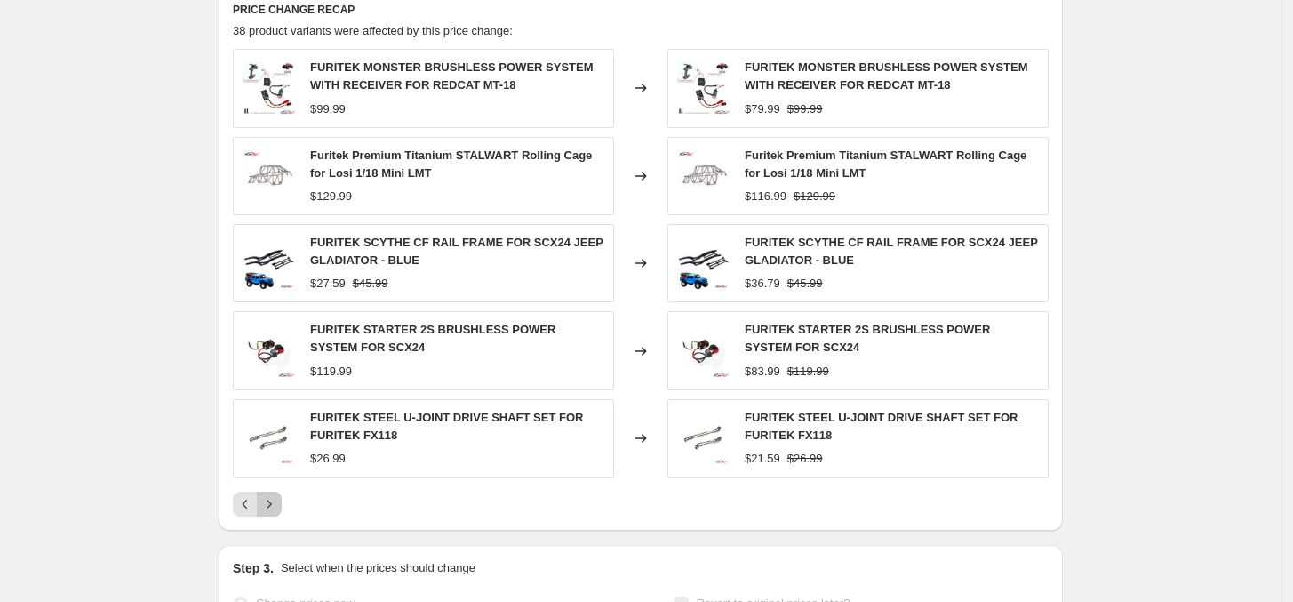
click at [277, 500] on icon "Next" at bounding box center [269, 504] width 18 height 18
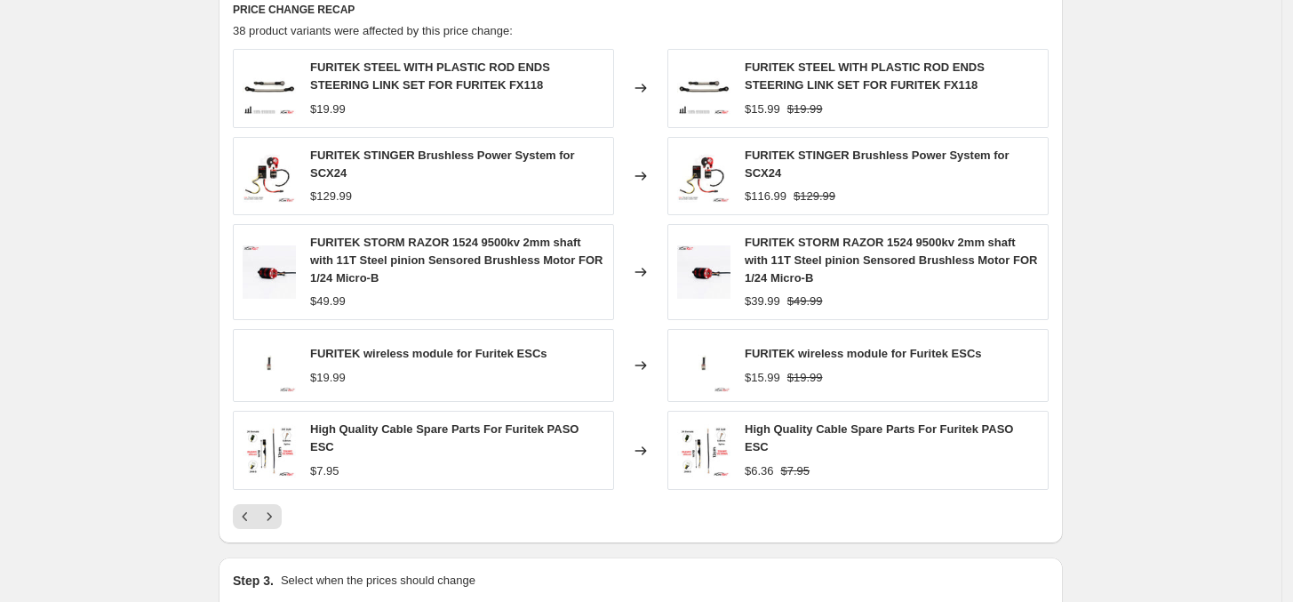
click at [268, 520] on div "PRICE CHANGE RECAP 38 product variants were affected by this price change: FURI…" at bounding box center [641, 265] width 844 height 555
click at [275, 511] on icon "Next" at bounding box center [269, 516] width 18 height 18
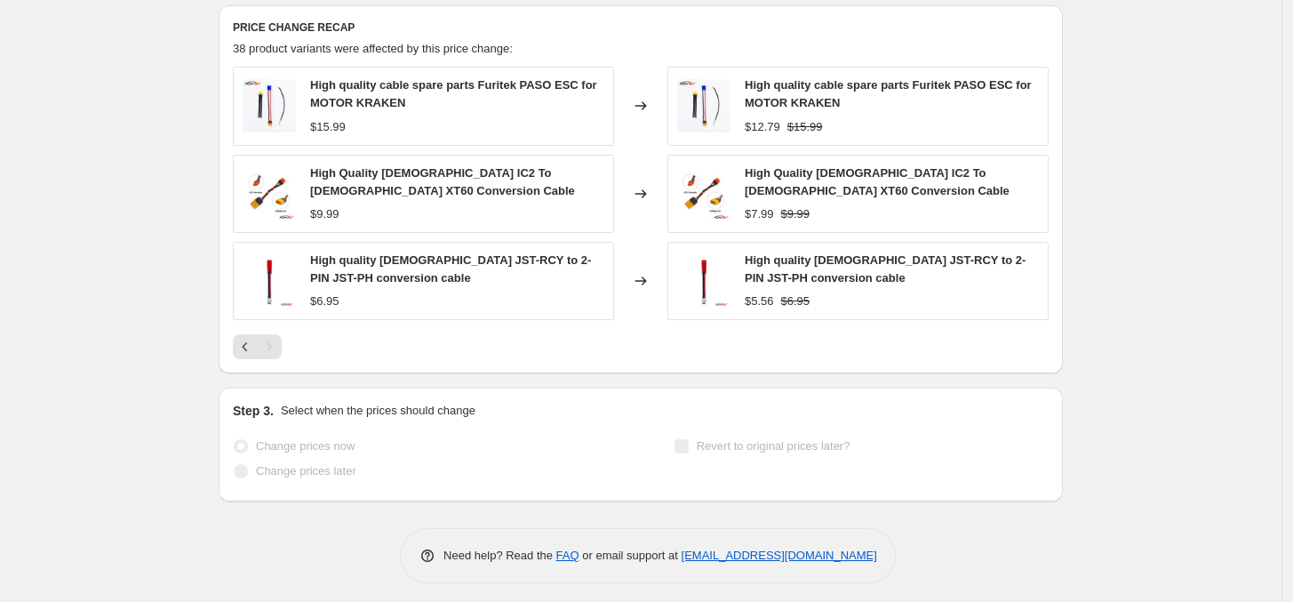
scroll to position [724, 0]
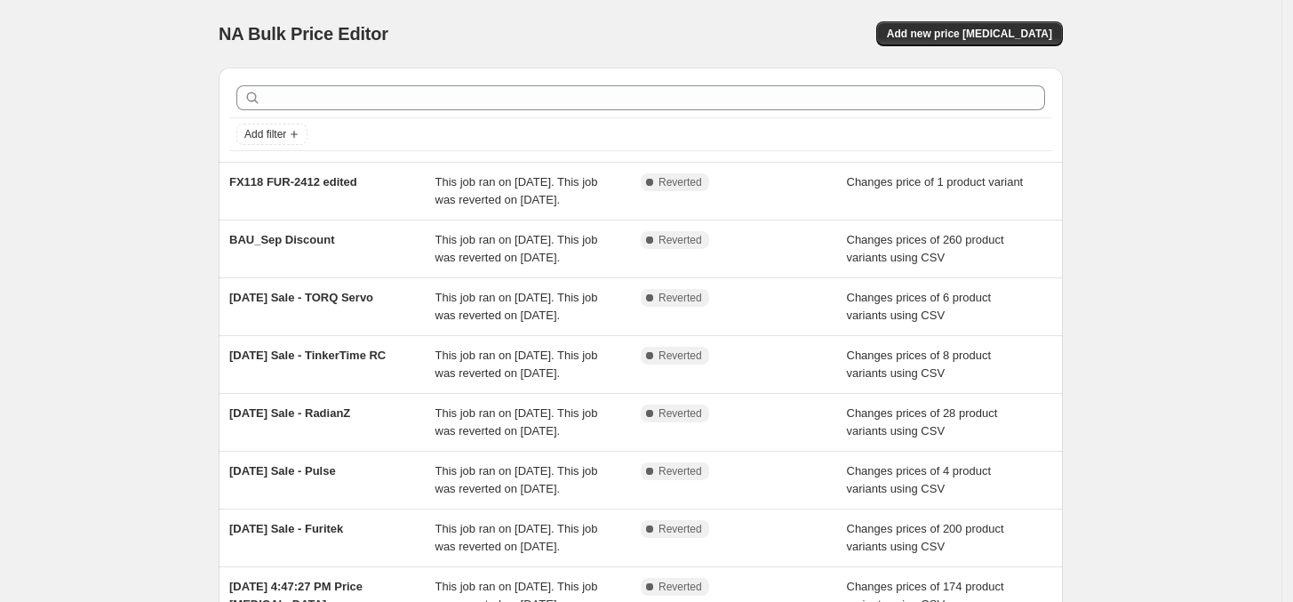
click at [139, 103] on div "NA Bulk Price Editor. This page is ready NA Bulk Price Editor Add new price cha…" at bounding box center [640, 457] width 1281 height 915
click at [278, 132] on span "Add filter" at bounding box center [265, 134] width 42 height 14
click at [278, 161] on span "Job status" at bounding box center [279, 170] width 52 height 18
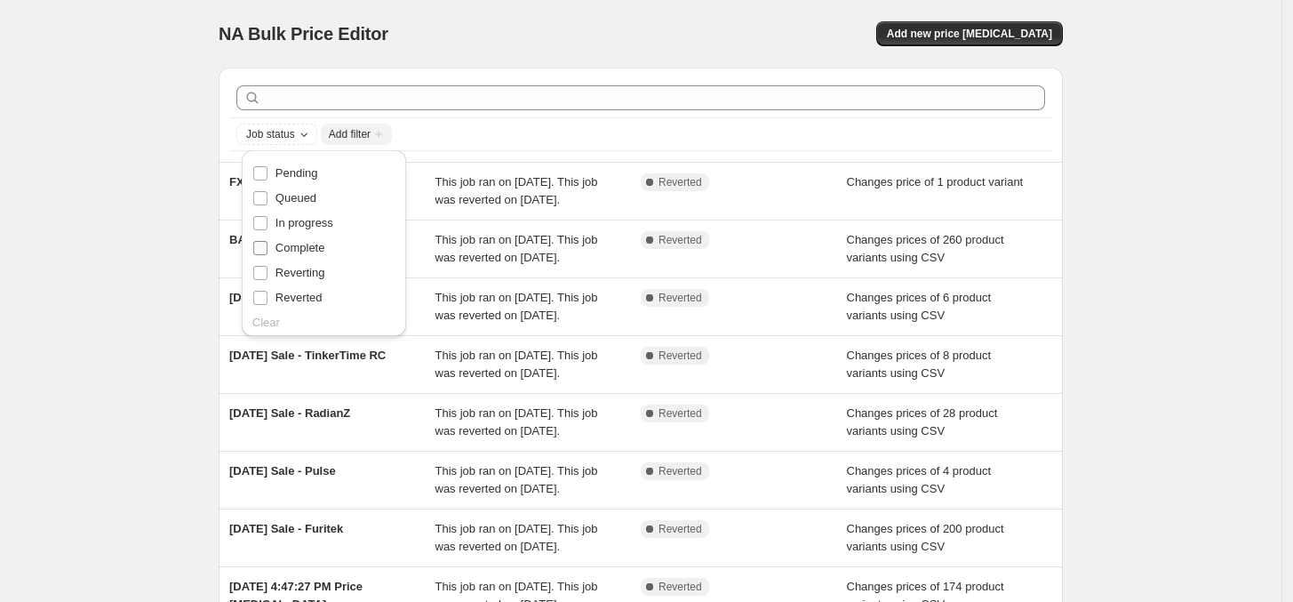
click at [308, 244] on span "Complete" at bounding box center [300, 247] width 50 height 13
click at [267, 244] on input "Complete" at bounding box center [260, 248] width 14 height 14
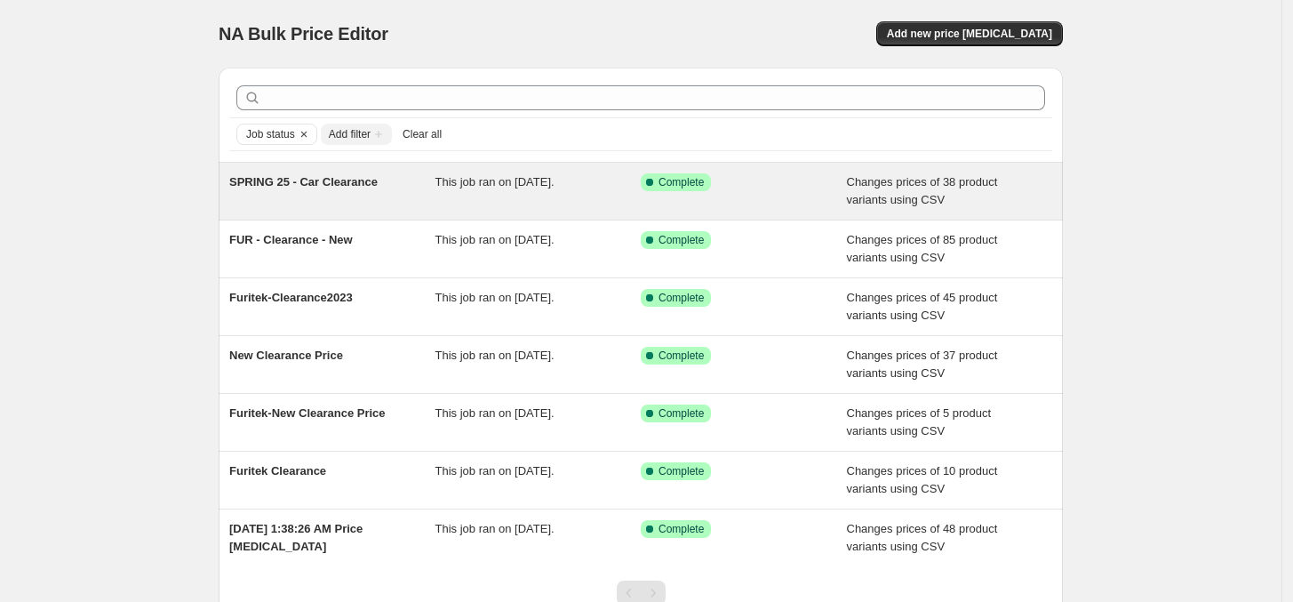
drag, startPoint x: 486, startPoint y: 169, endPoint x: 347, endPoint y: 187, distance: 139.8
click at [906, 177] on span "Changes prices of 38 product variants using CSV" at bounding box center [922, 190] width 151 height 31
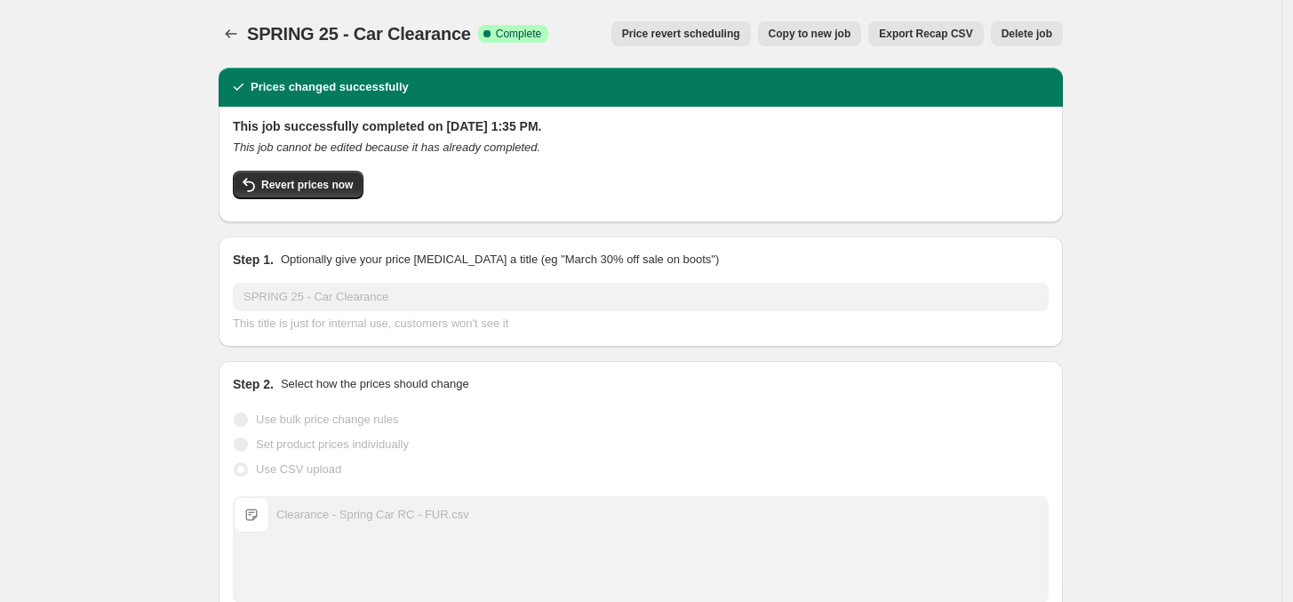
click at [911, 40] on span "Export Recap CSV" at bounding box center [925, 34] width 93 height 14
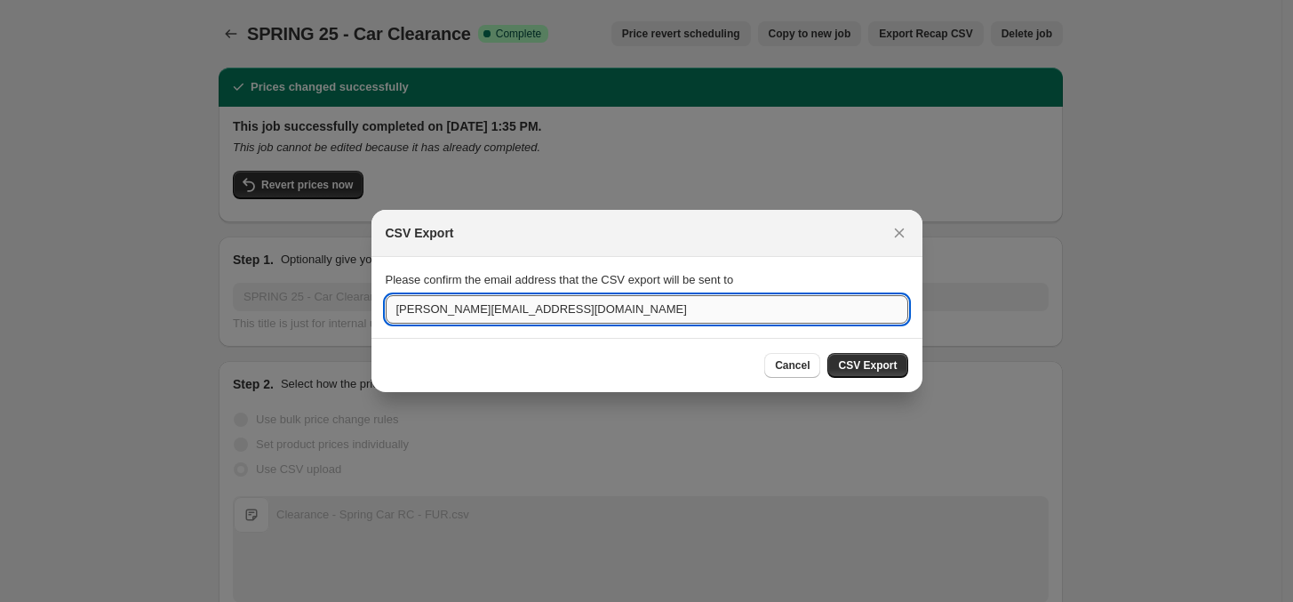
click at [644, 314] on input "[PERSON_NAME][EMAIL_ADDRESS][DOMAIN_NAME]" at bounding box center [647, 309] width 522 height 28
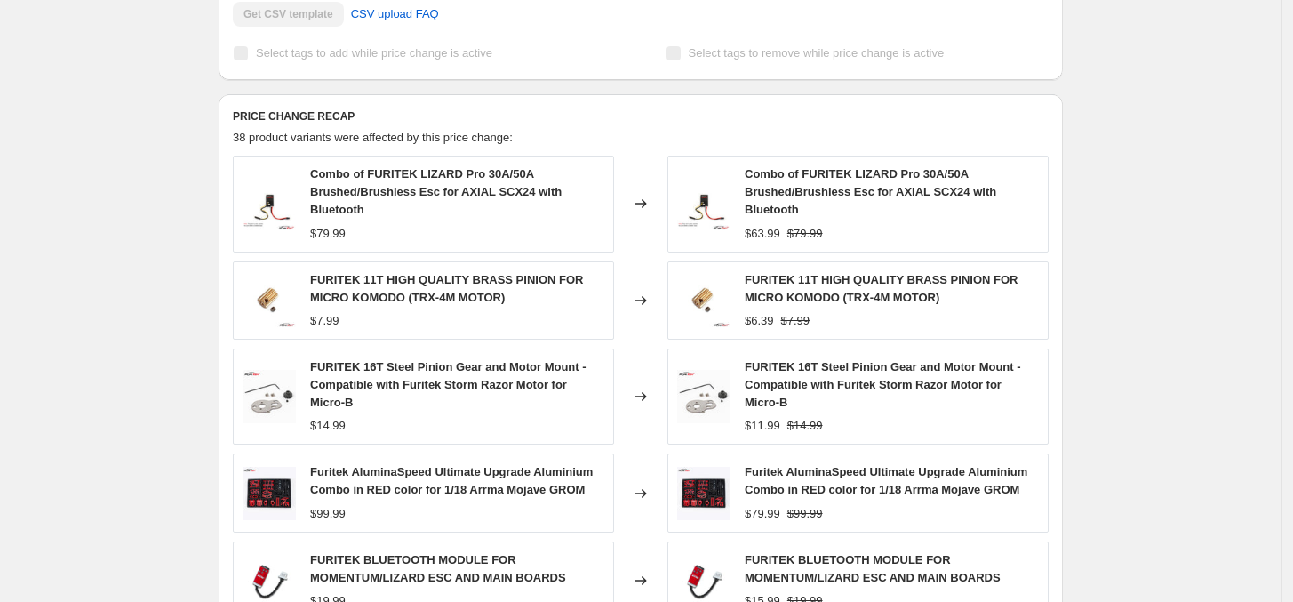
scroll to position [707, 0]
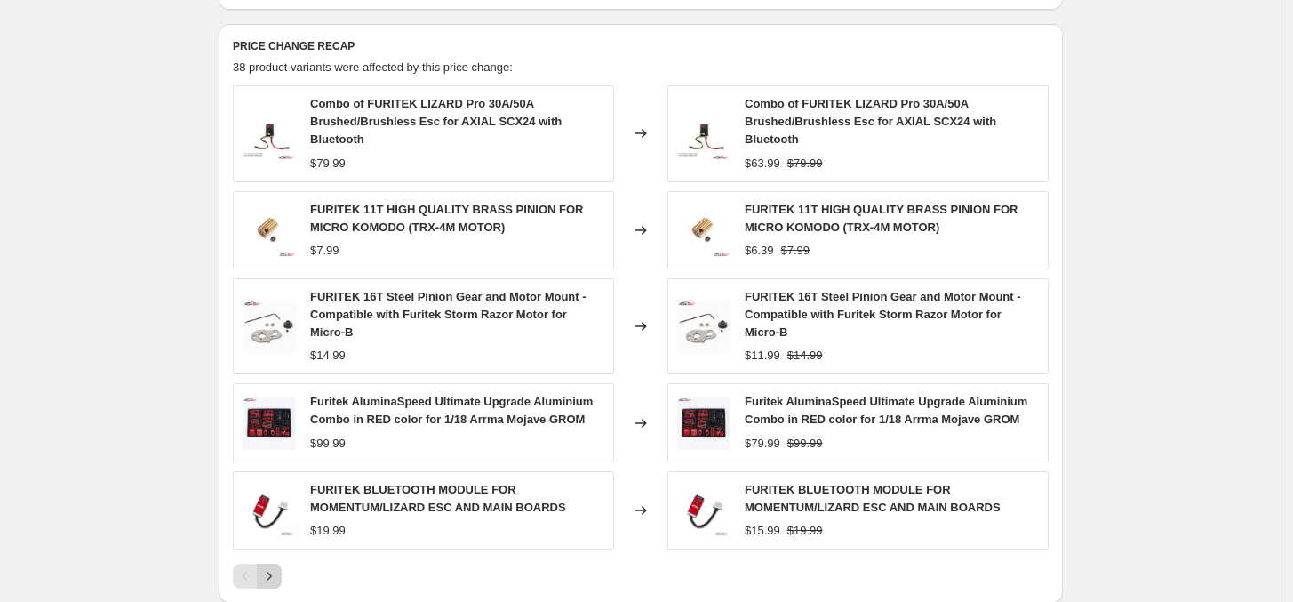
click at [278, 577] on icon "Next" at bounding box center [269, 576] width 18 height 18
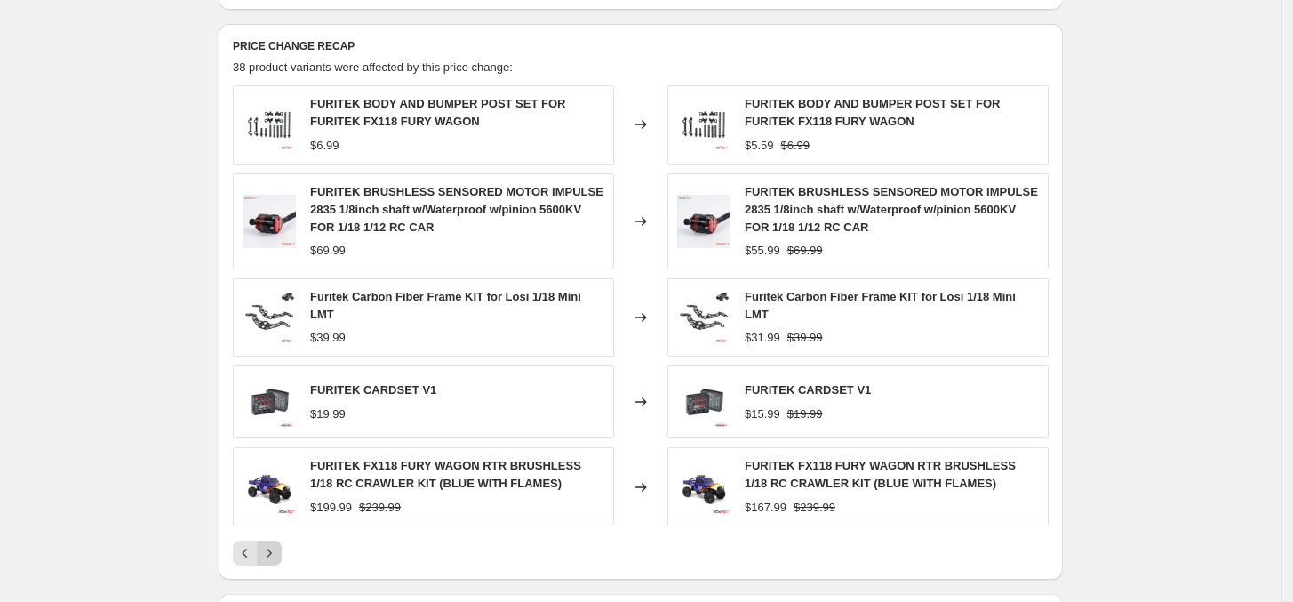
click at [263, 563] on button "Next" at bounding box center [269, 552] width 25 height 25
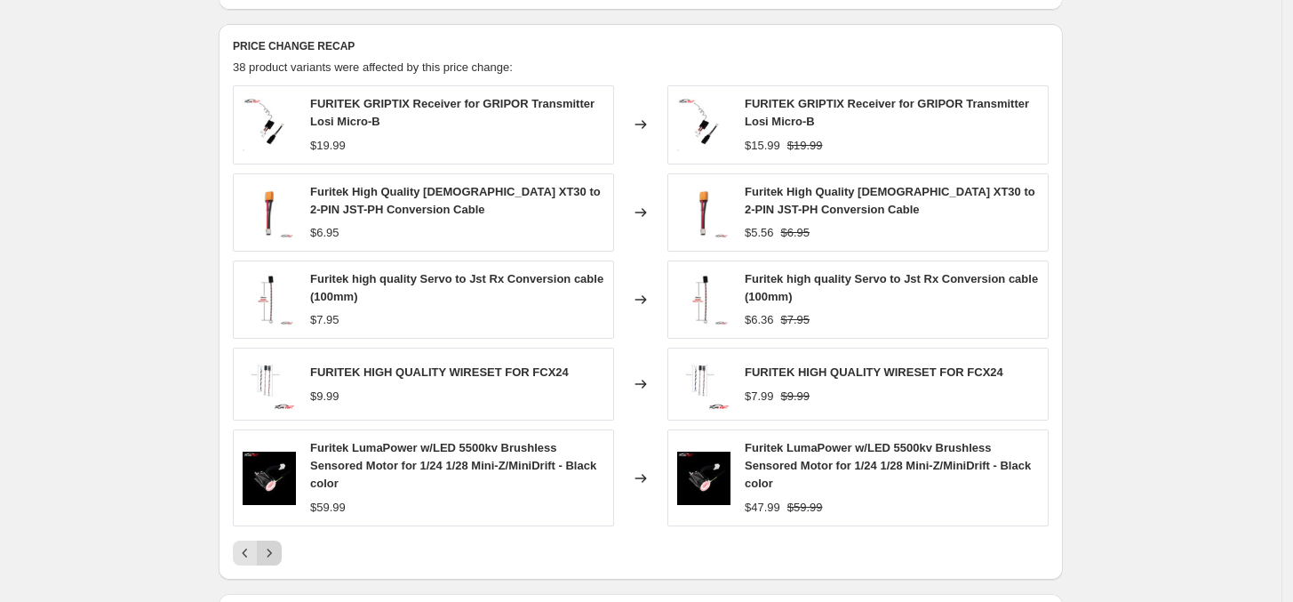
drag, startPoint x: 286, startPoint y: 528, endPoint x: 276, endPoint y: 537, distance: 13.2
click at [276, 540] on div "Pagination" at bounding box center [269, 552] width 25 height 25
click at [272, 548] on icon "Next" at bounding box center [269, 552] width 4 height 8
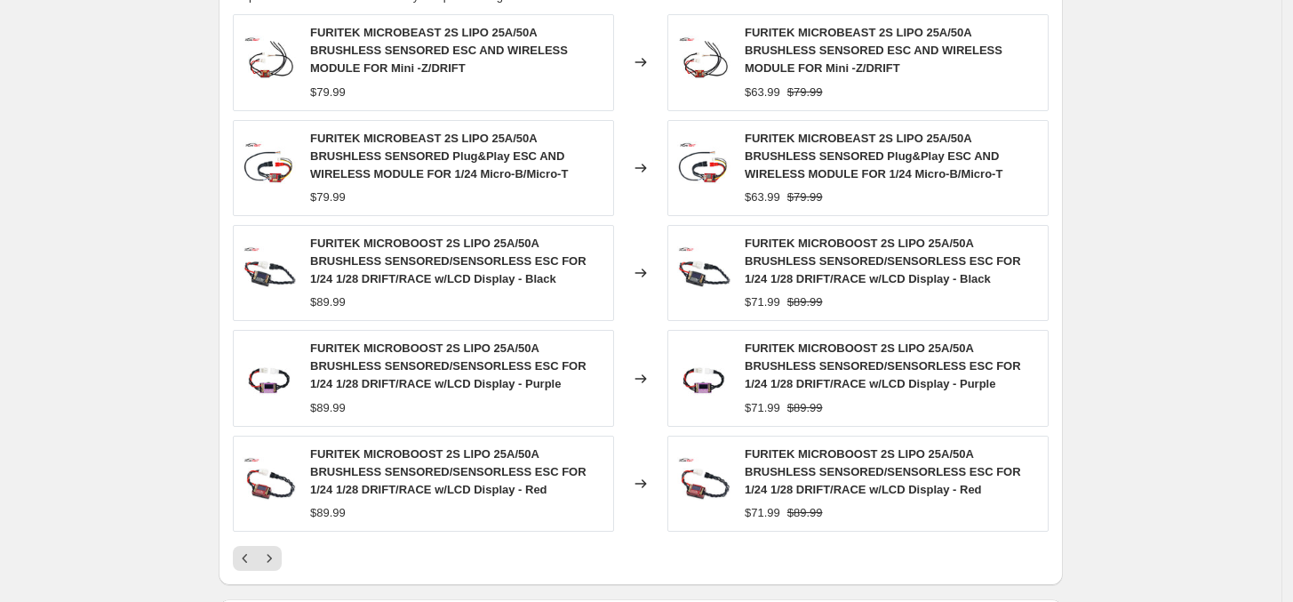
scroll to position [899, 0]
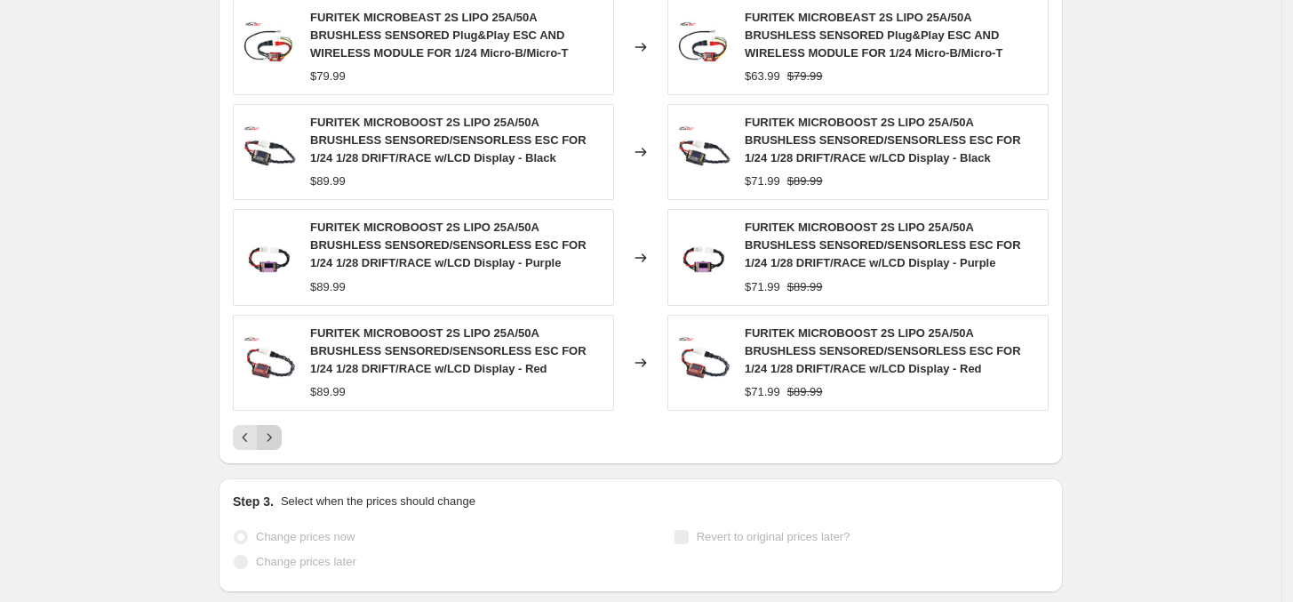
click at [278, 444] on icon "Next" at bounding box center [269, 437] width 18 height 18
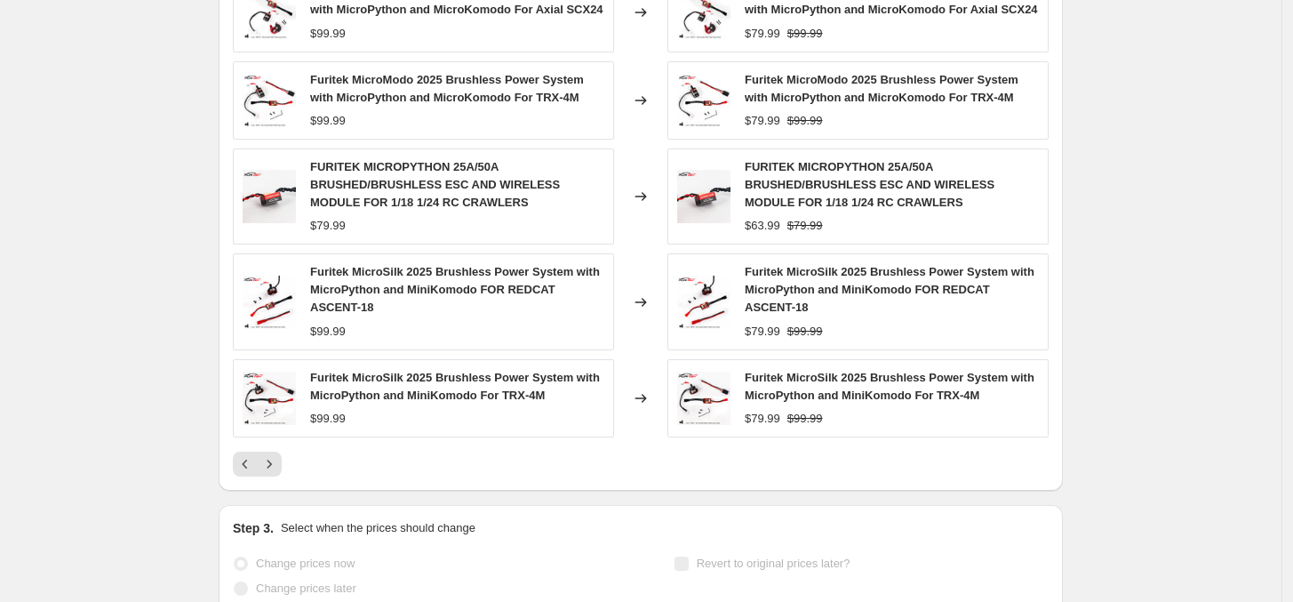
scroll to position [707, 0]
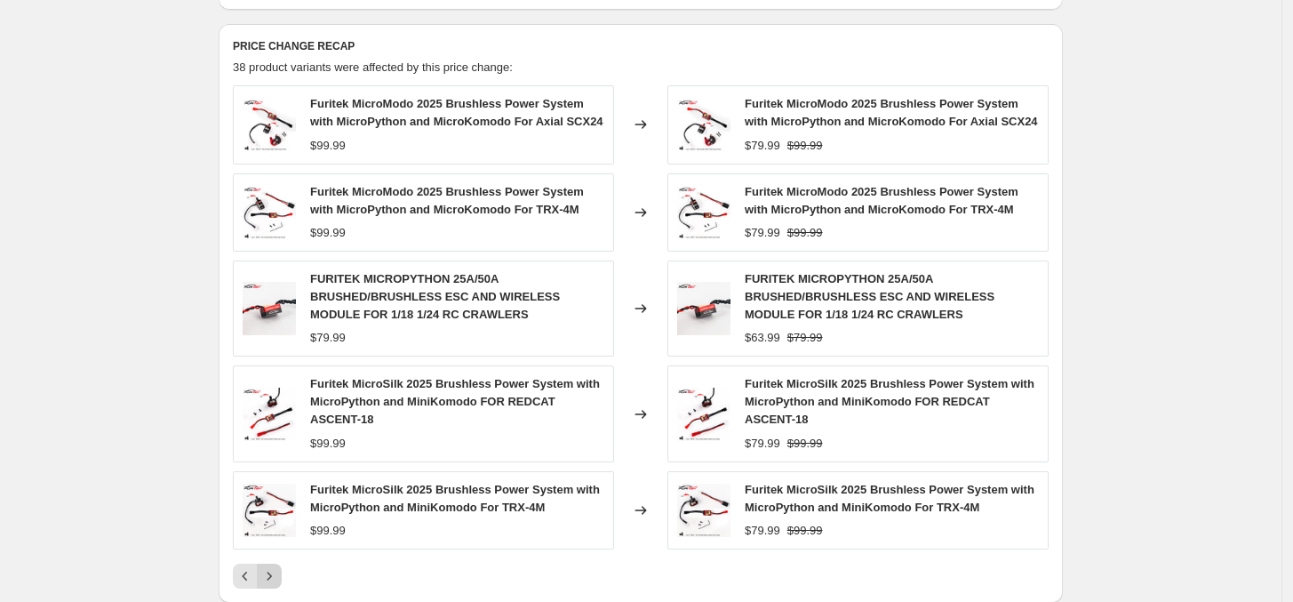
click at [268, 580] on icon "Next" at bounding box center [269, 576] width 18 height 18
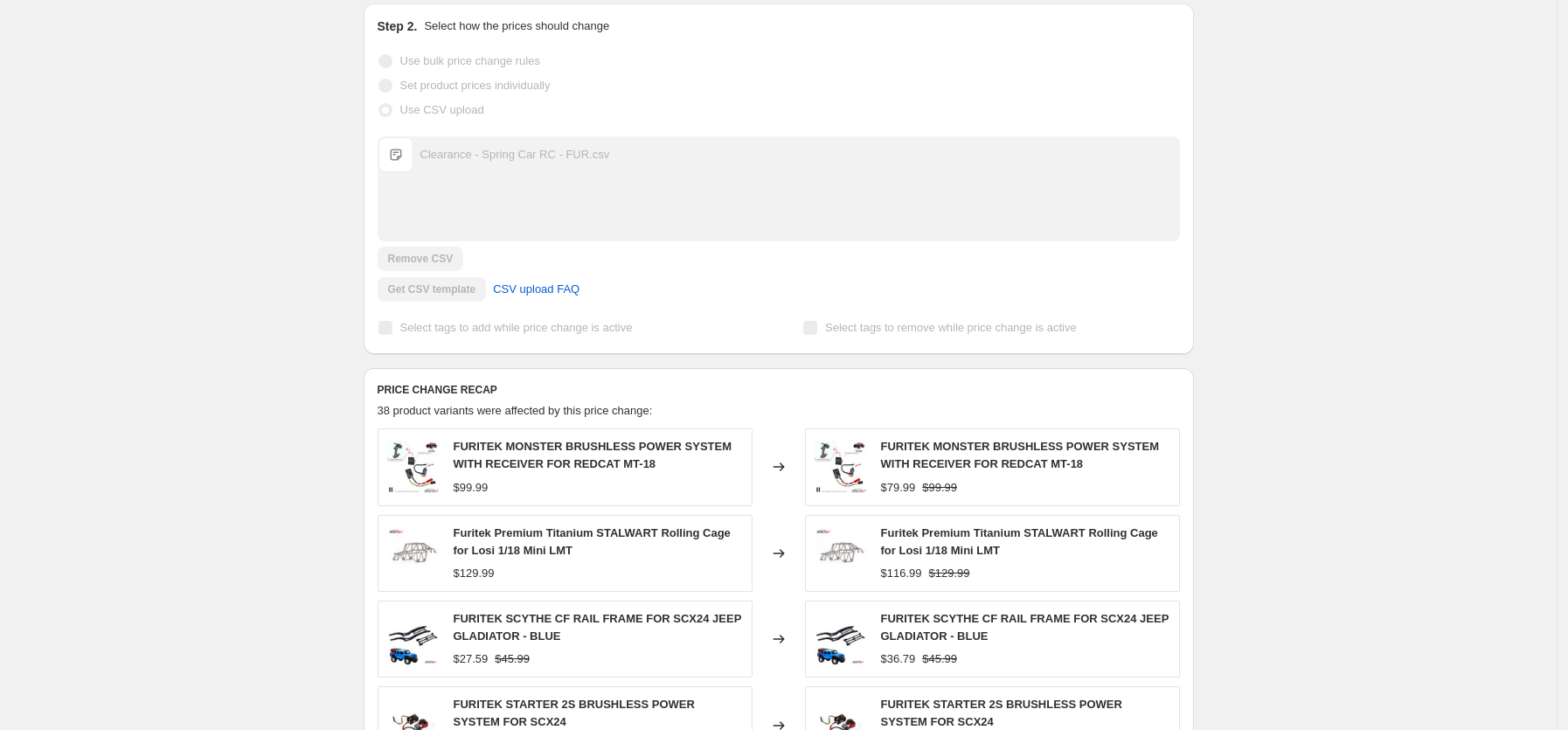
scroll to position [0, 0]
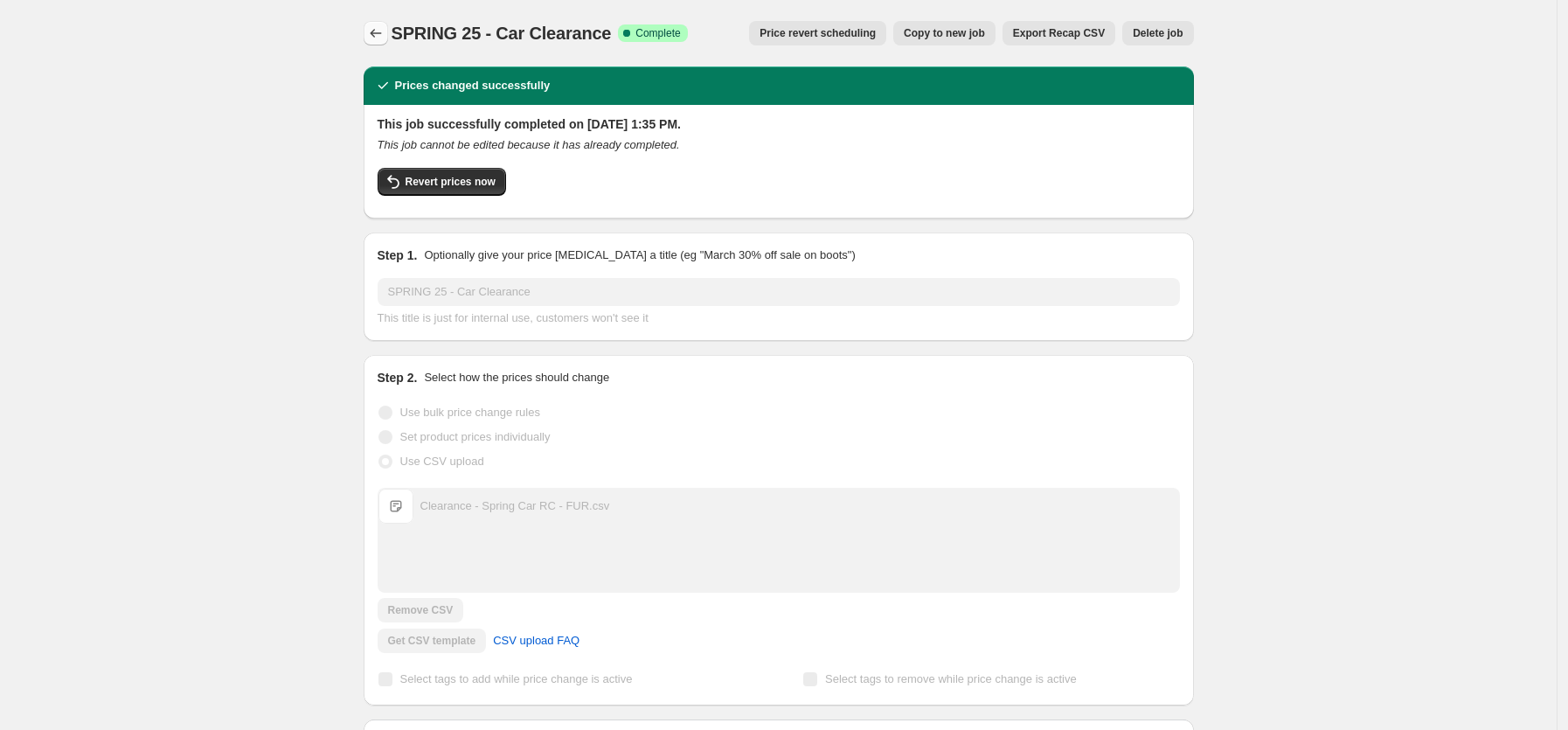
click at [376, 27] on icon "Price change jobs" at bounding box center [376, 33] width 18 height 18
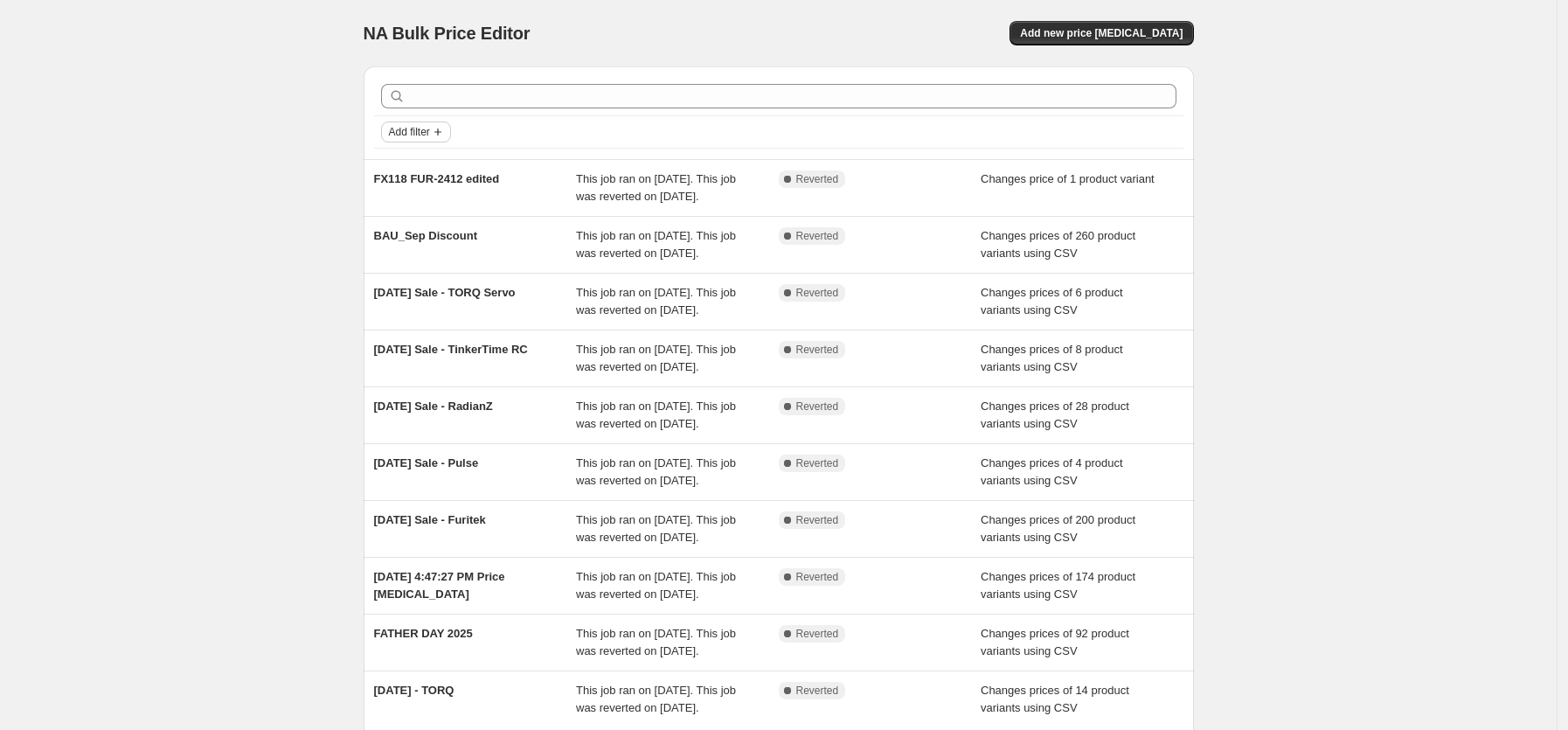
click at [430, 134] on span "Add filter" at bounding box center [409, 132] width 41 height 14
click at [425, 161] on span "Job status" at bounding box center [422, 166] width 51 height 13
click at [433, 250] on span "Complete" at bounding box center [444, 243] width 49 height 13
click at [411, 251] on input "Complete" at bounding box center [403, 244] width 14 height 14
checkbox input "true"
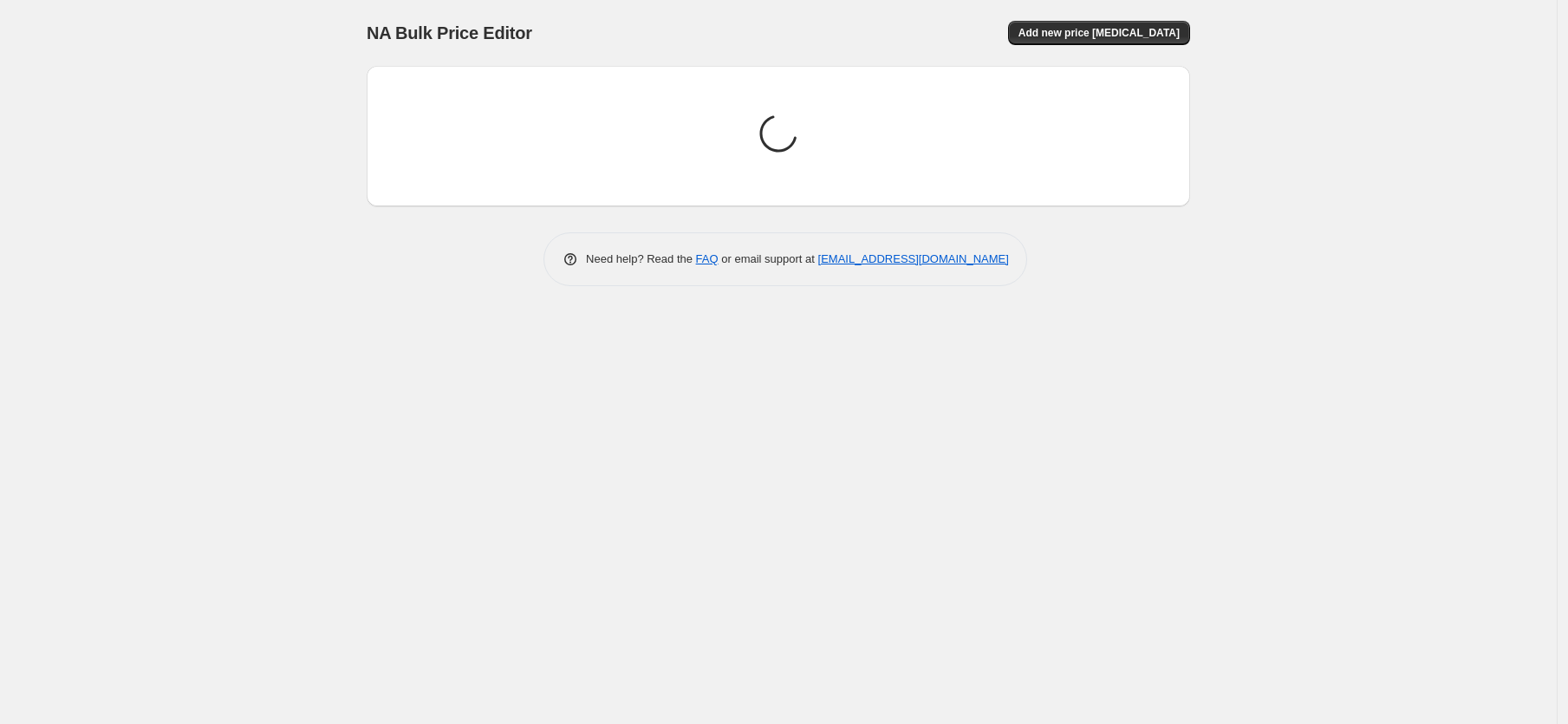
click at [279, 333] on div "NA Bulk Price Editor. This page is ready NA Bulk Price Editor Add new price [ME…" at bounding box center [779, 362] width 1557 height 724
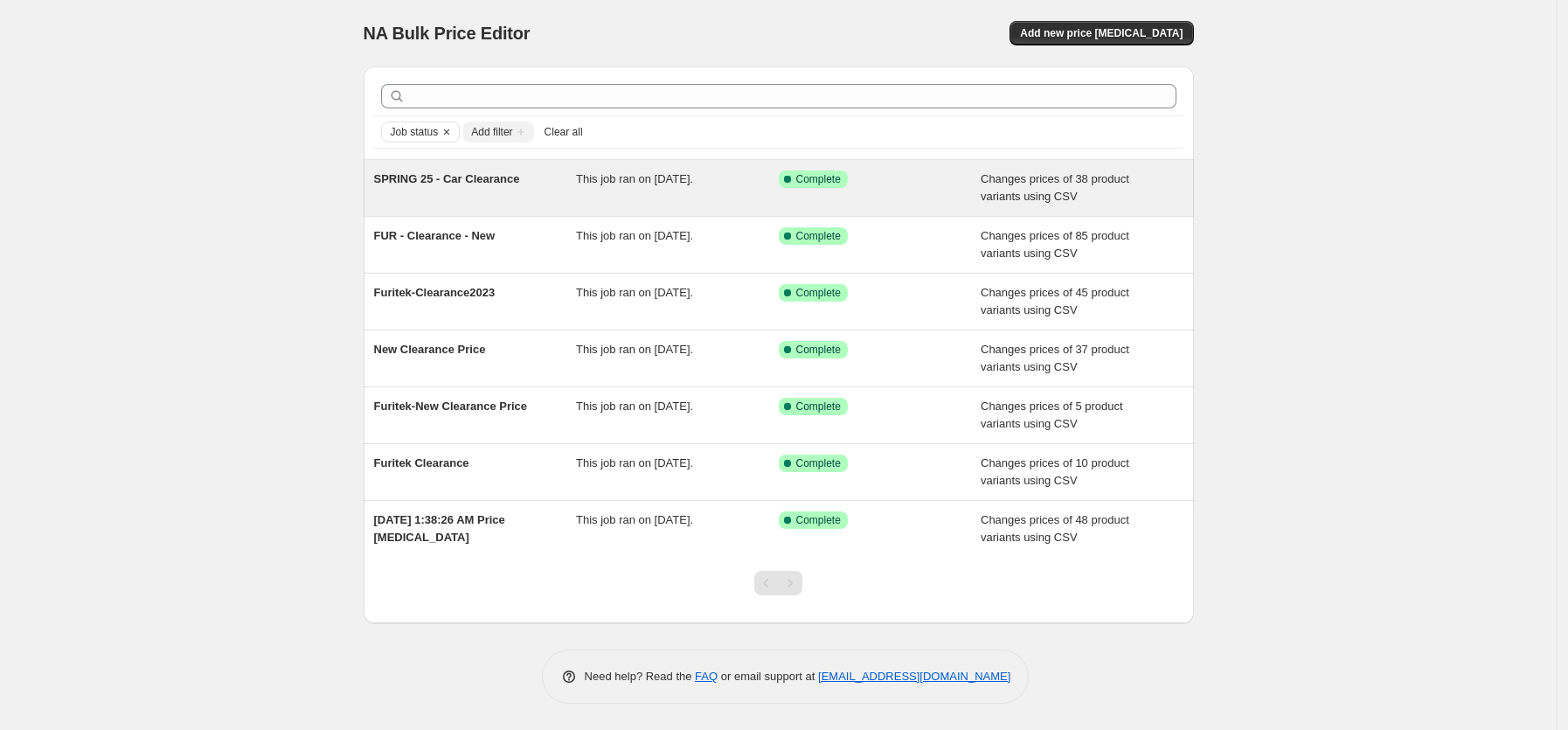
click at [659, 181] on span "This job ran on [DATE]." at bounding box center [634, 178] width 117 height 13
